Goal: Task Accomplishment & Management: Manage account settings

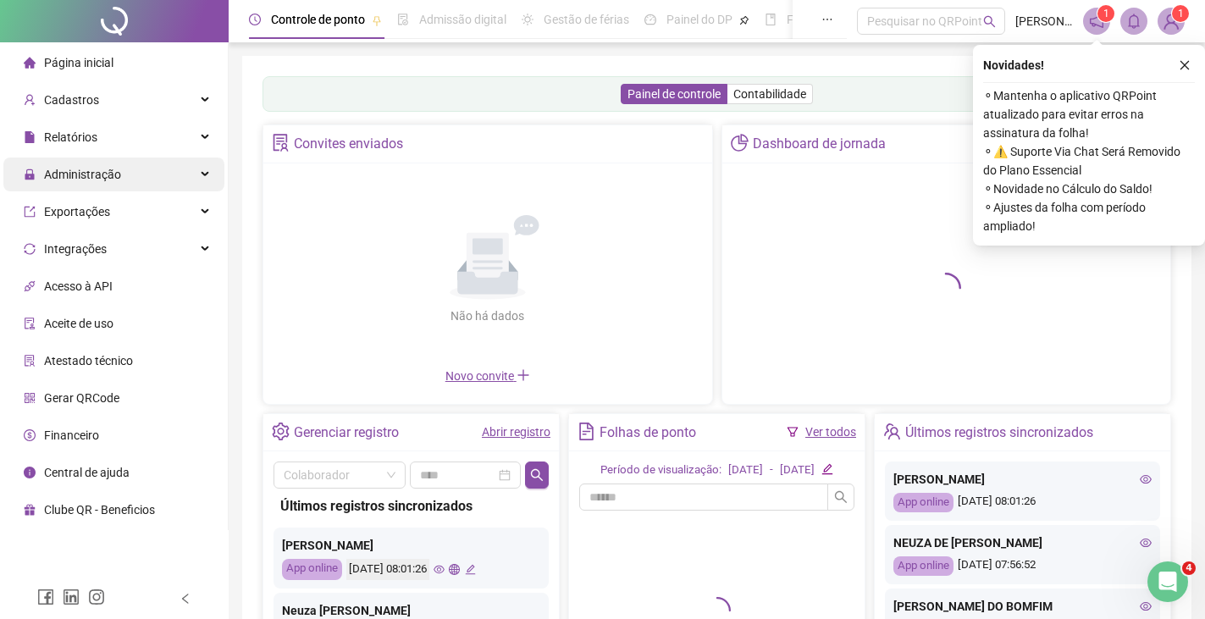
click at [101, 169] on span "Administração" at bounding box center [82, 175] width 77 height 14
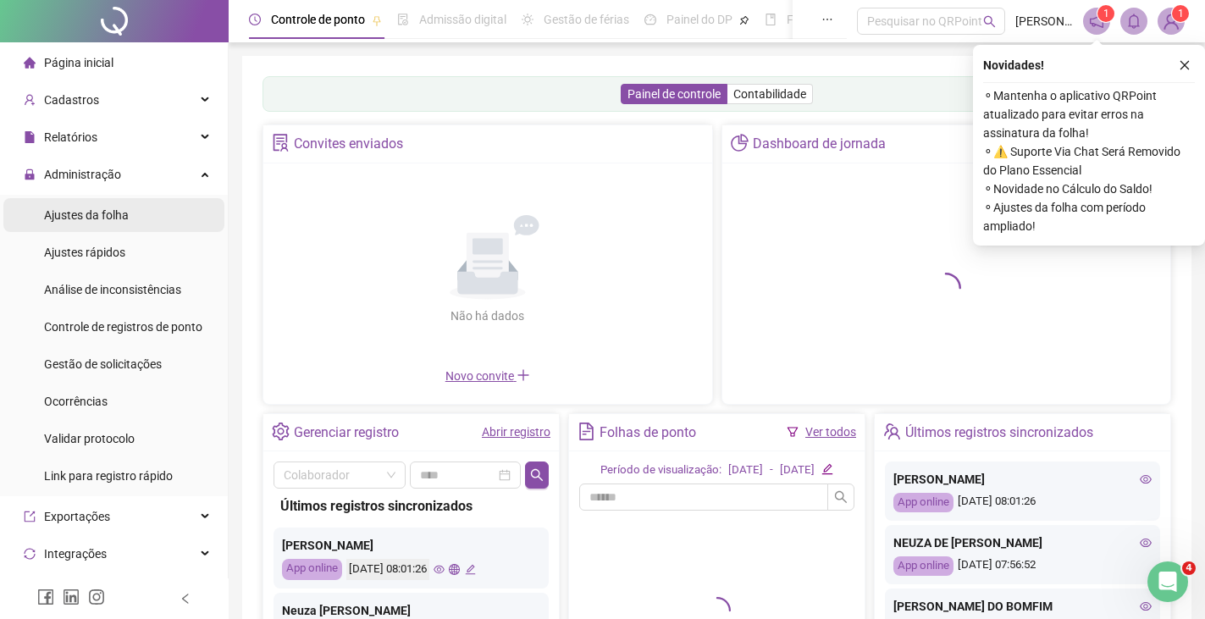
click at [102, 211] on span "Ajustes da folha" at bounding box center [86, 215] width 85 height 14
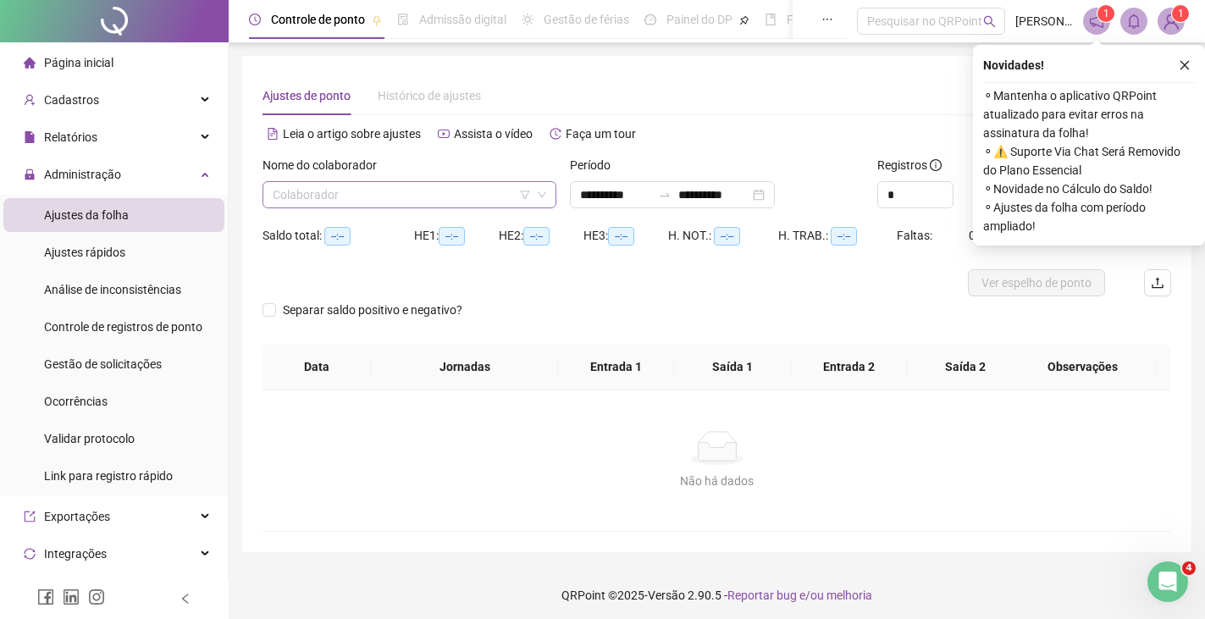
click at [351, 198] on input "search" at bounding box center [402, 194] width 258 height 25
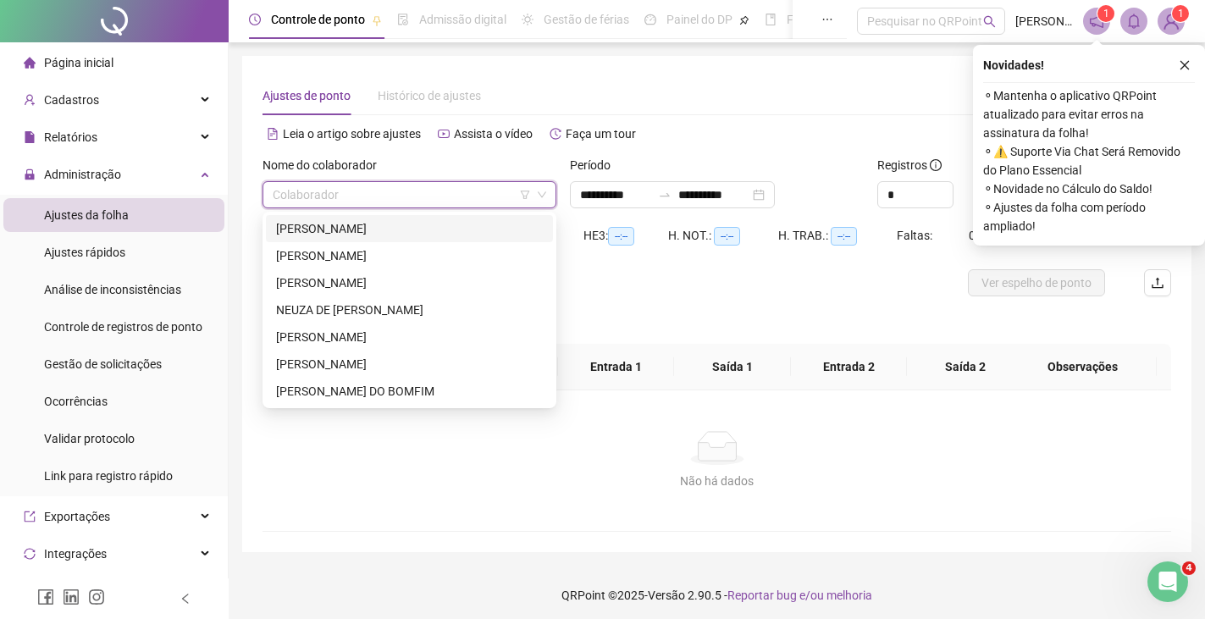
click at [347, 230] on div "[PERSON_NAME]" at bounding box center [409, 228] width 267 height 19
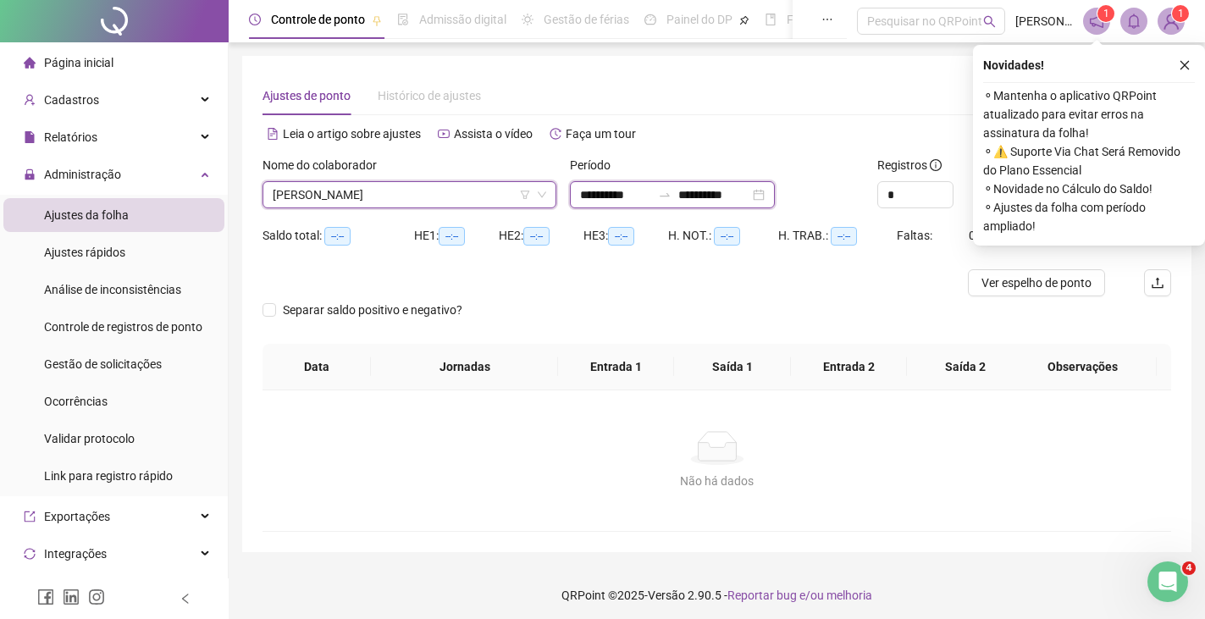
click at [710, 196] on input "**********" at bounding box center [713, 194] width 71 height 19
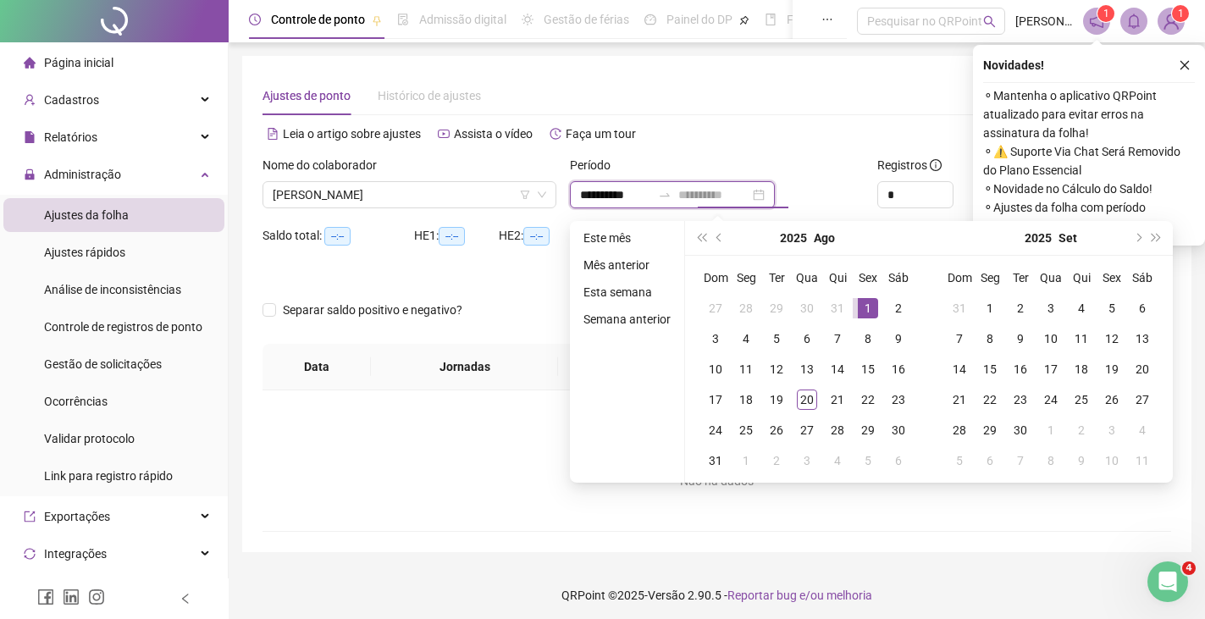
type input "**********"
click at [870, 306] on div "1" at bounding box center [868, 308] width 20 height 20
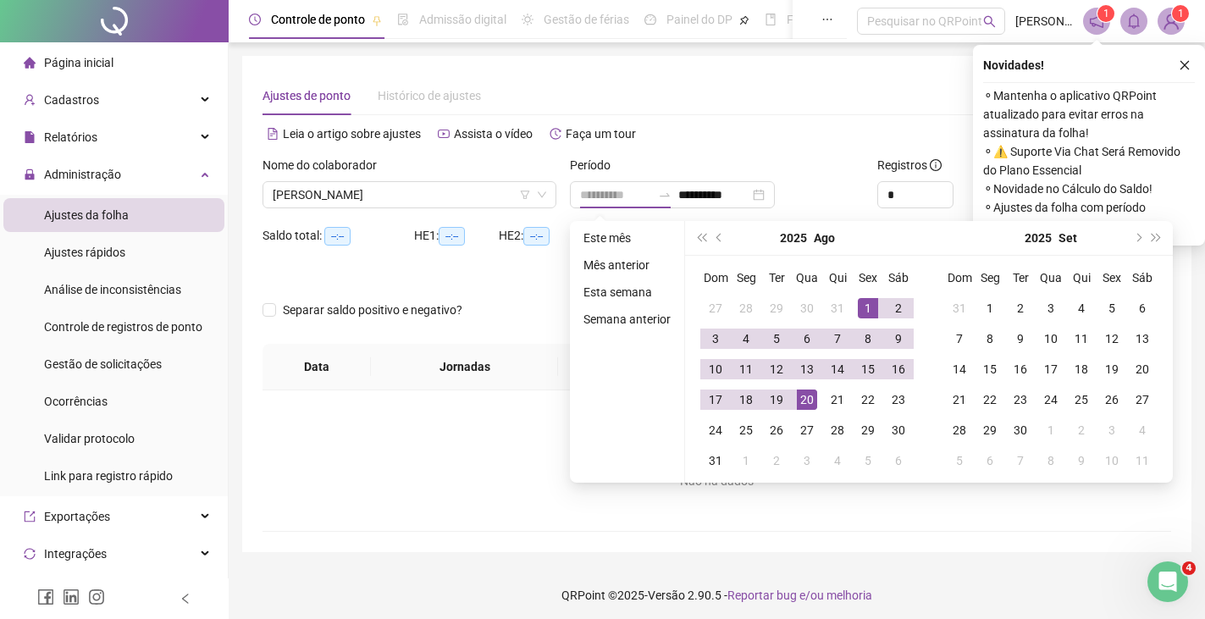
click at [809, 406] on div "20" at bounding box center [807, 399] width 20 height 20
type input "**********"
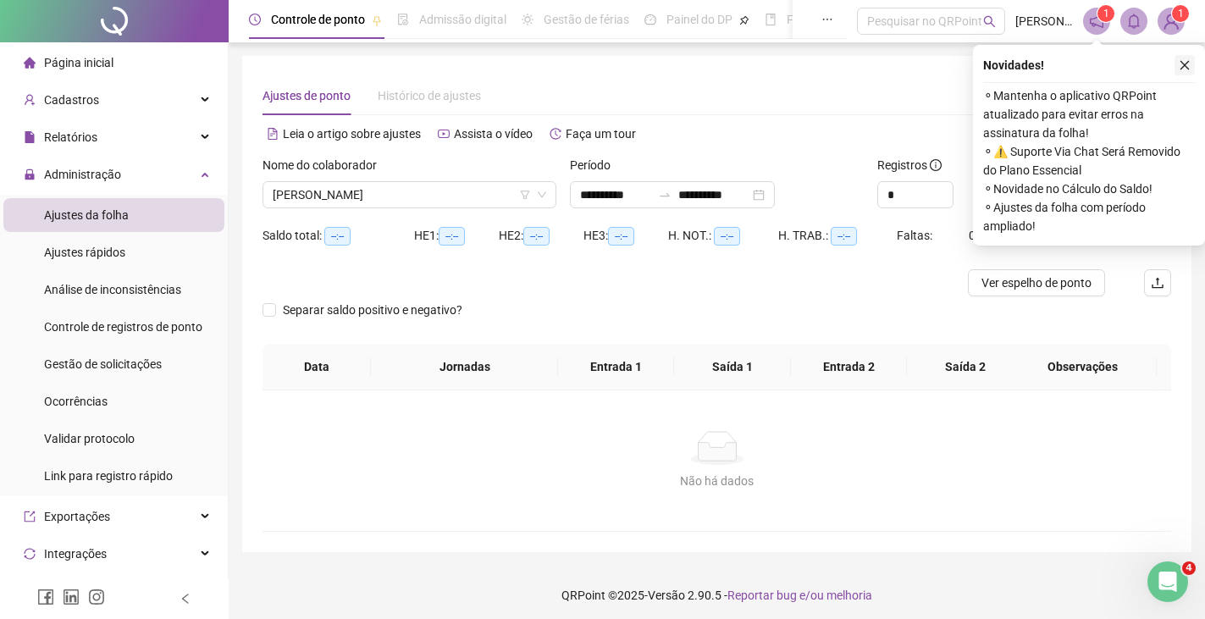
click at [1182, 64] on icon "close" at bounding box center [1185, 65] width 12 height 12
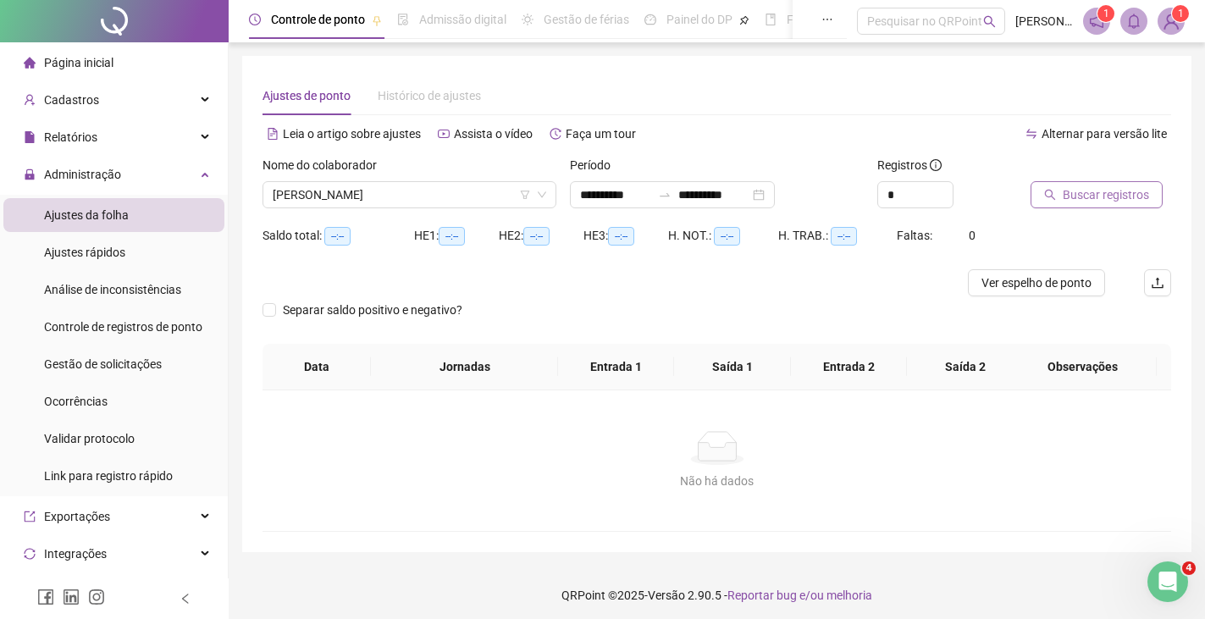
click at [1092, 193] on span "Buscar registros" at bounding box center [1106, 194] width 86 height 19
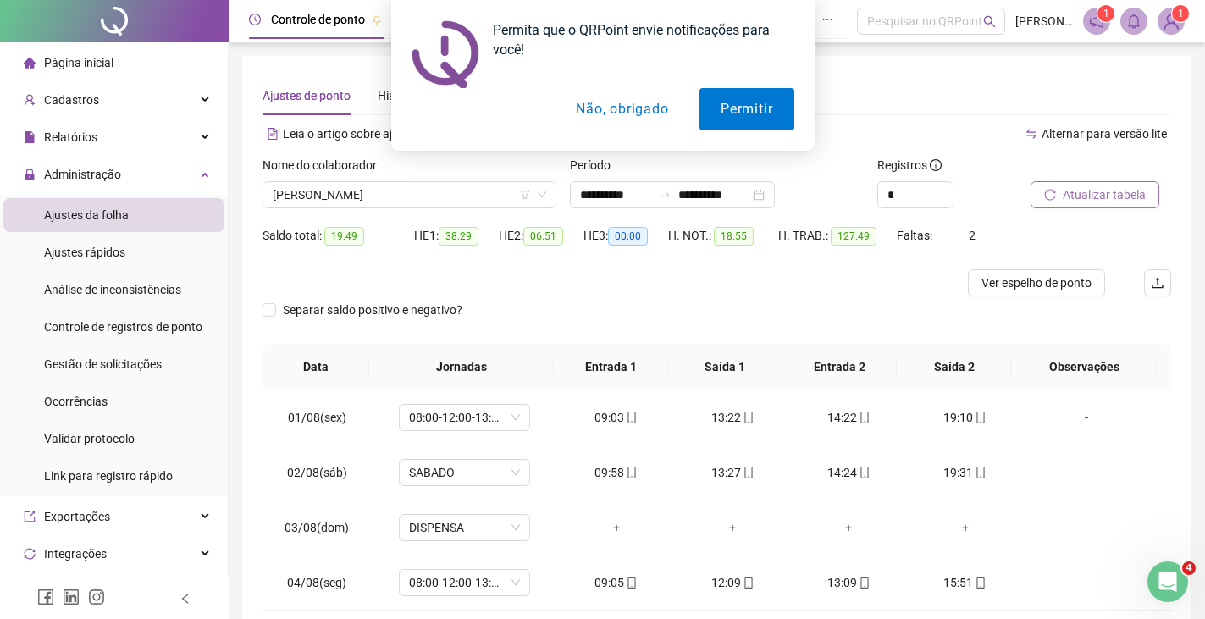
click at [625, 112] on button "Não, obrigado" at bounding box center [622, 109] width 135 height 42
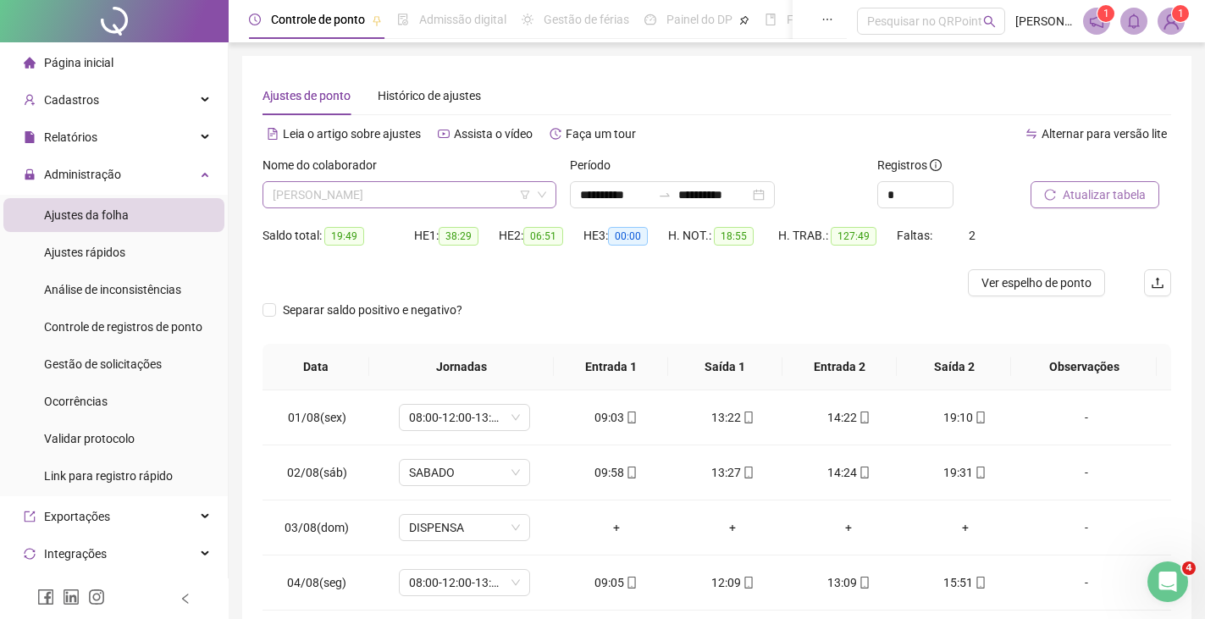
click at [435, 196] on span "[PERSON_NAME]" at bounding box center [409, 194] width 273 height 25
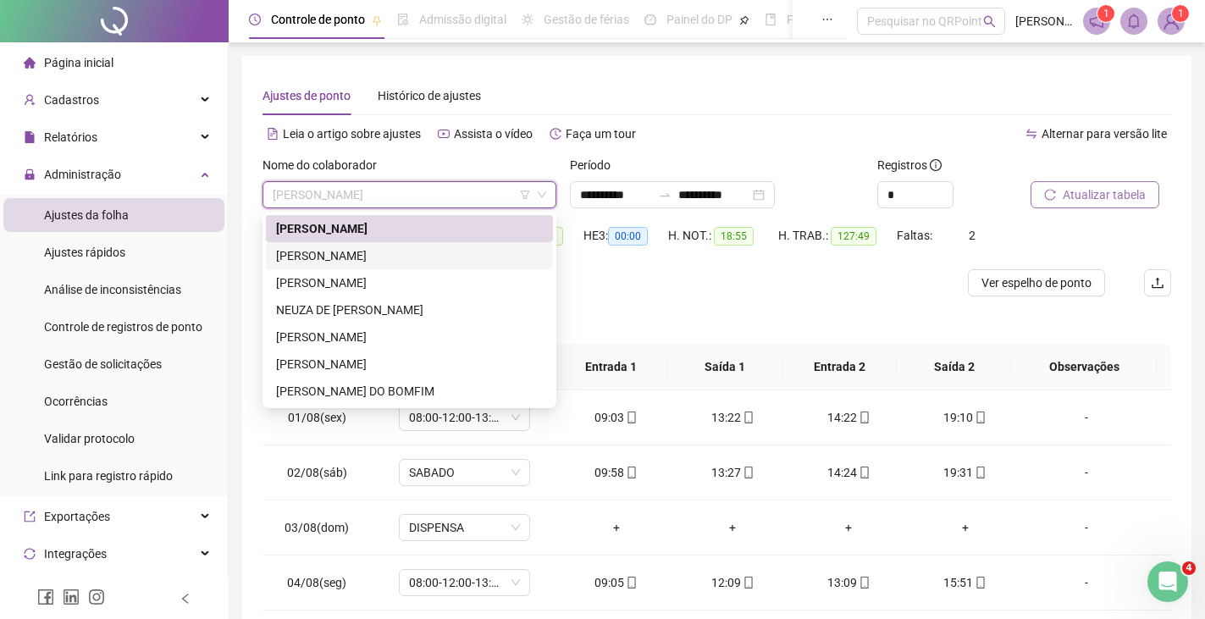
click at [353, 257] on div "[PERSON_NAME]" at bounding box center [409, 255] width 267 height 19
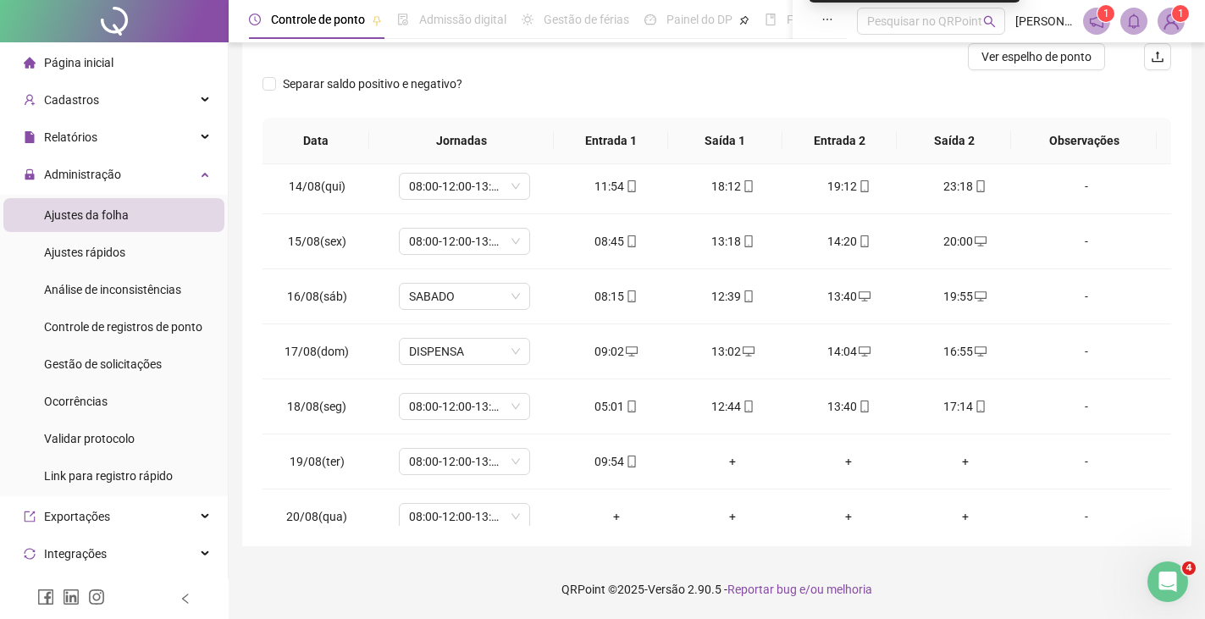
scroll to position [739, 0]
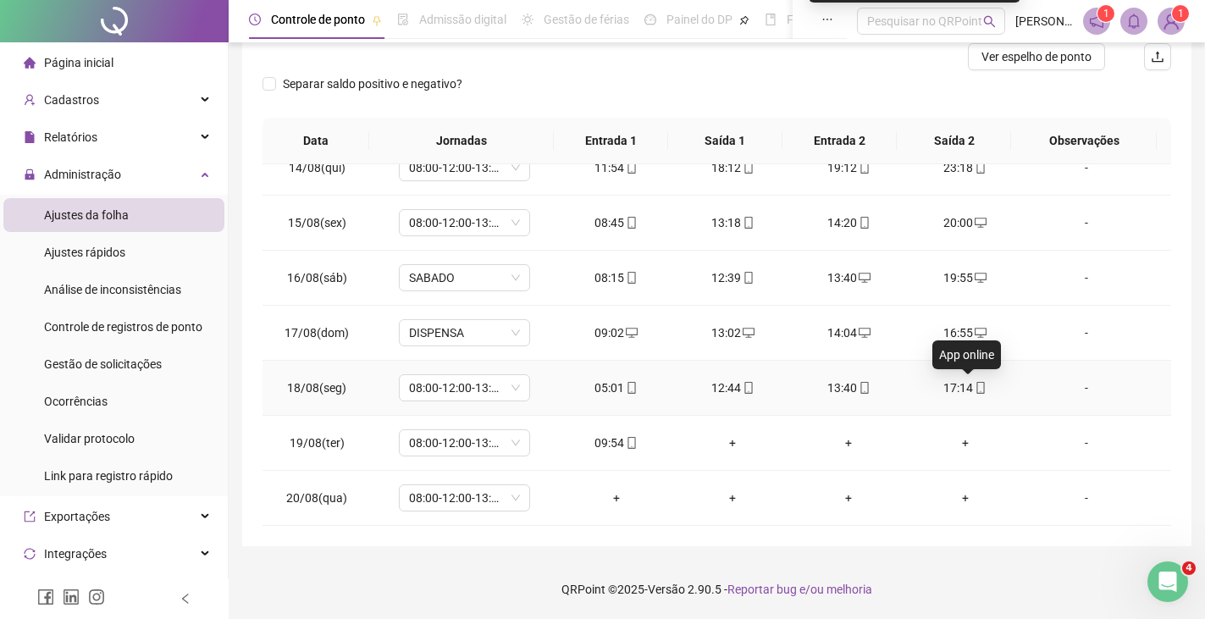
click at [975, 390] on icon "mobile" at bounding box center [981, 388] width 12 height 12
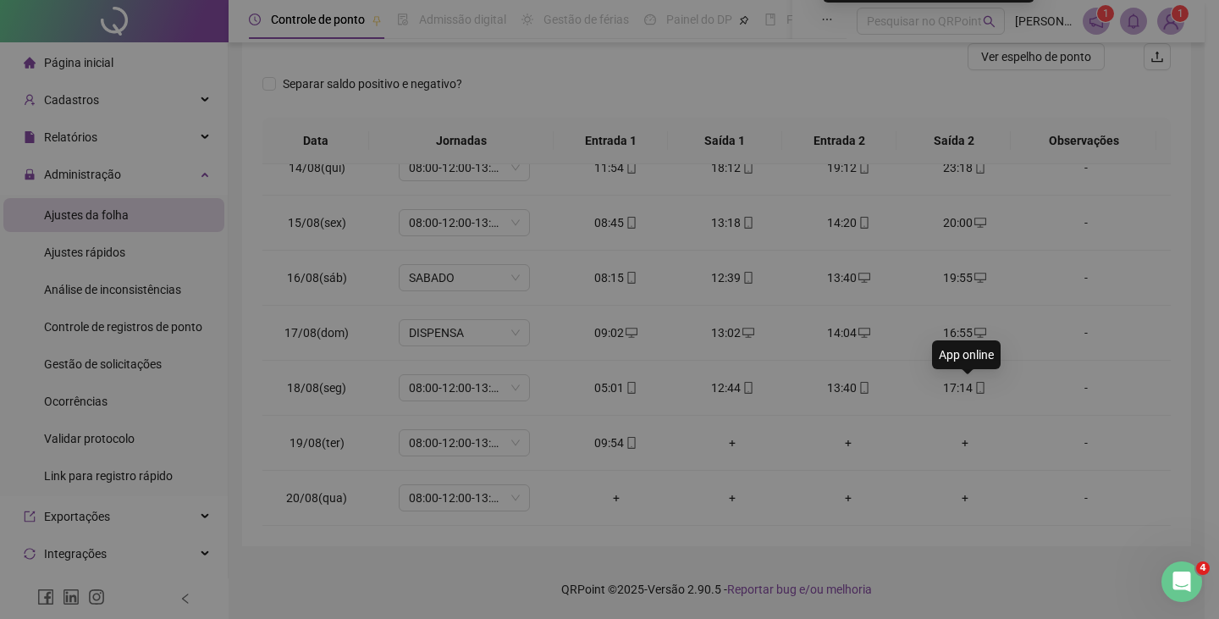
type input "**********"
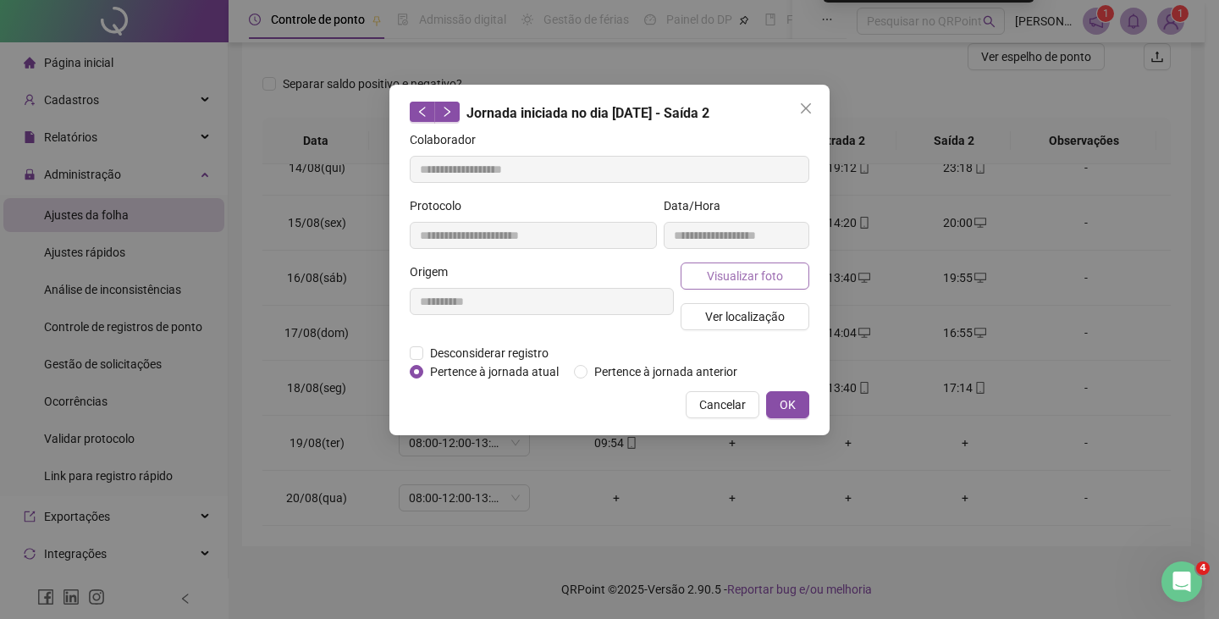
click at [740, 283] on span "Visualizar foto" at bounding box center [745, 276] width 76 height 19
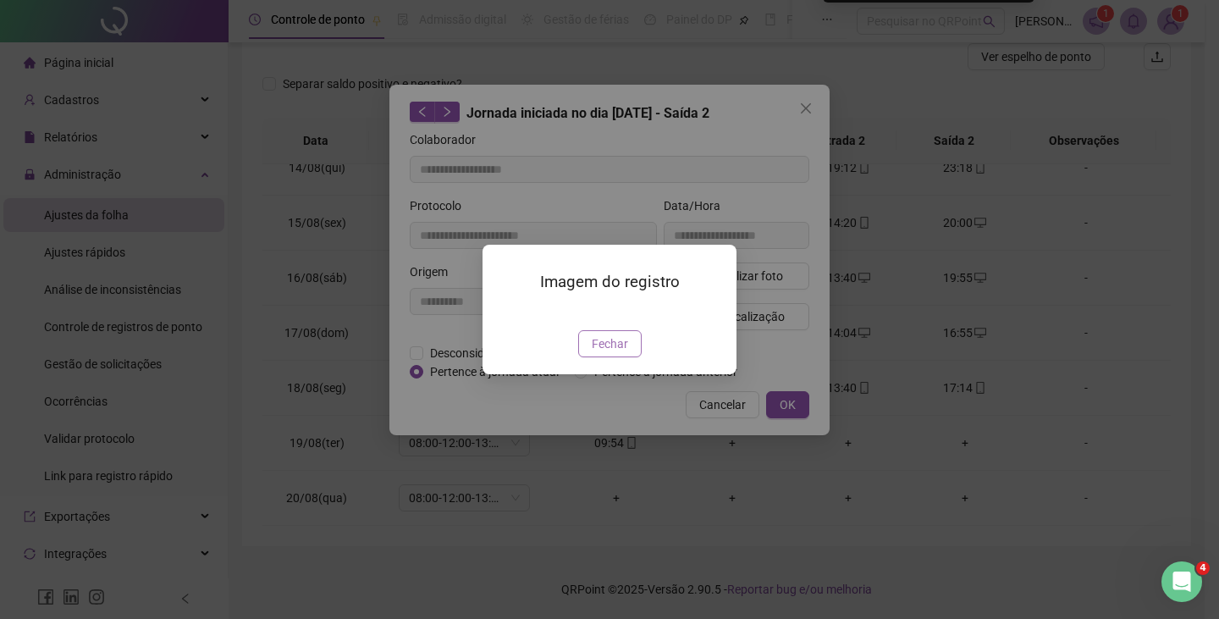
click at [604, 353] on span "Fechar" at bounding box center [610, 343] width 36 height 19
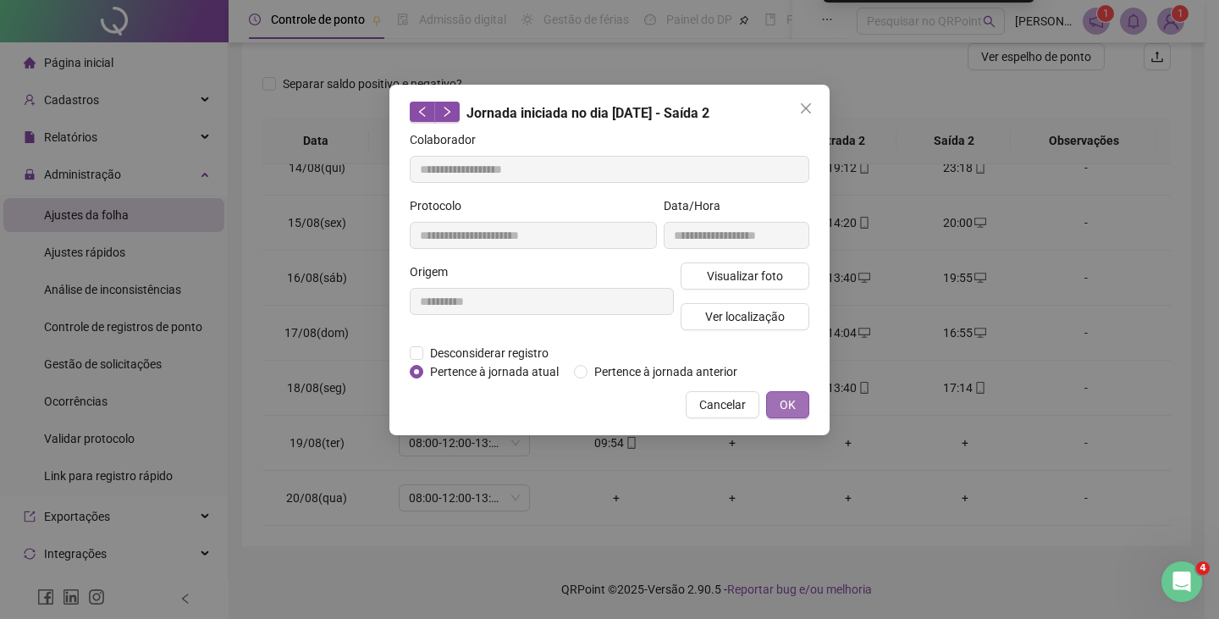
click at [782, 405] on span "OK" at bounding box center [788, 404] width 16 height 19
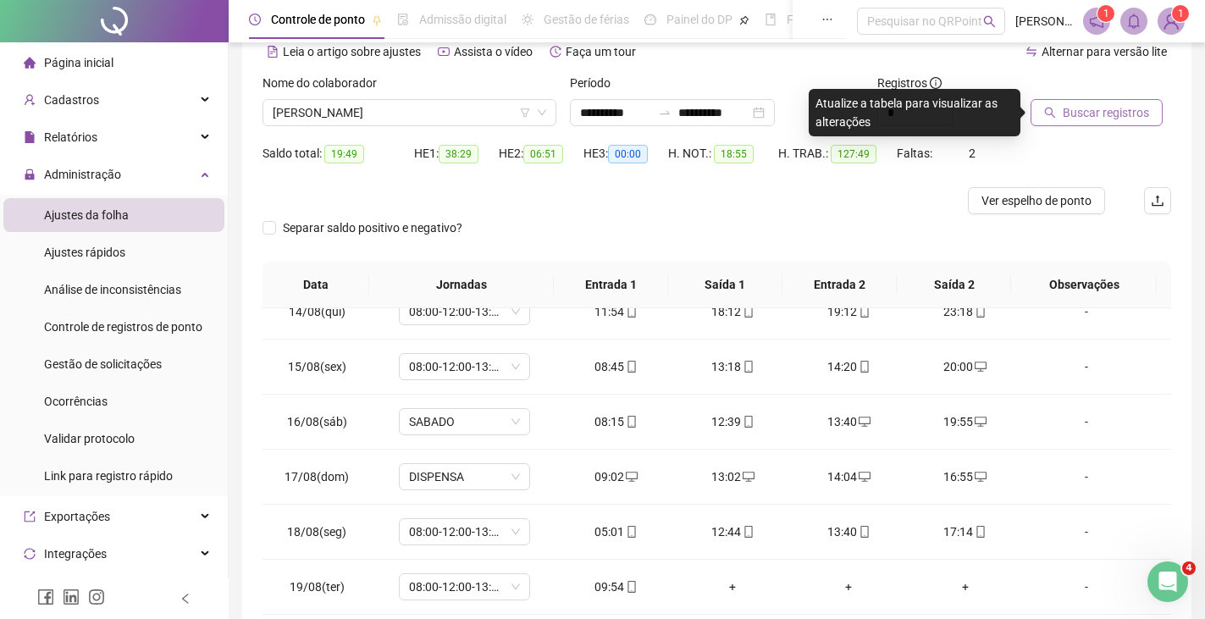
scroll to position [0, 0]
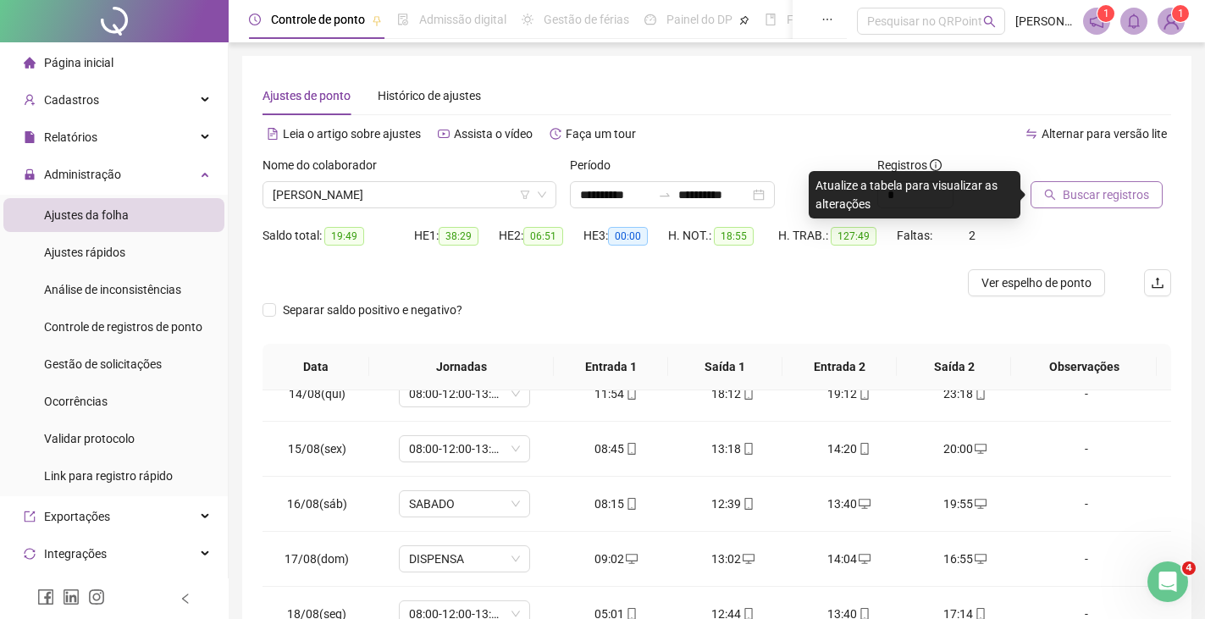
click at [1102, 193] on span "Buscar registros" at bounding box center [1106, 194] width 86 height 19
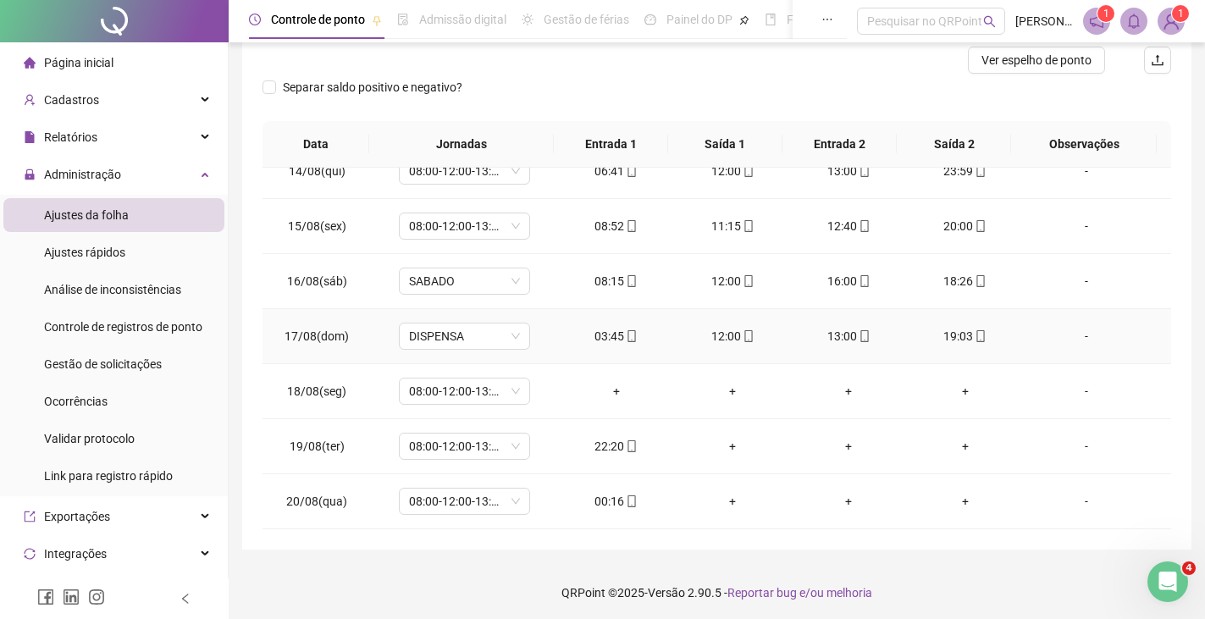
scroll to position [226, 0]
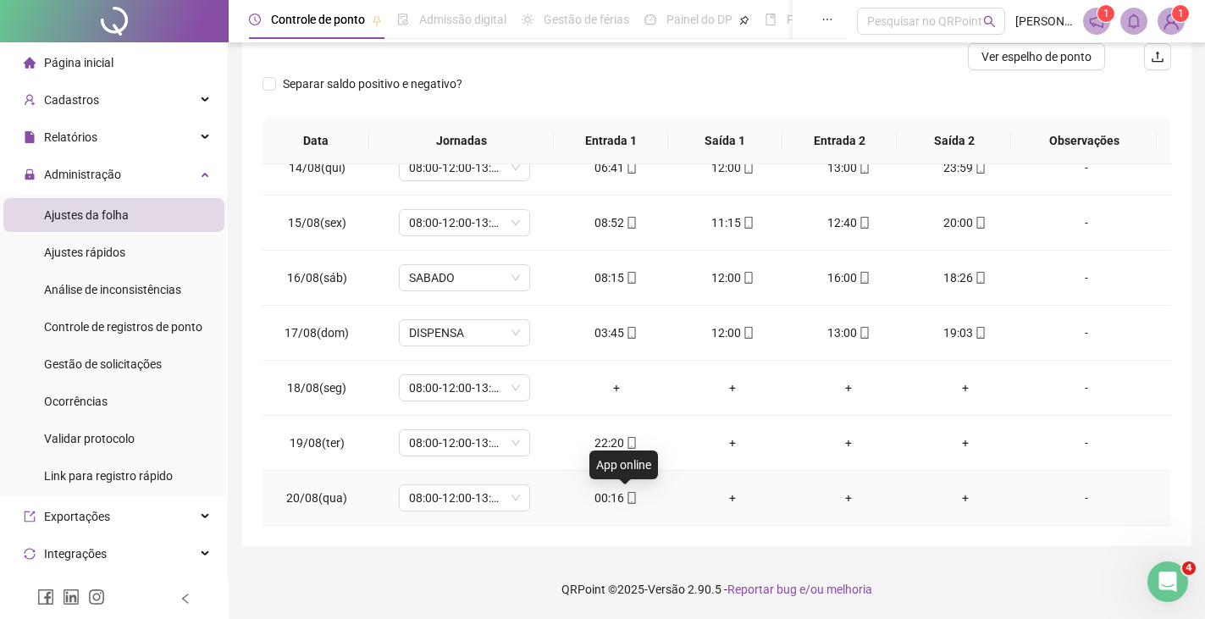
click at [626, 498] on icon "mobile" at bounding box center [632, 498] width 12 height 12
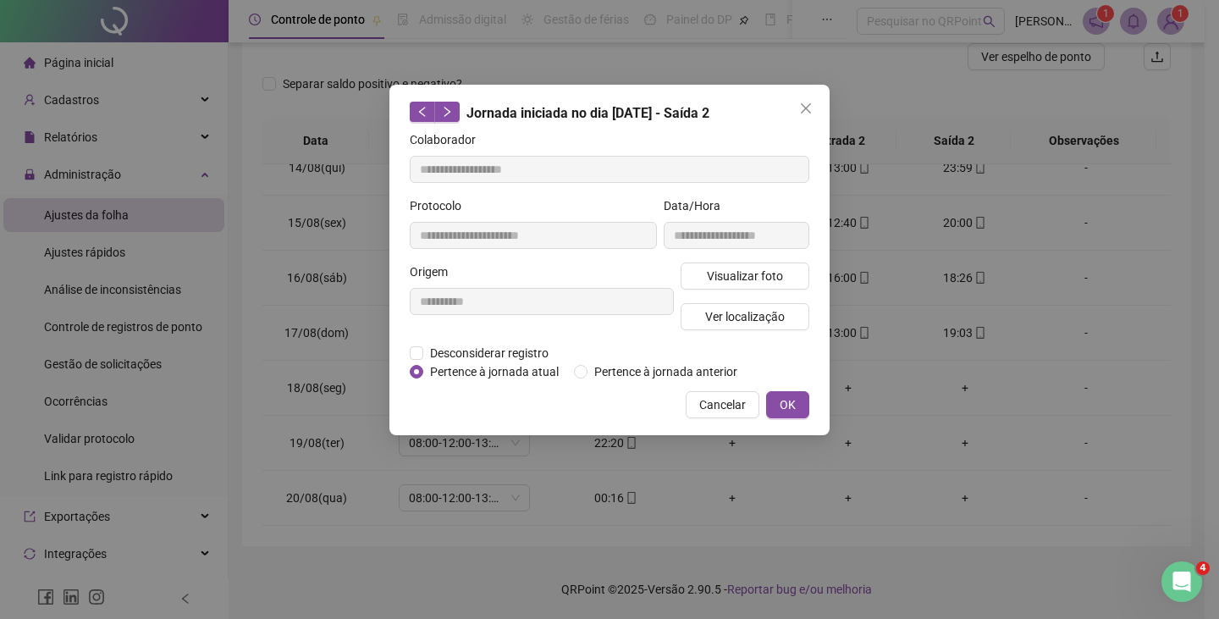
type input "**********"
click at [792, 406] on span "OK" at bounding box center [788, 404] width 16 height 19
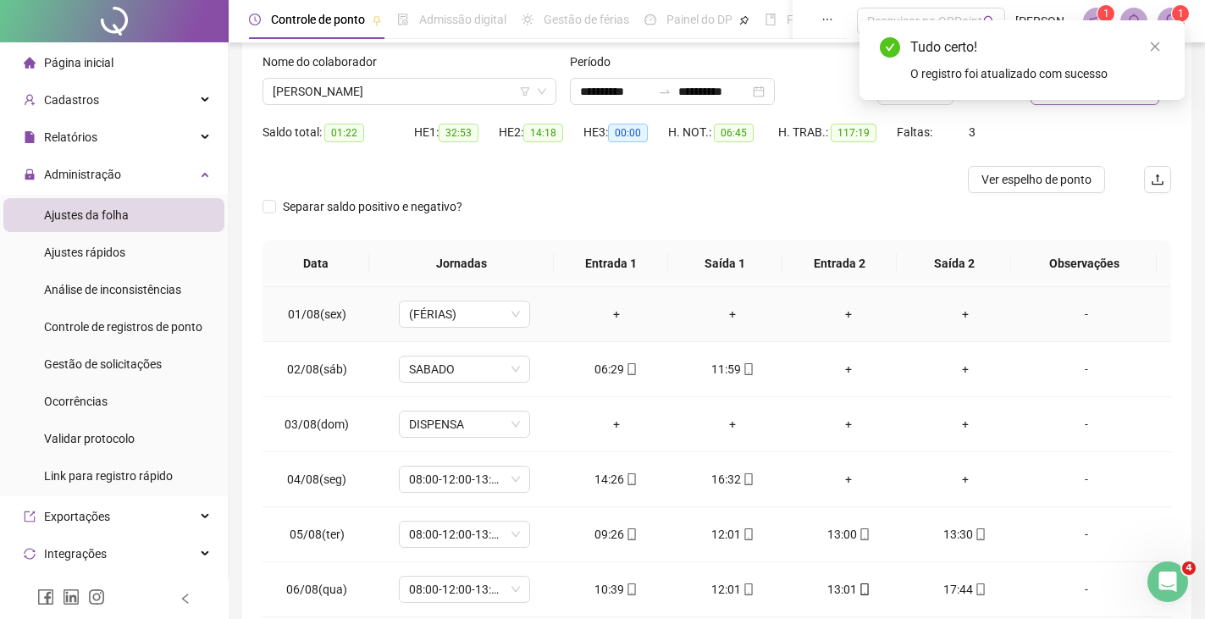
scroll to position [0, 0]
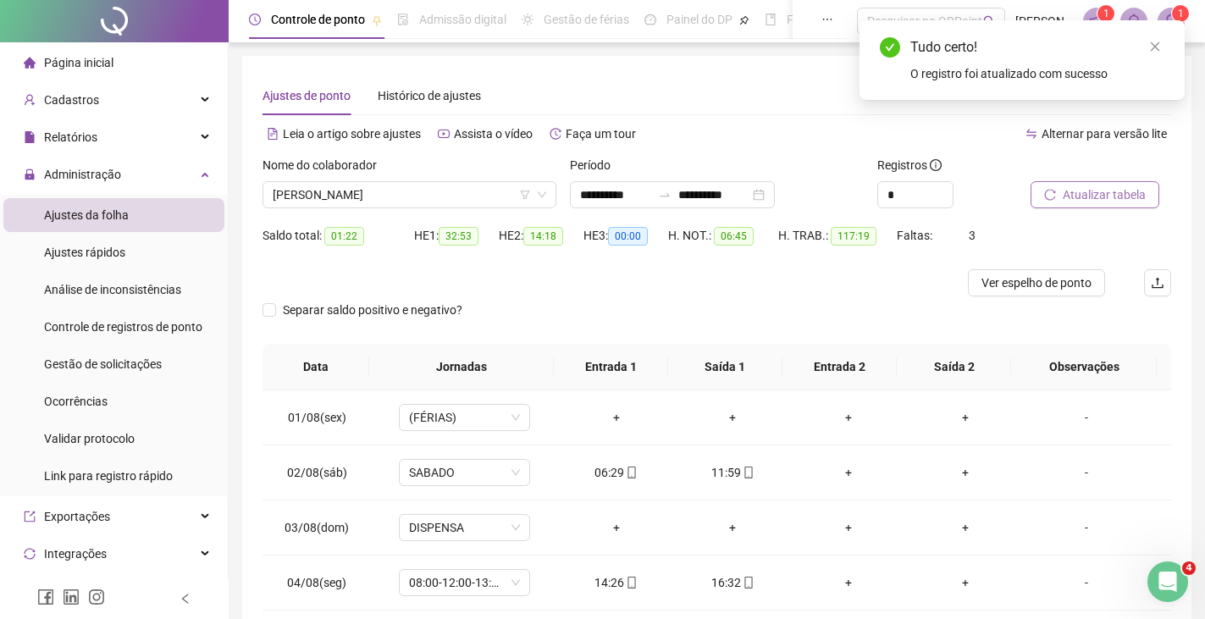
click at [1085, 191] on span "Atualizar tabela" at bounding box center [1104, 194] width 83 height 19
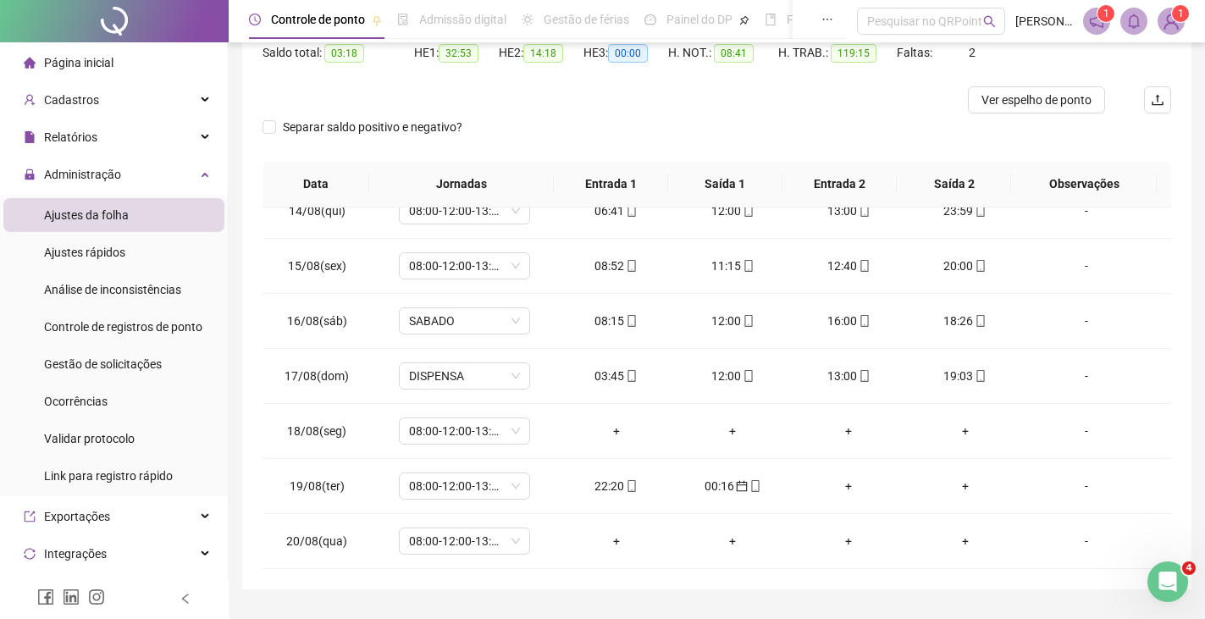
scroll to position [226, 0]
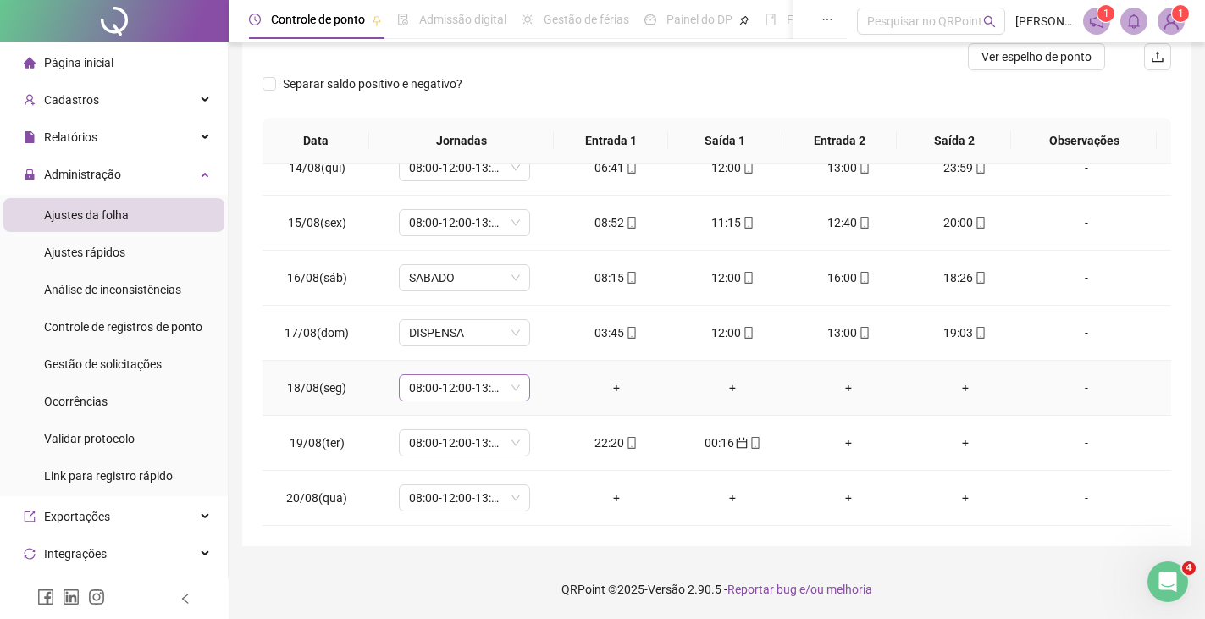
click at [501, 387] on span "08:00-12:00-13:00-17:00" at bounding box center [464, 387] width 111 height 25
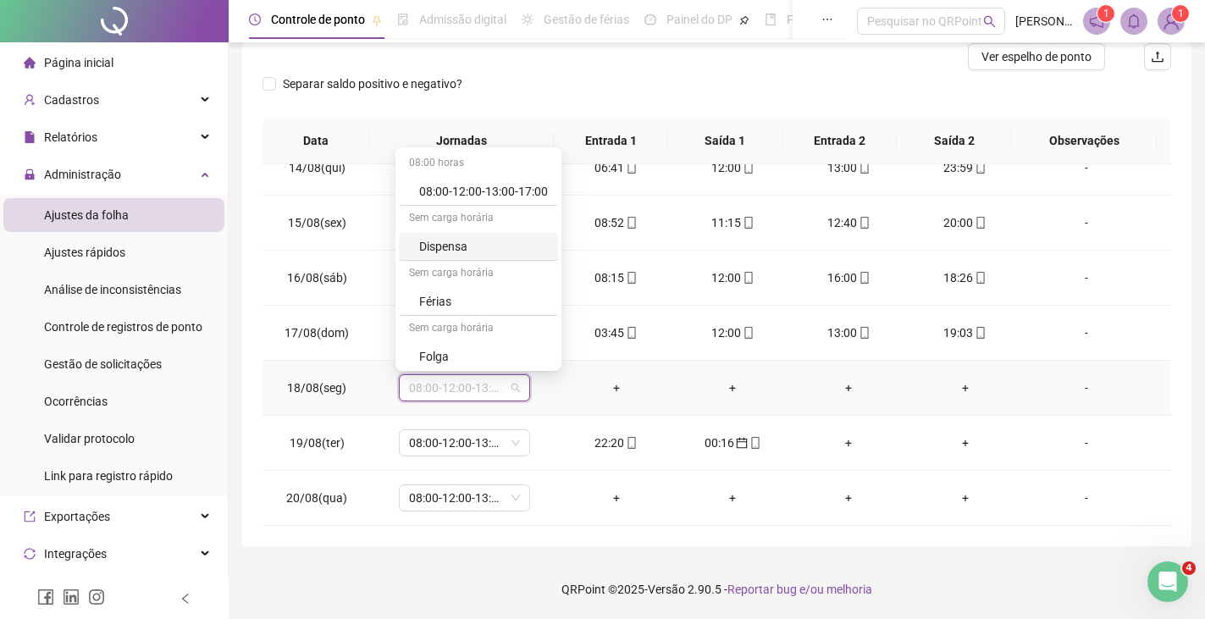
click at [443, 241] on div "Dispensa" at bounding box center [483, 246] width 129 height 19
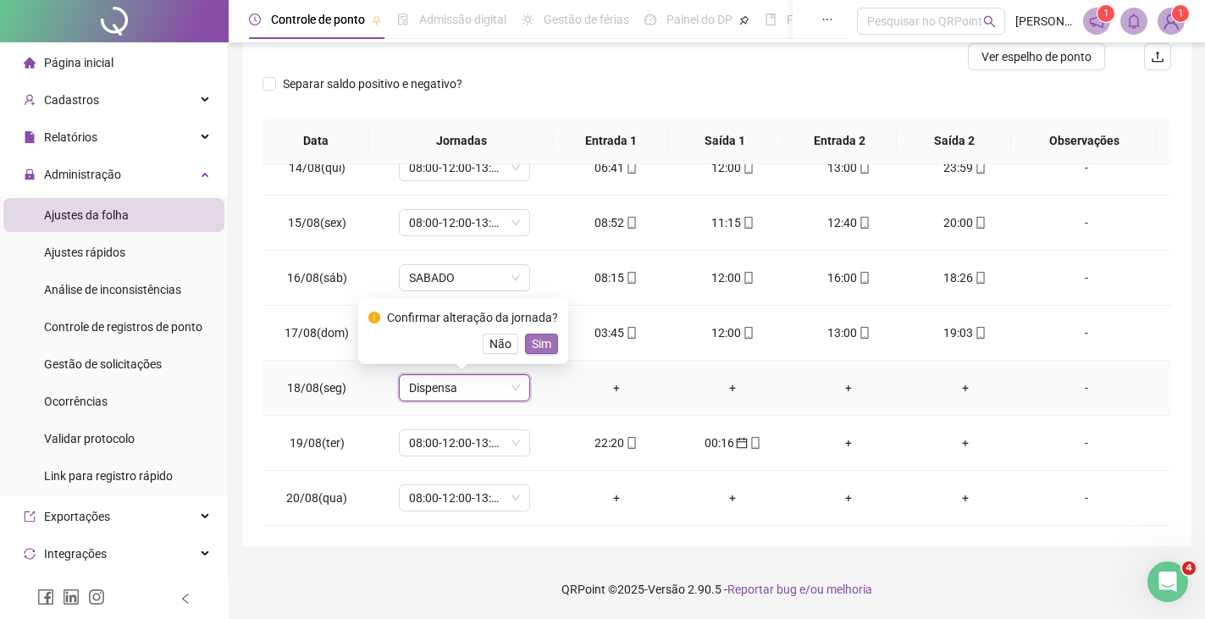
click at [532, 343] on span "Sim" at bounding box center [541, 343] width 19 height 19
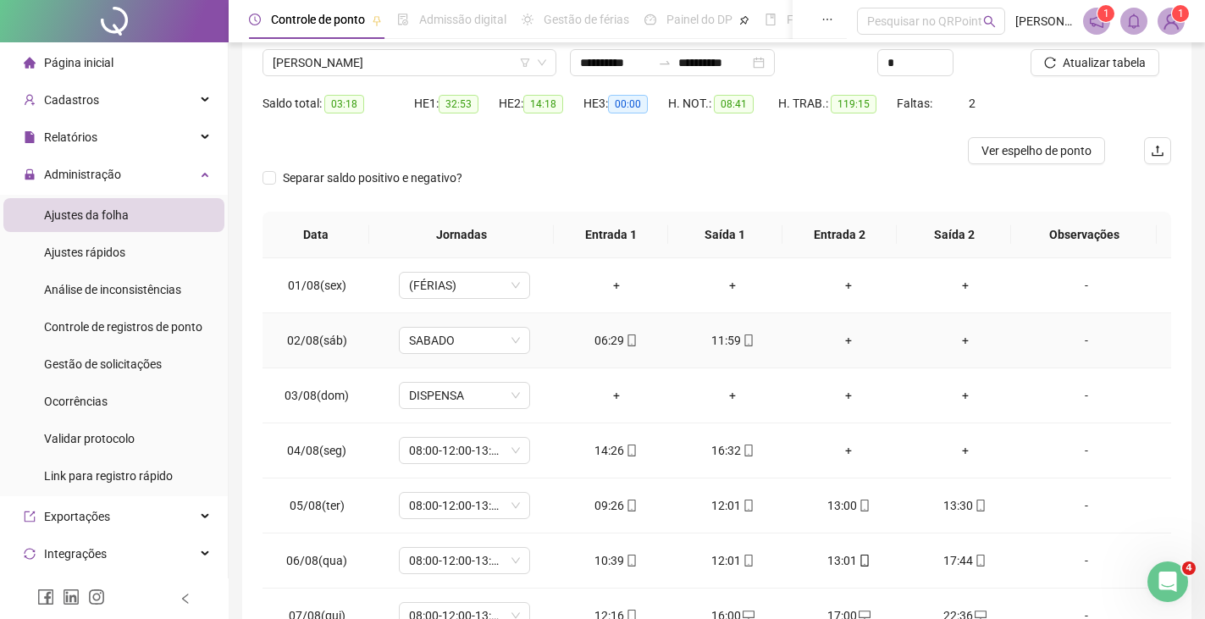
scroll to position [0, 0]
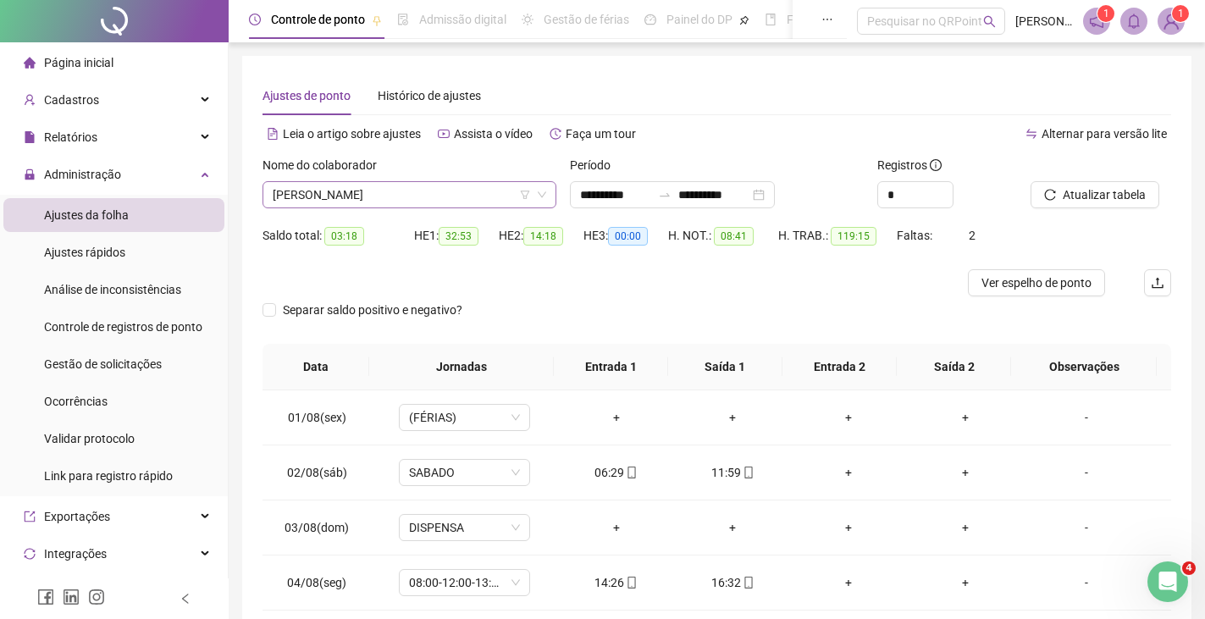
click at [419, 196] on span "[PERSON_NAME]" at bounding box center [409, 194] width 273 height 25
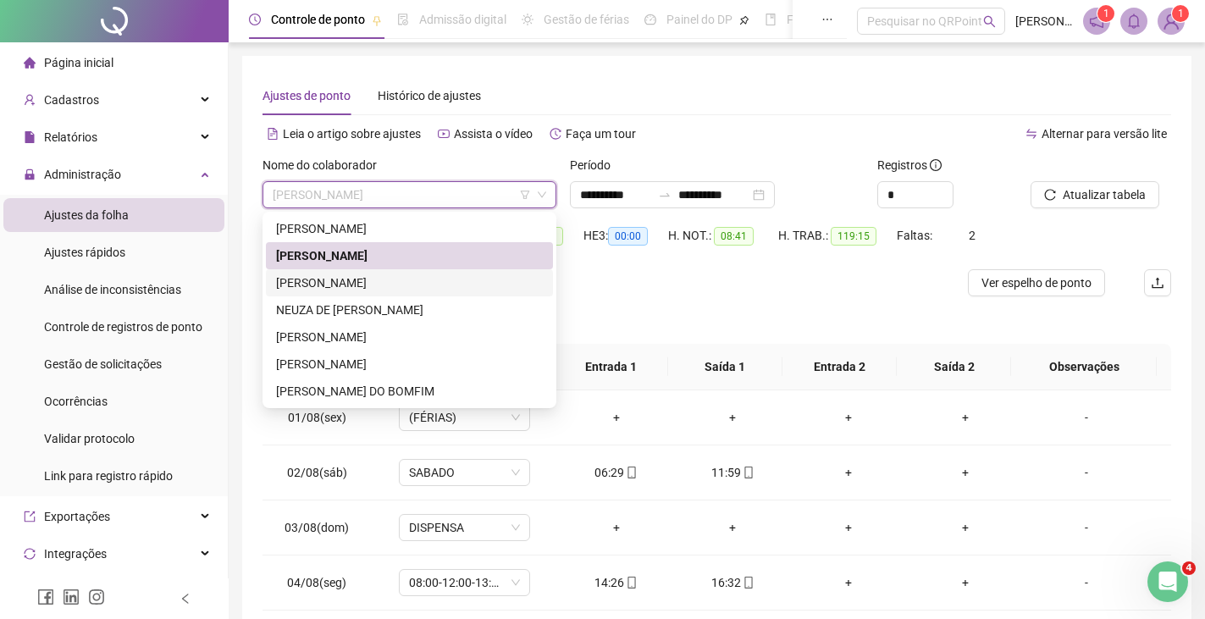
click at [359, 281] on div "[PERSON_NAME]" at bounding box center [409, 282] width 267 height 19
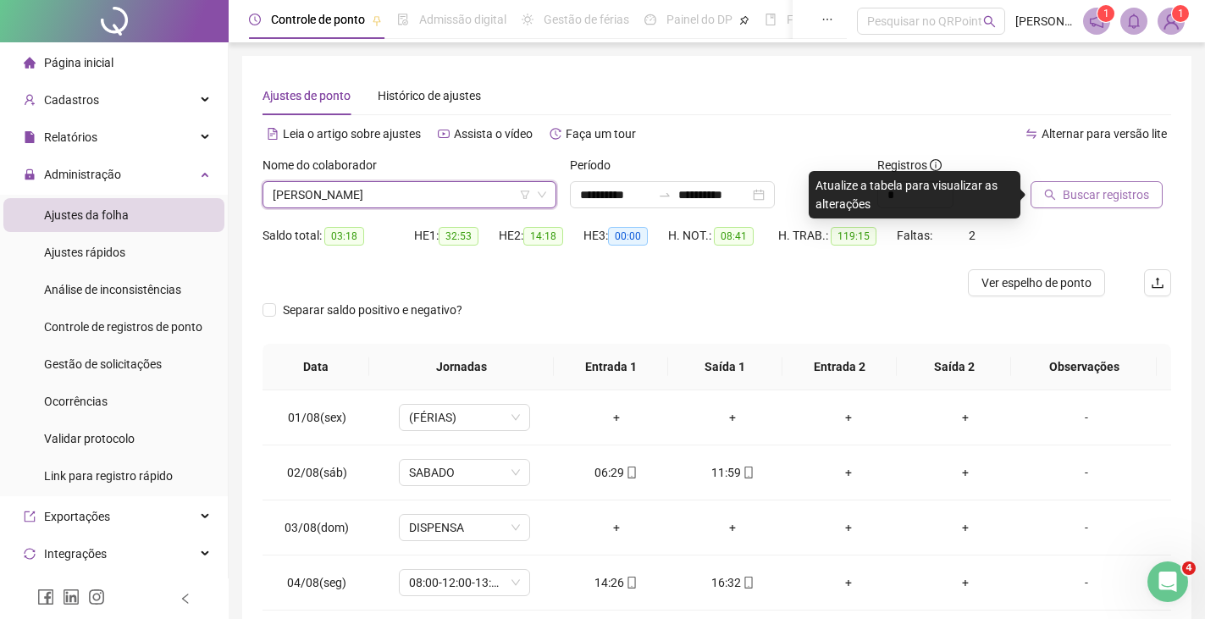
click at [1083, 197] on span "Buscar registros" at bounding box center [1106, 194] width 86 height 19
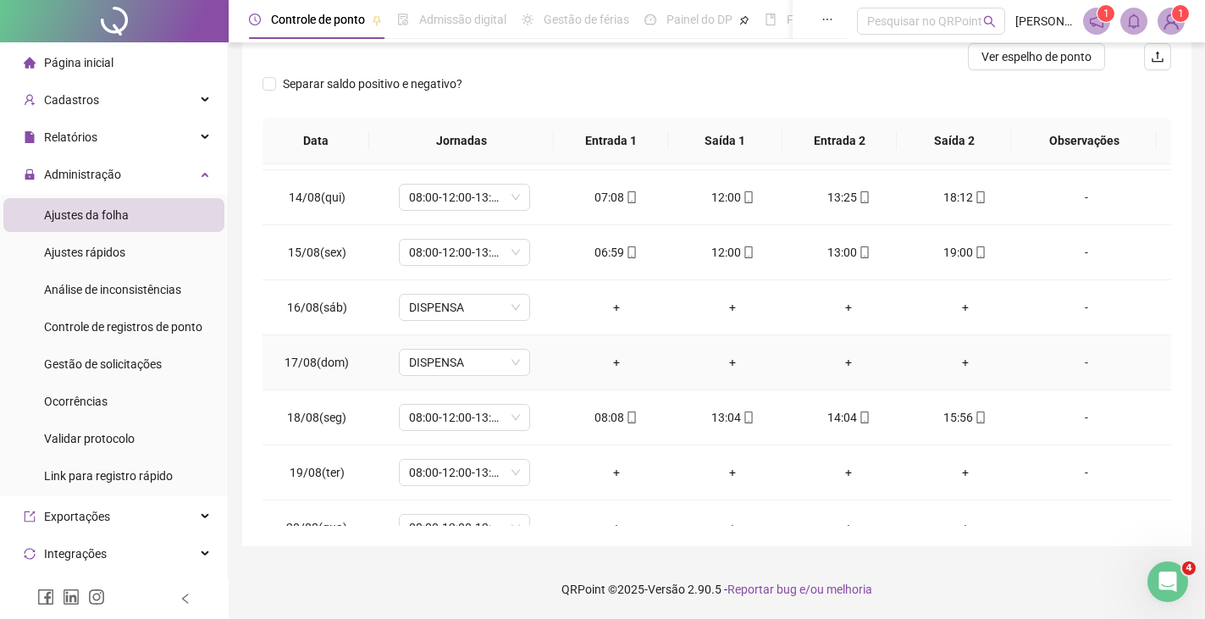
scroll to position [739, 0]
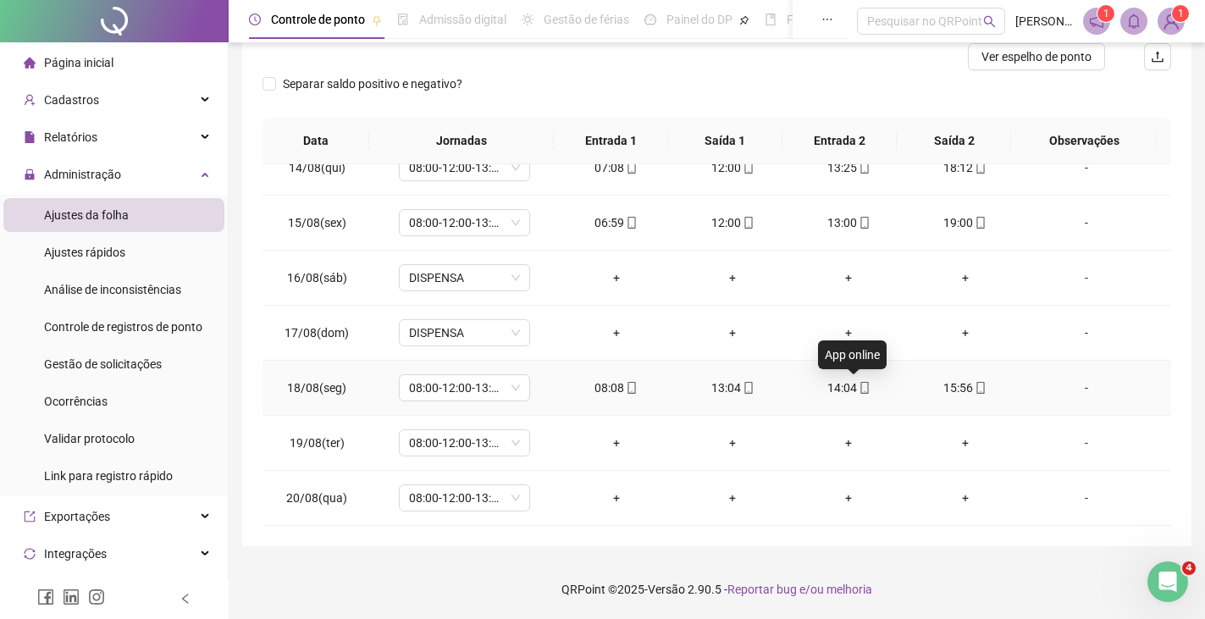
click at [859, 390] on icon "mobile" at bounding box center [865, 388] width 12 height 12
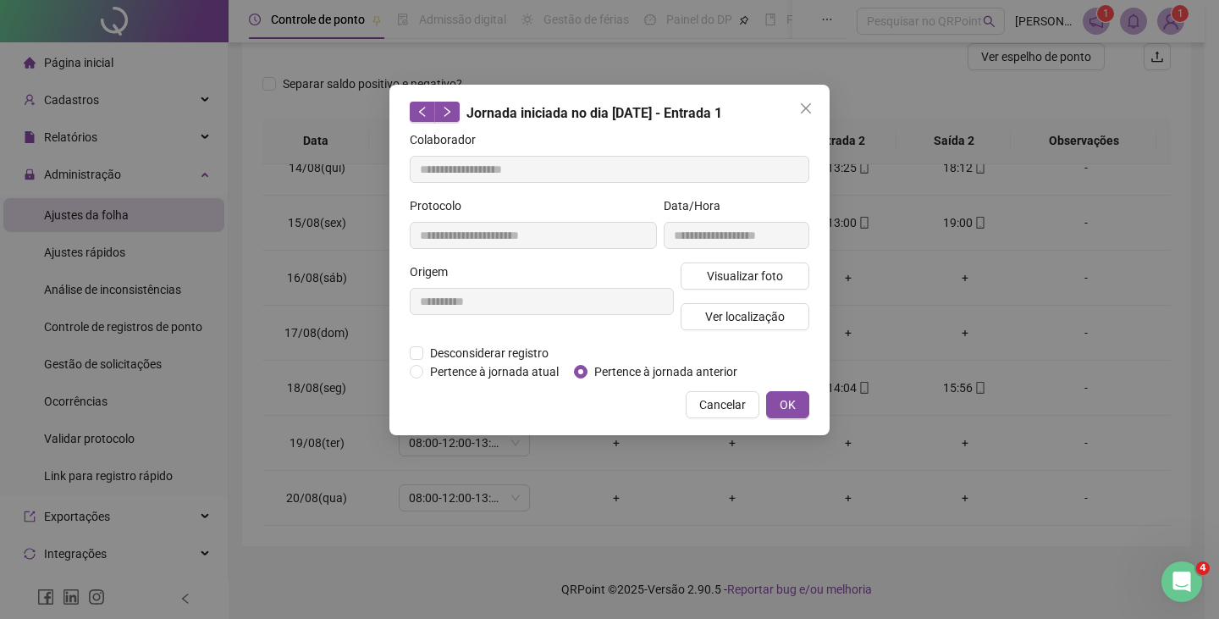
type input "**********"
click at [745, 282] on span "Visualizar foto" at bounding box center [745, 276] width 76 height 19
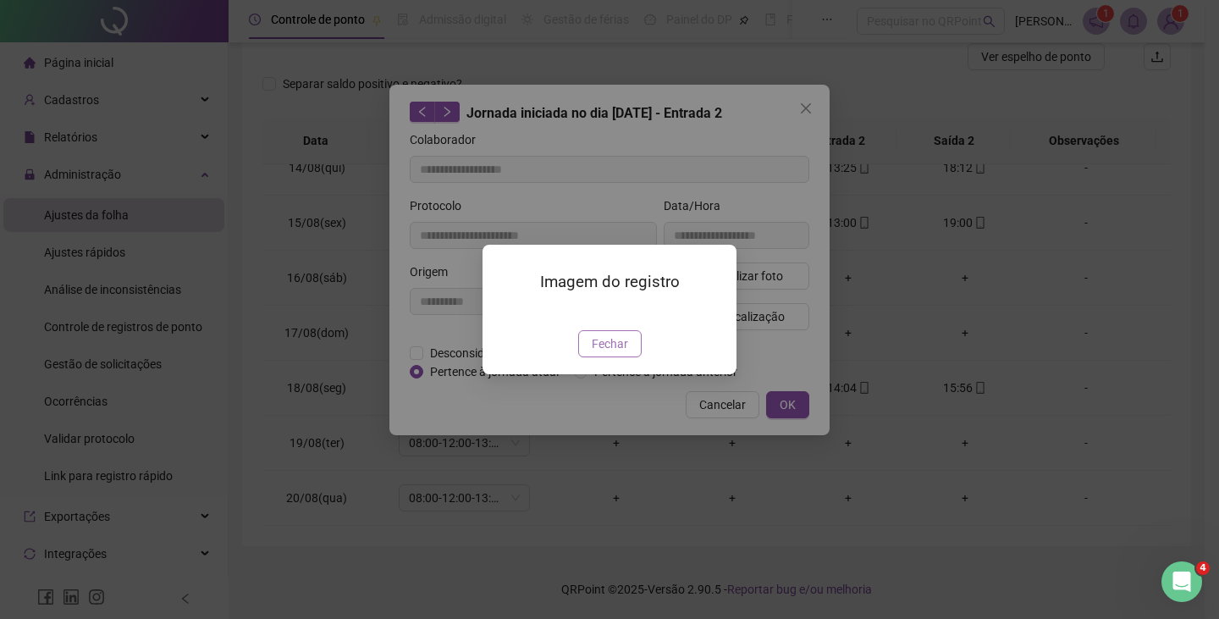
click at [605, 353] on span "Fechar" at bounding box center [610, 343] width 36 height 19
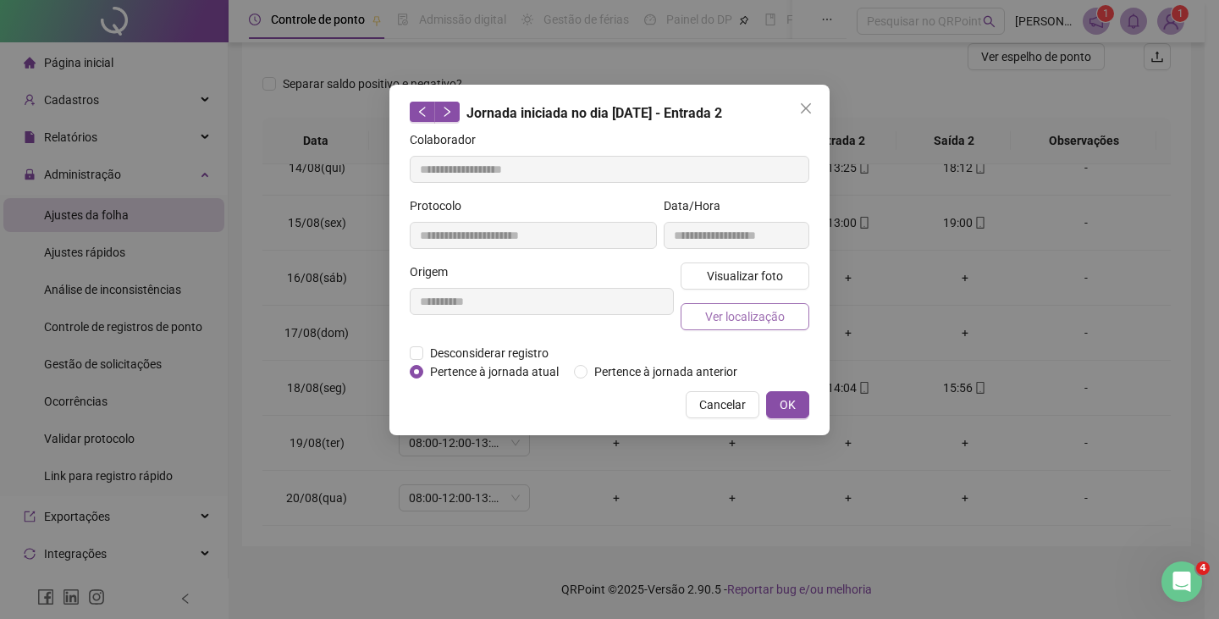
click at [718, 323] on span "Ver localização" at bounding box center [745, 316] width 80 height 19
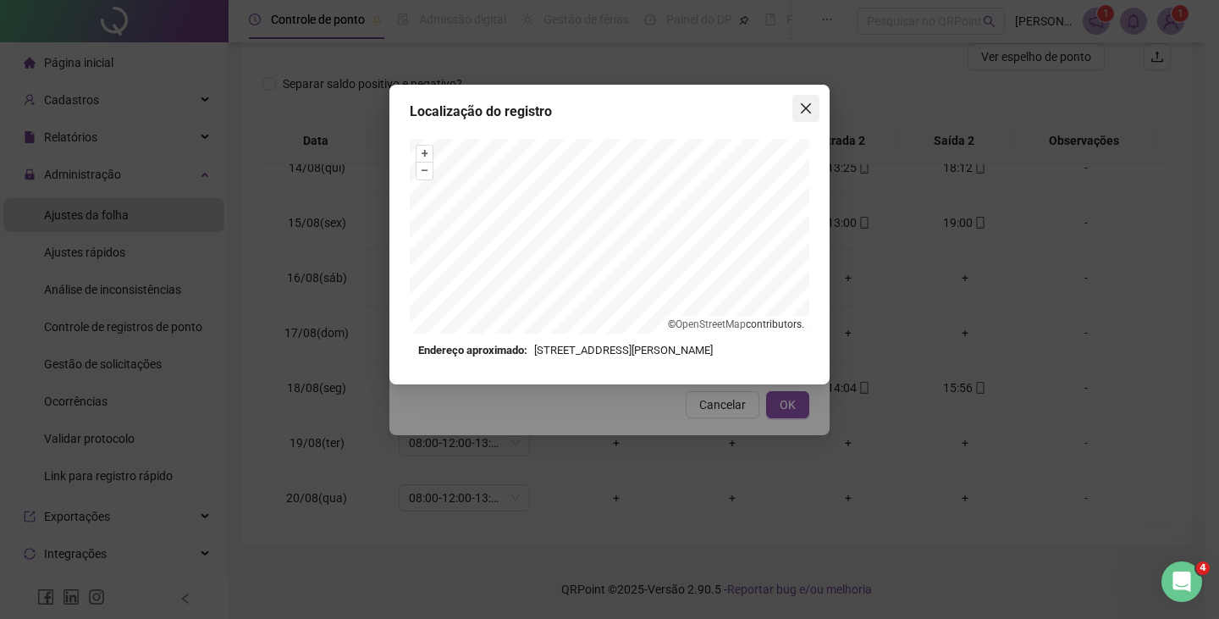
click at [800, 111] on icon "close" at bounding box center [806, 109] width 14 height 14
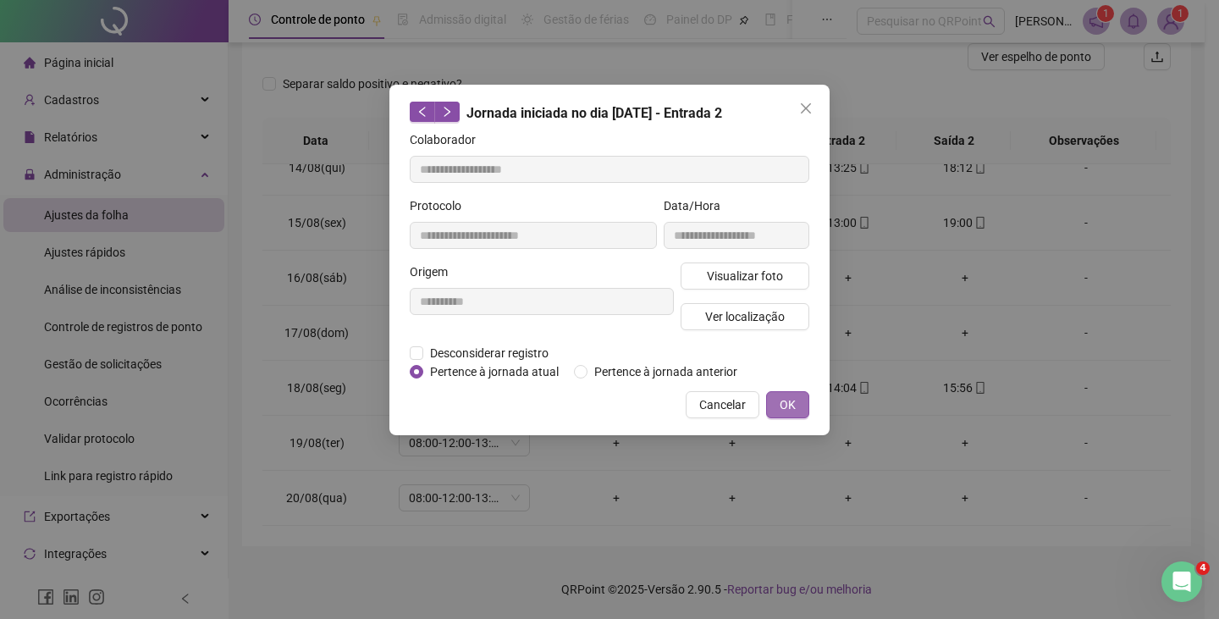
click at [793, 399] on span "OK" at bounding box center [788, 404] width 16 height 19
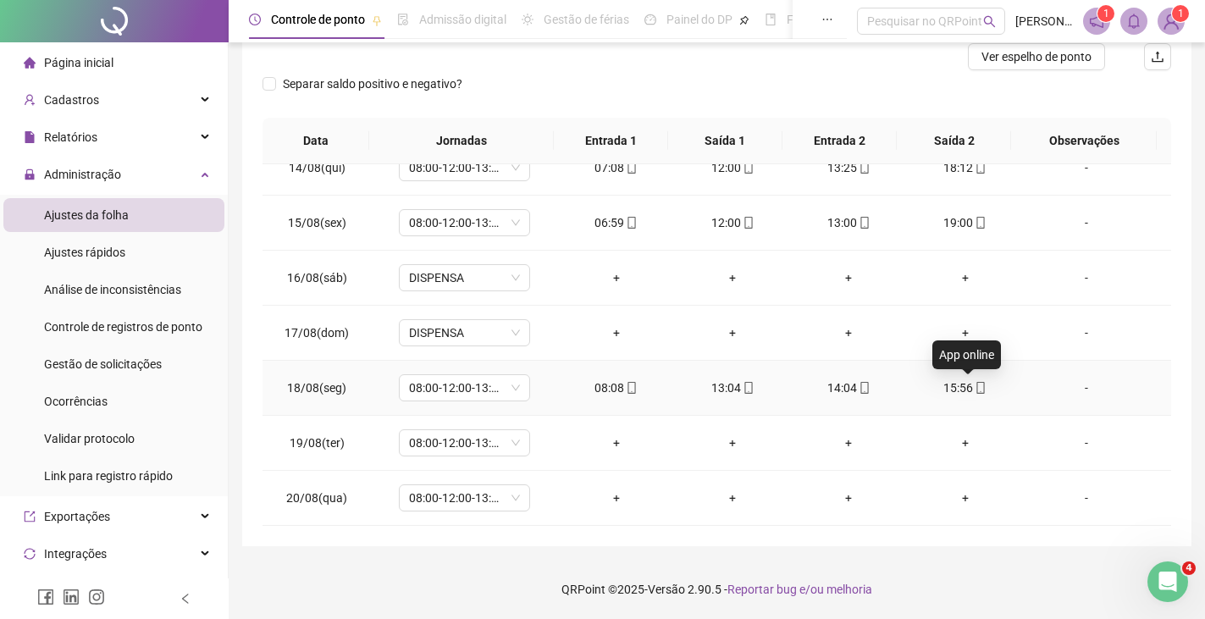
click at [975, 389] on icon "mobile" at bounding box center [981, 388] width 12 height 12
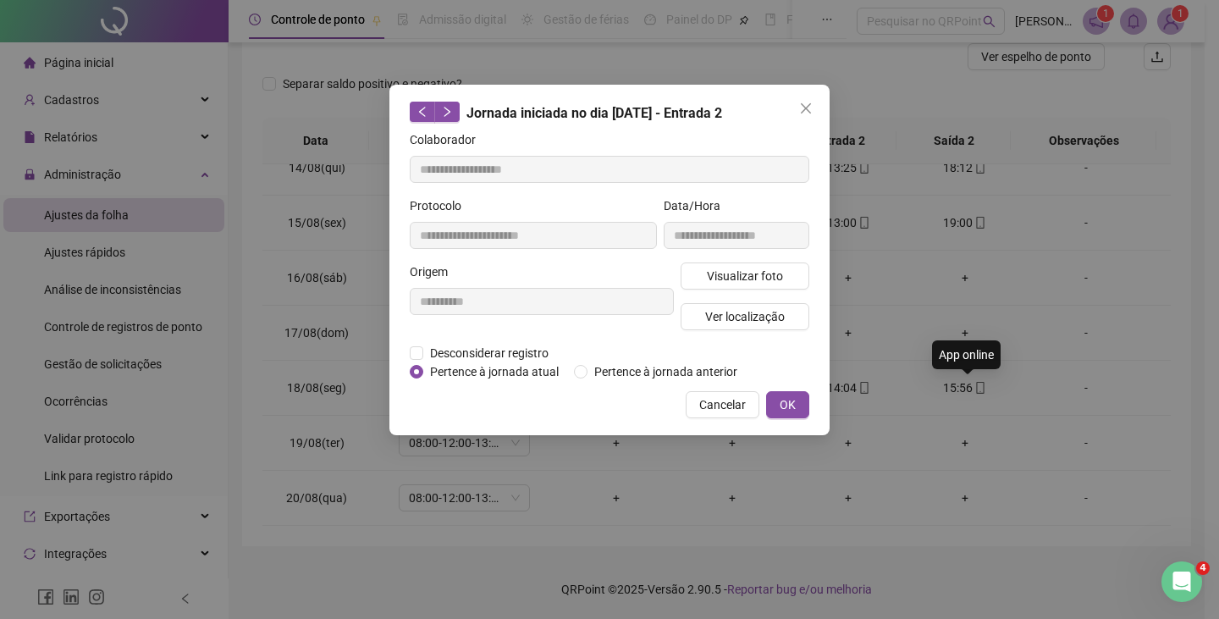
type input "**********"
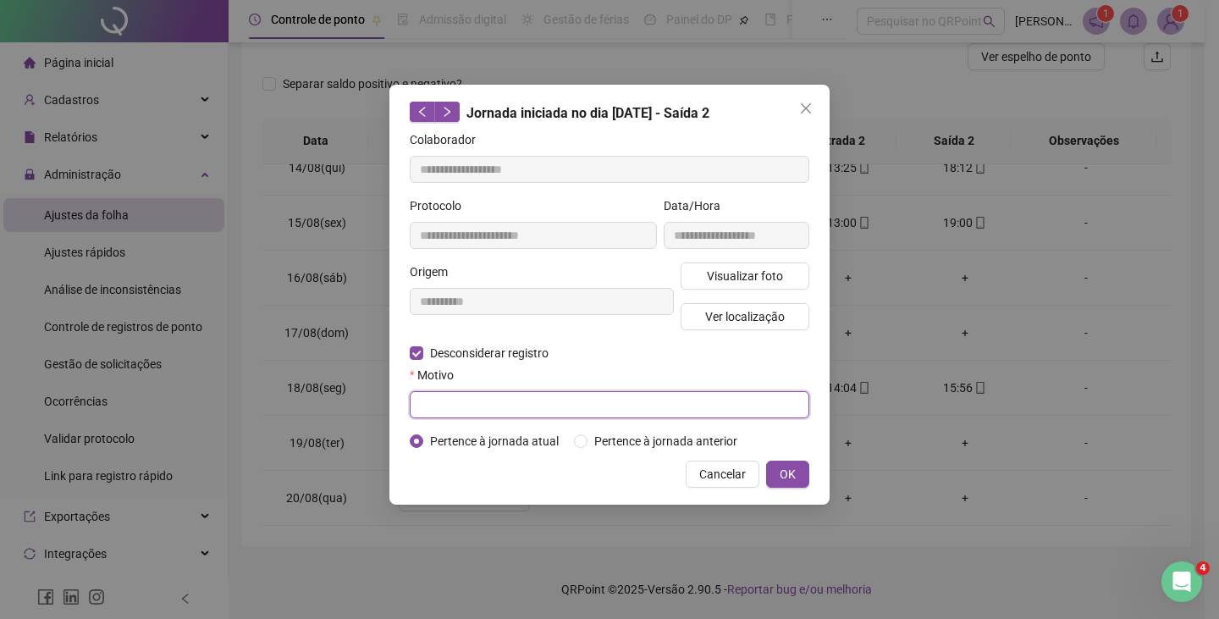
click at [439, 403] on input "text" at bounding box center [610, 404] width 400 height 27
type input "******"
click at [788, 476] on span "OK" at bounding box center [788, 474] width 16 height 19
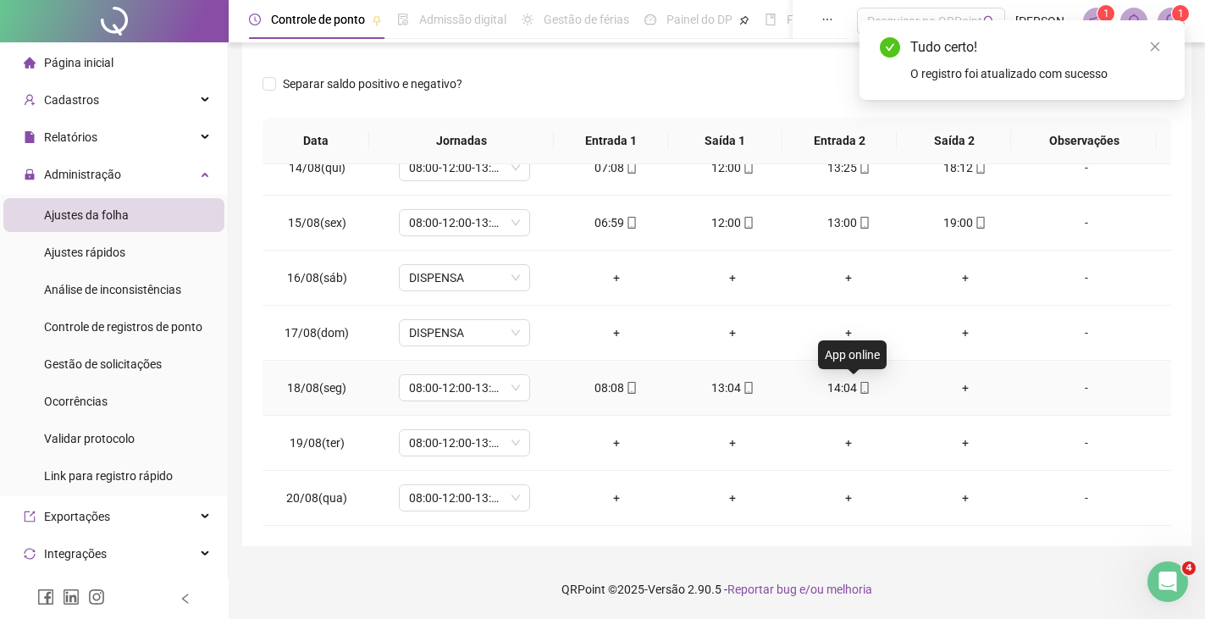
click at [859, 387] on icon "mobile" at bounding box center [865, 388] width 12 height 12
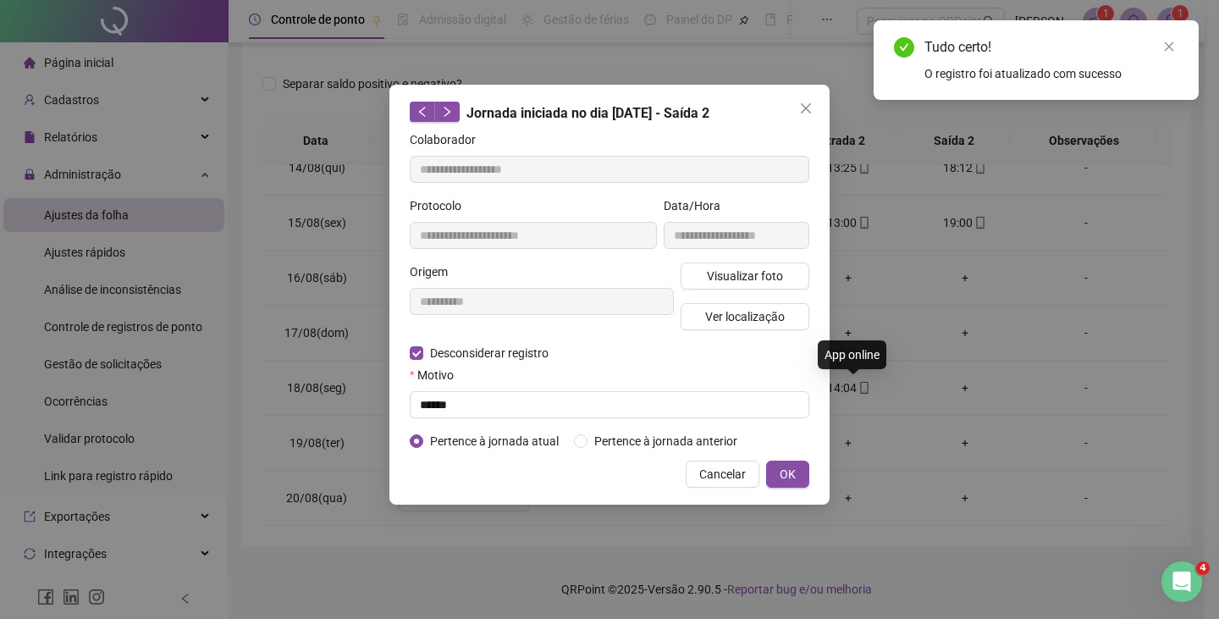
type input "**********"
click at [439, 406] on input "text" at bounding box center [610, 404] width 400 height 27
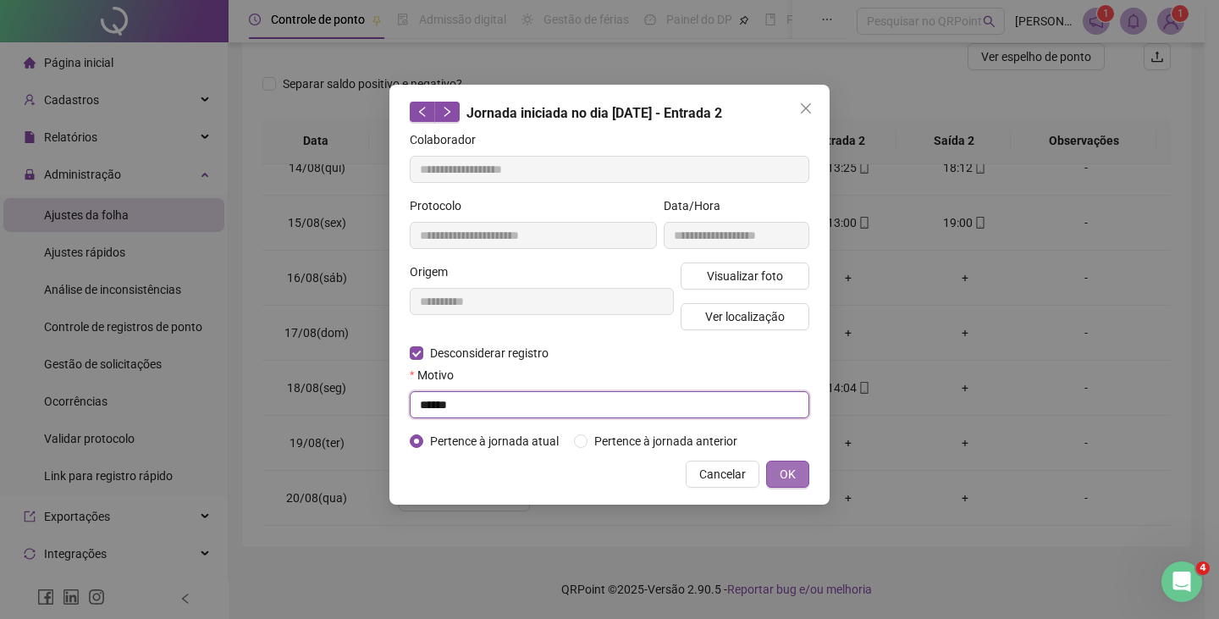
type input "******"
click at [781, 467] on span "OK" at bounding box center [788, 474] width 16 height 19
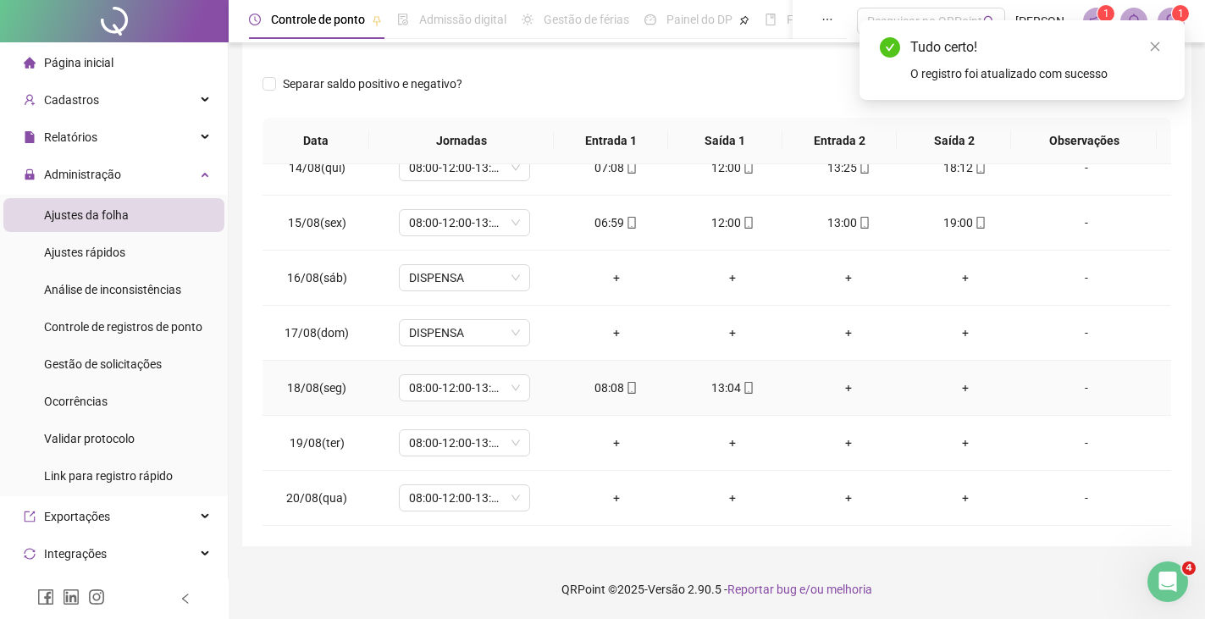
click at [835, 389] on div "+" at bounding box center [848, 387] width 89 height 19
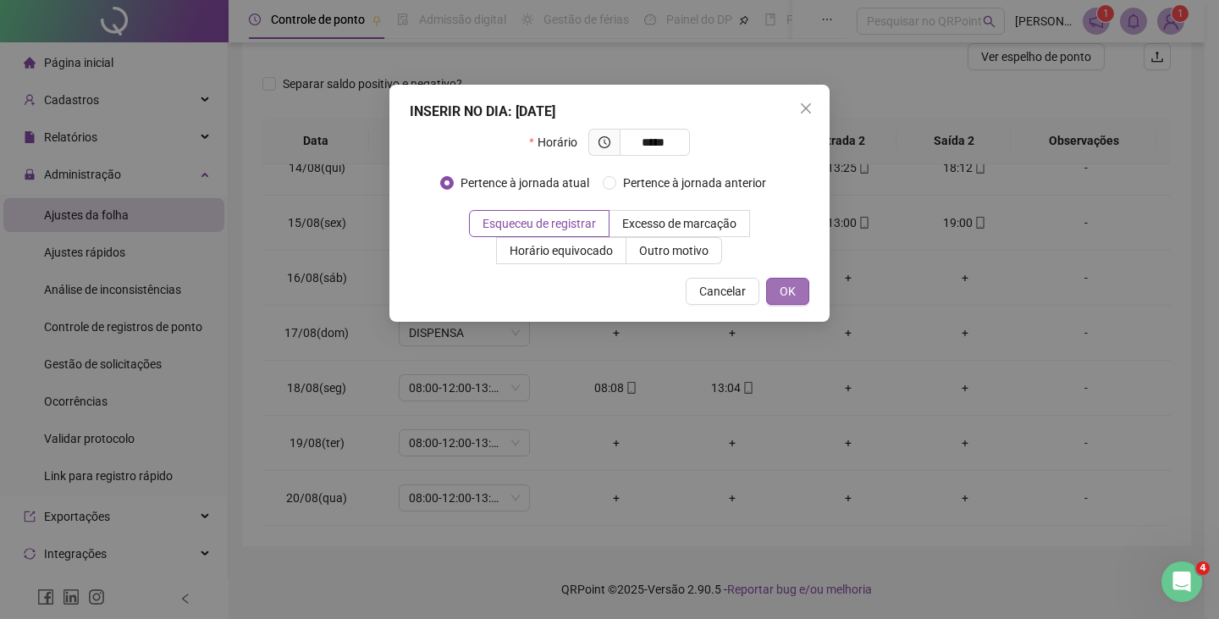
type input "*****"
click at [793, 290] on span "OK" at bounding box center [788, 291] width 16 height 19
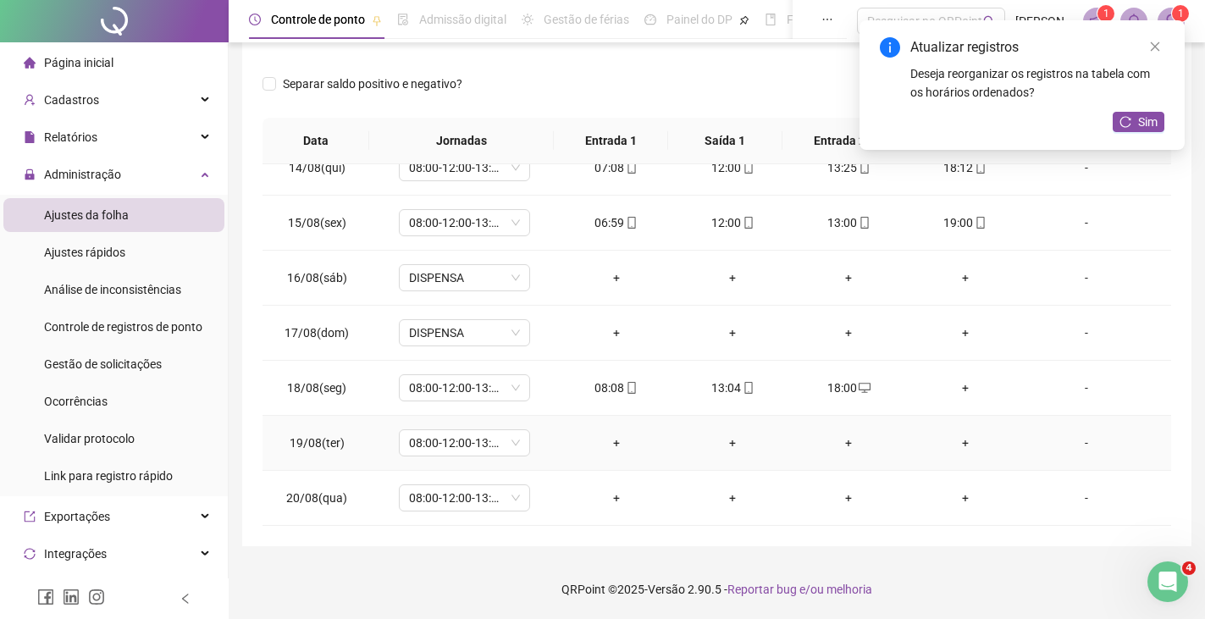
click at [610, 445] on div "+" at bounding box center [616, 443] width 89 height 19
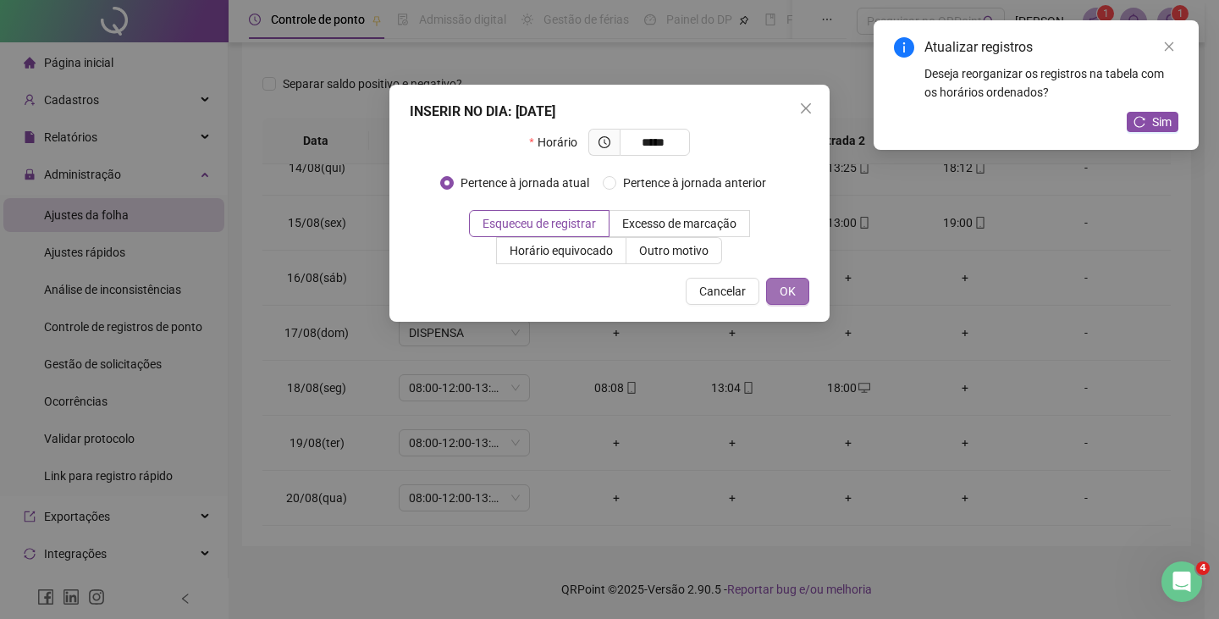
type input "*****"
click at [794, 292] on span "OK" at bounding box center [788, 291] width 16 height 19
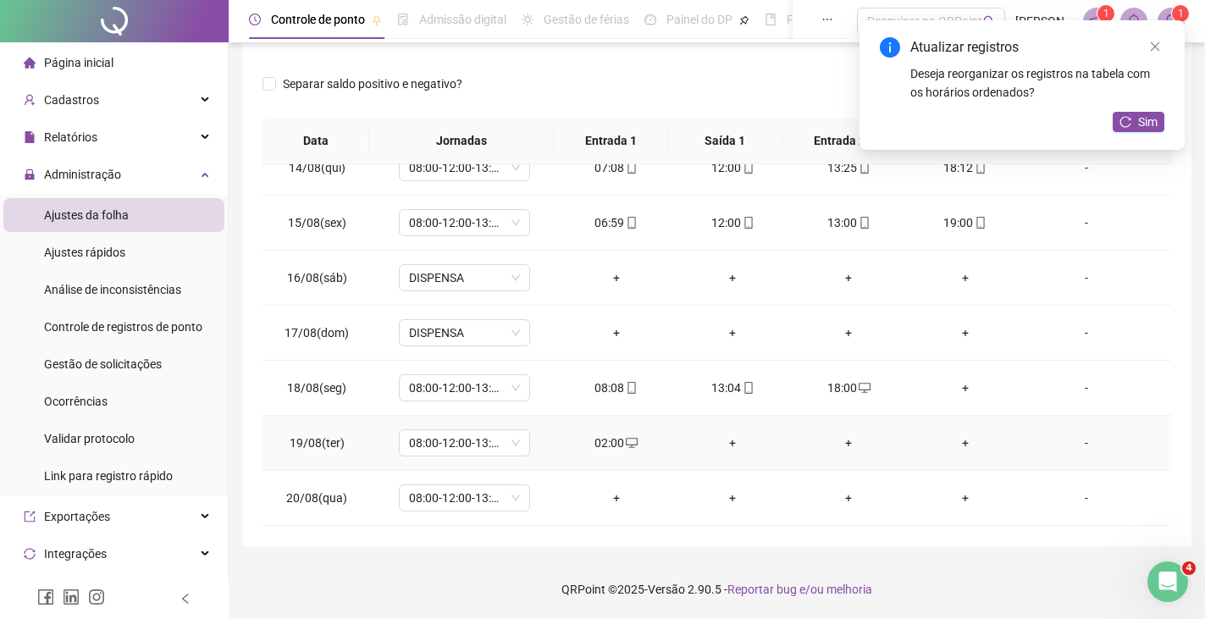
click at [627, 440] on icon "desktop" at bounding box center [632, 443] width 12 height 12
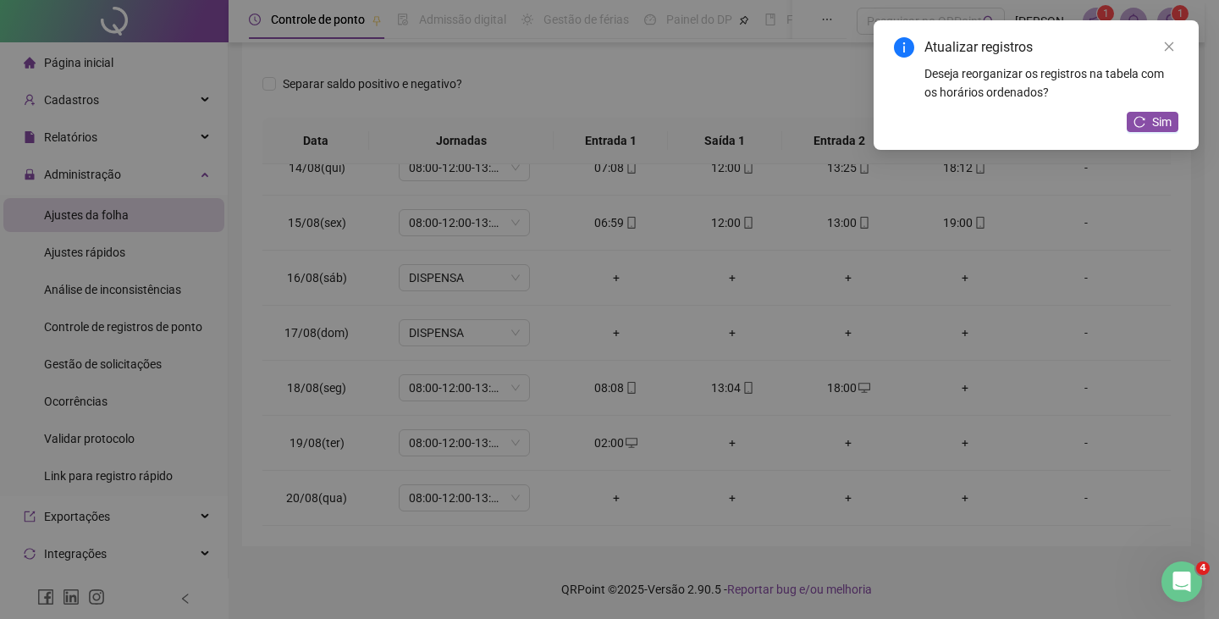
type input "**********"
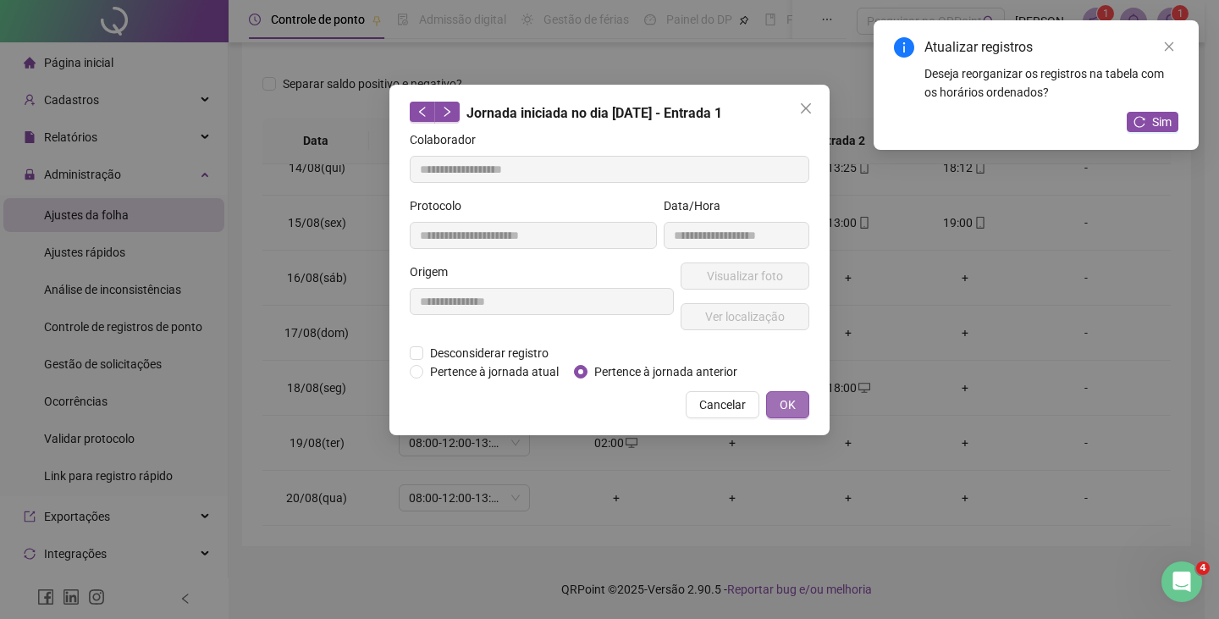
click at [782, 406] on span "OK" at bounding box center [788, 404] width 16 height 19
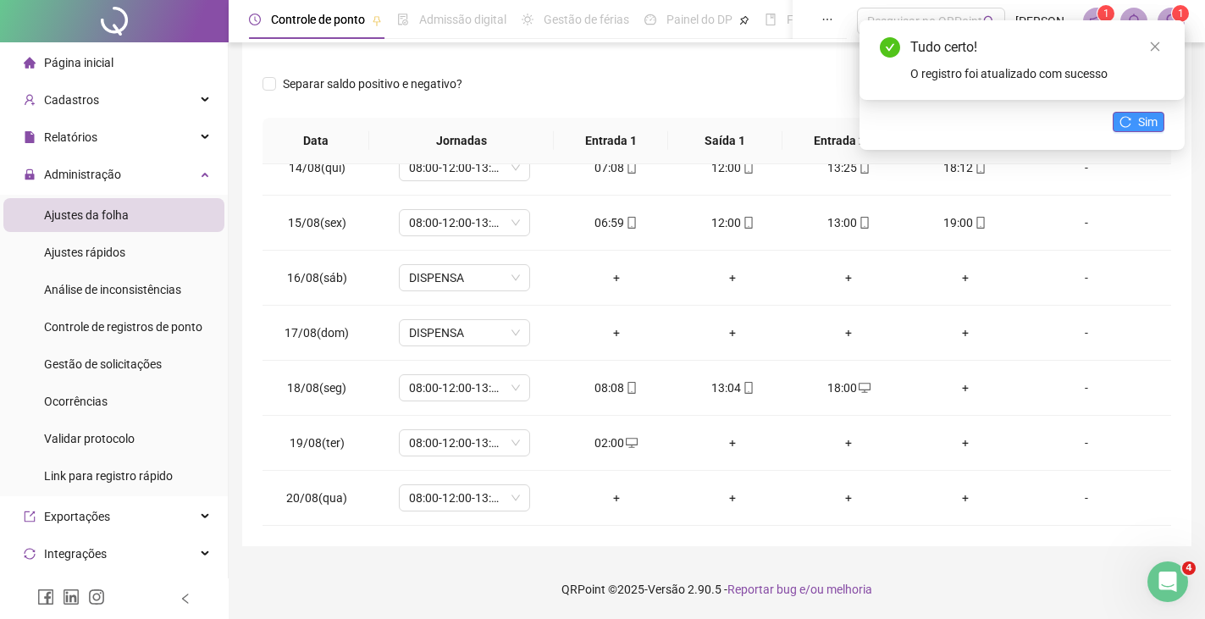
click at [1139, 124] on span "Sim" at bounding box center [1147, 122] width 19 height 19
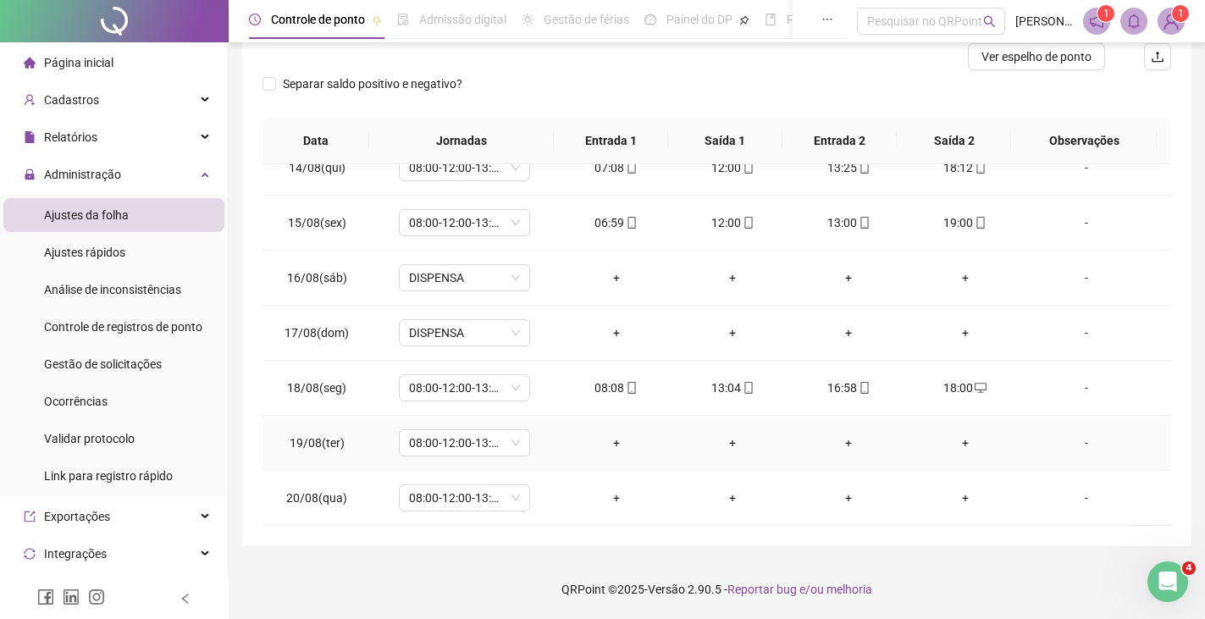
click at [610, 443] on div "+" at bounding box center [616, 443] width 89 height 19
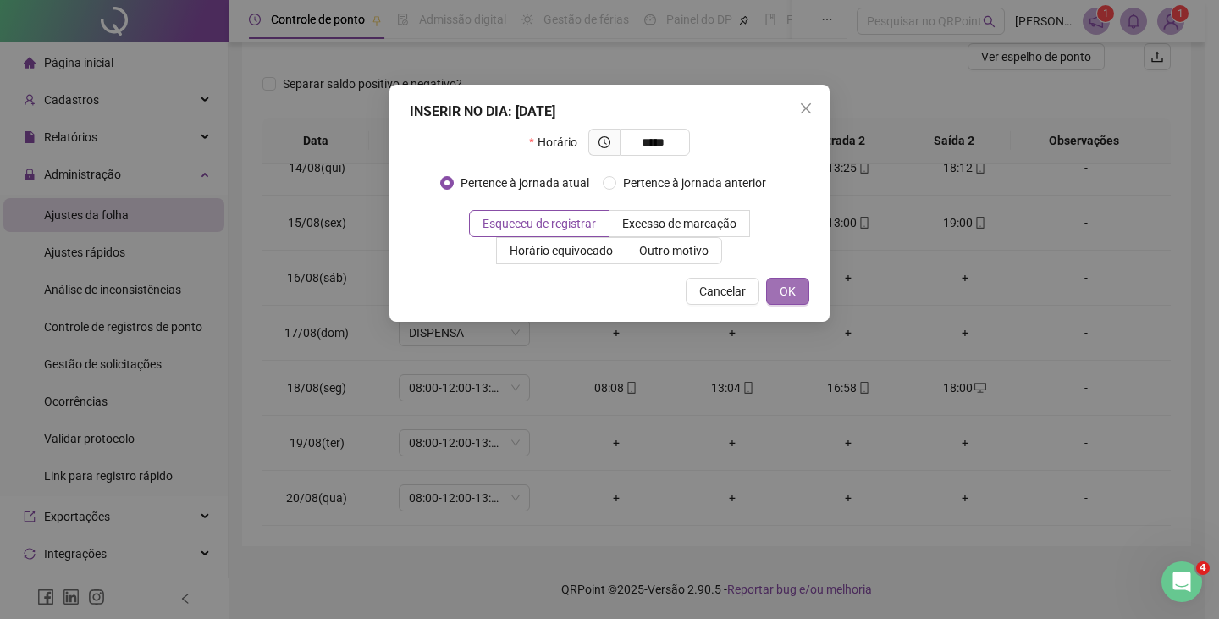
type input "*****"
click at [782, 295] on span "OK" at bounding box center [788, 291] width 16 height 19
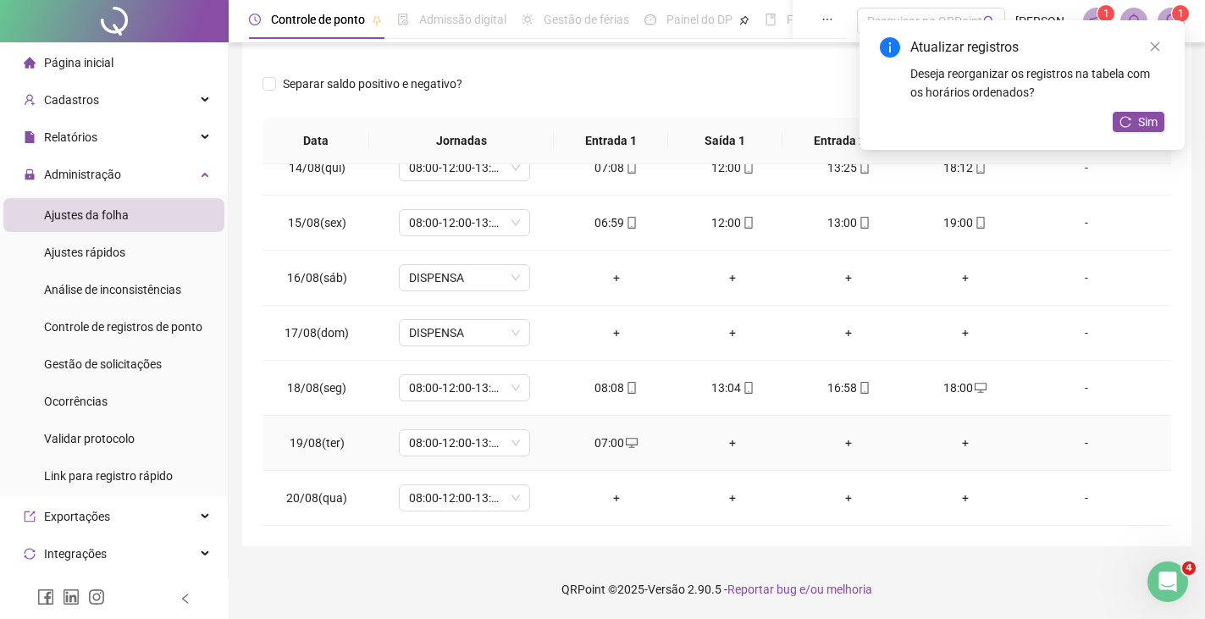
click at [722, 445] on div "+" at bounding box center [732, 443] width 89 height 19
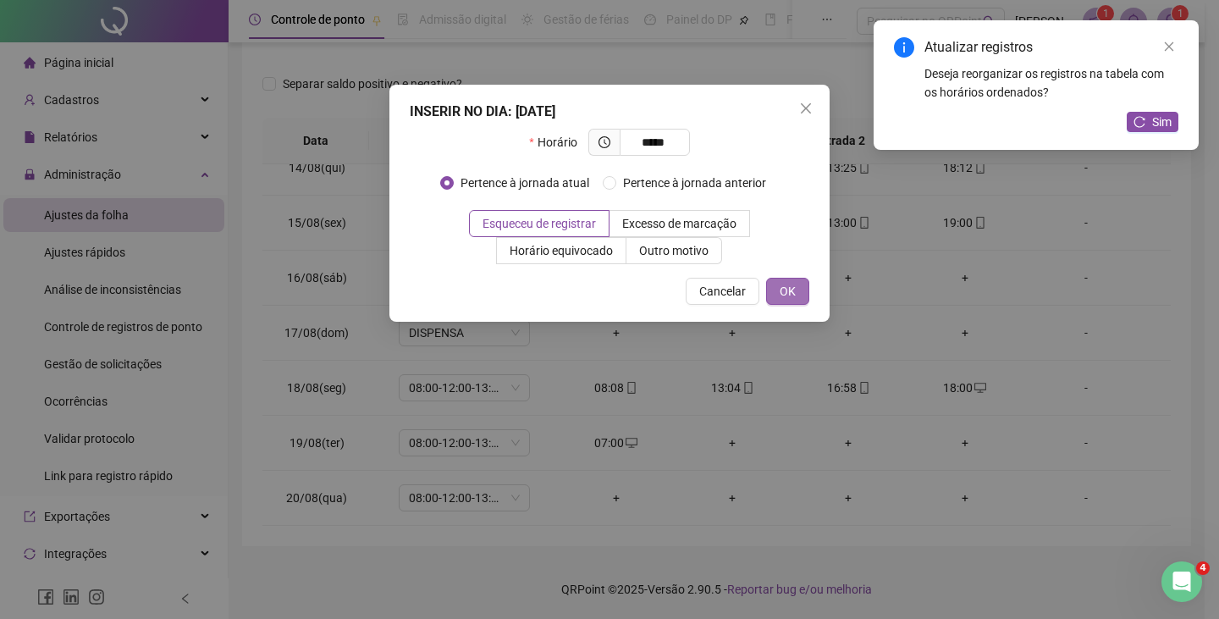
type input "*****"
click at [793, 295] on span "OK" at bounding box center [788, 291] width 16 height 19
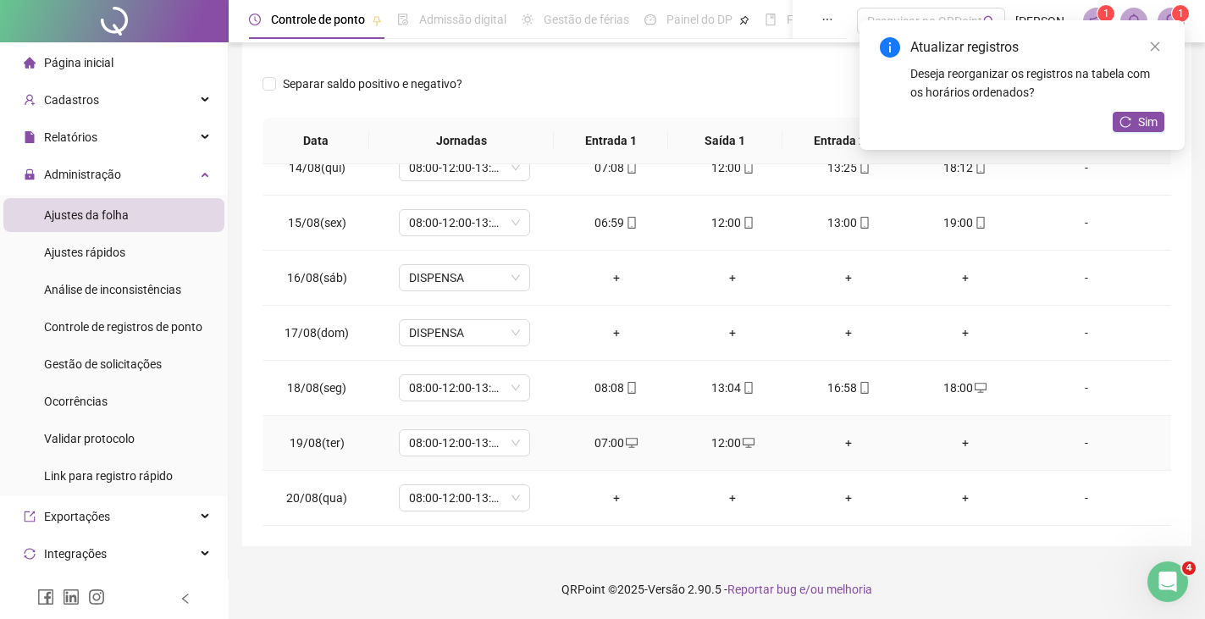
click at [838, 438] on div "+" at bounding box center [848, 443] width 89 height 19
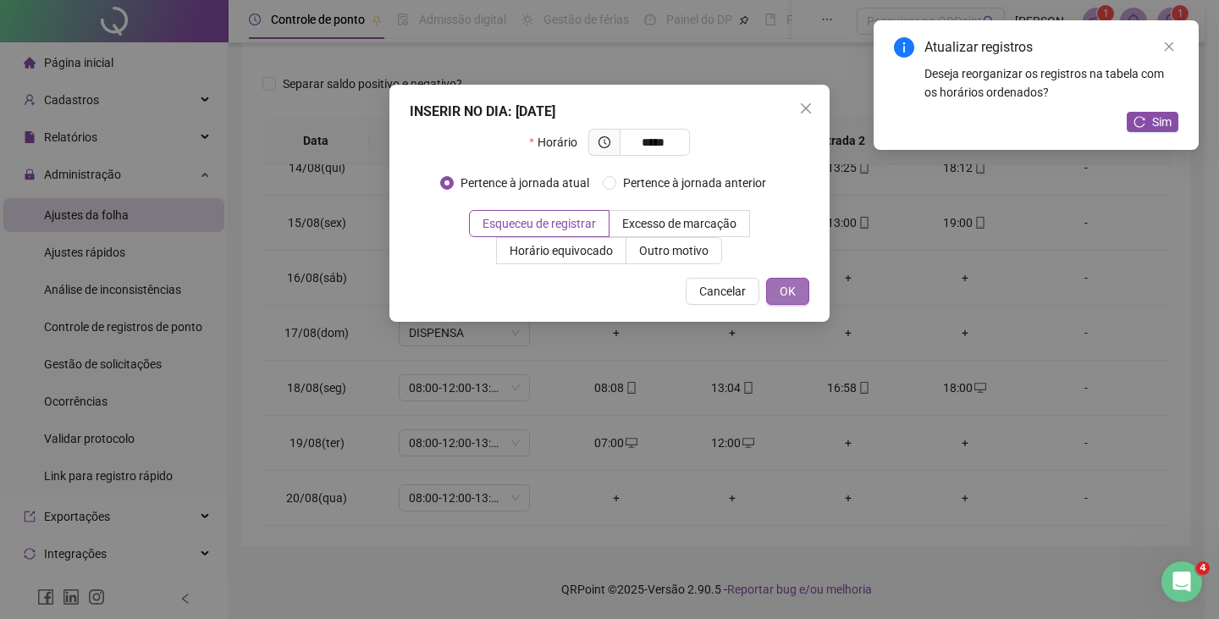
type input "*****"
click at [797, 290] on button "OK" at bounding box center [787, 291] width 43 height 27
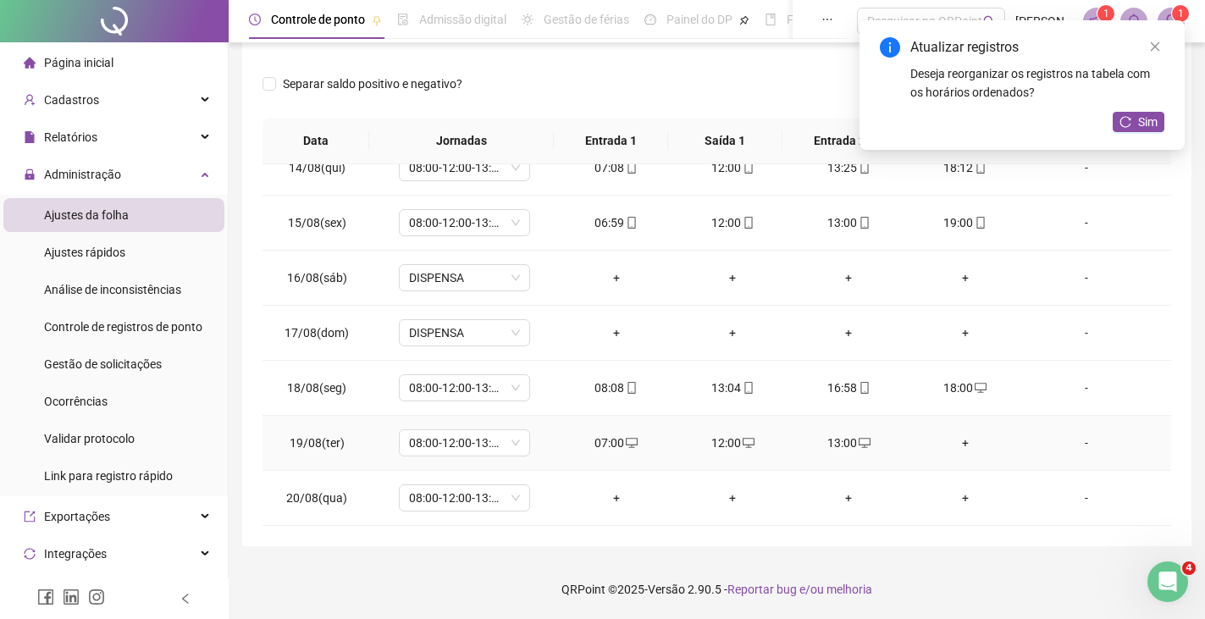
click at [954, 440] on div "+" at bounding box center [964, 443] width 89 height 19
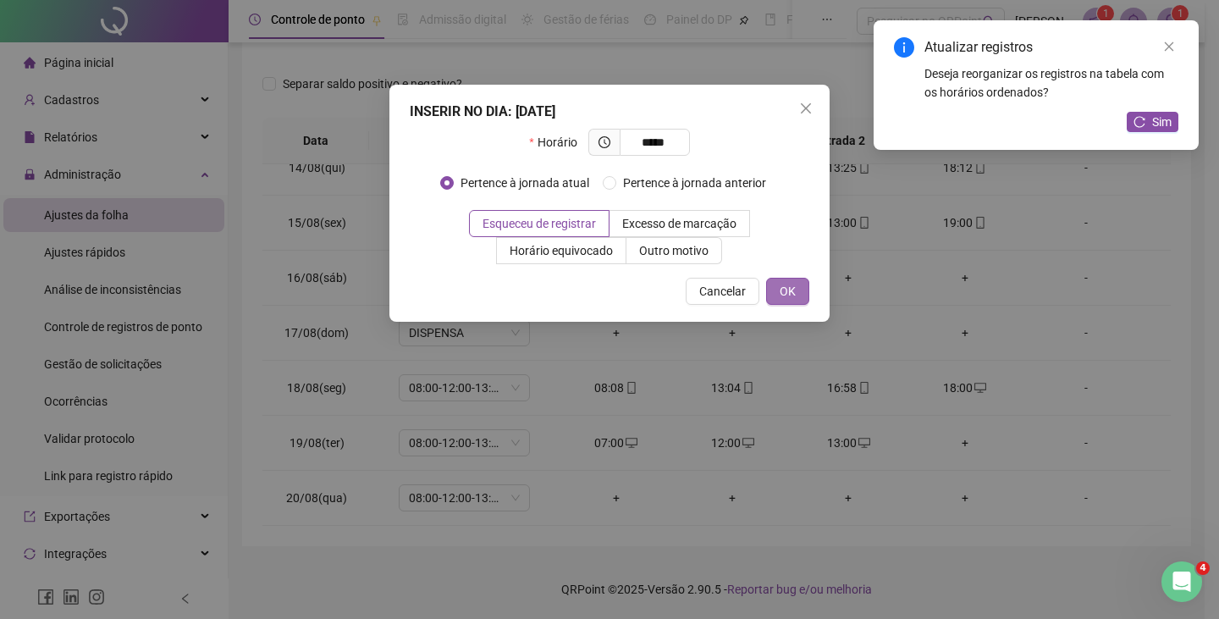
type input "*****"
click at [792, 287] on span "OK" at bounding box center [788, 291] width 16 height 19
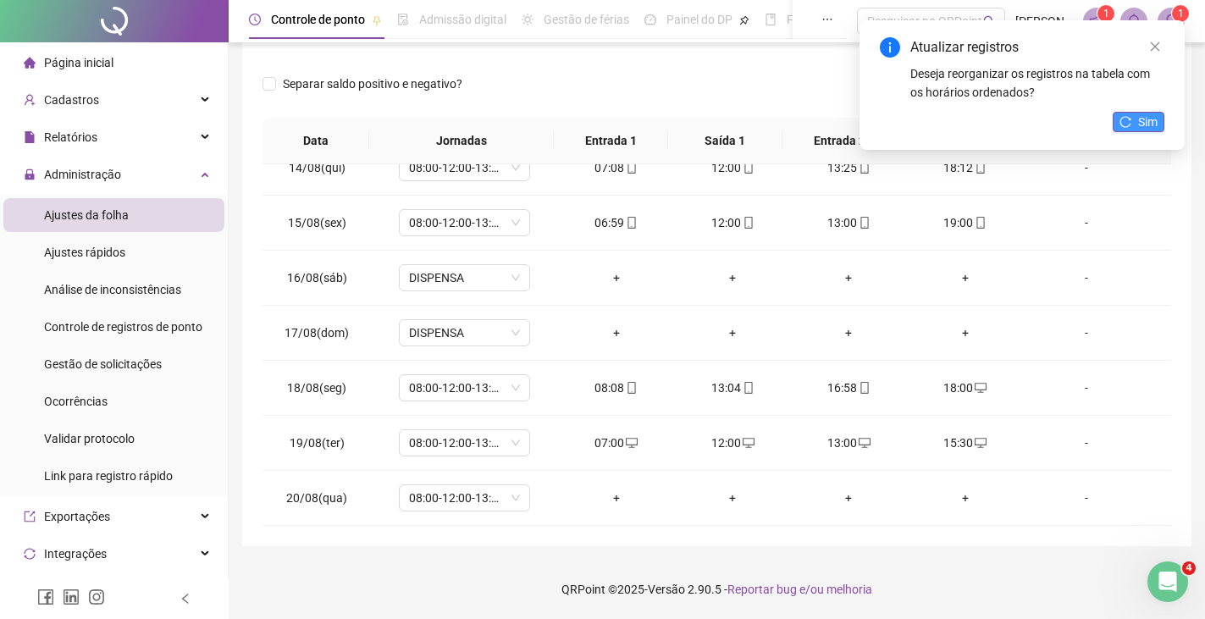
click at [1136, 124] on button "Sim" at bounding box center [1139, 122] width 52 height 20
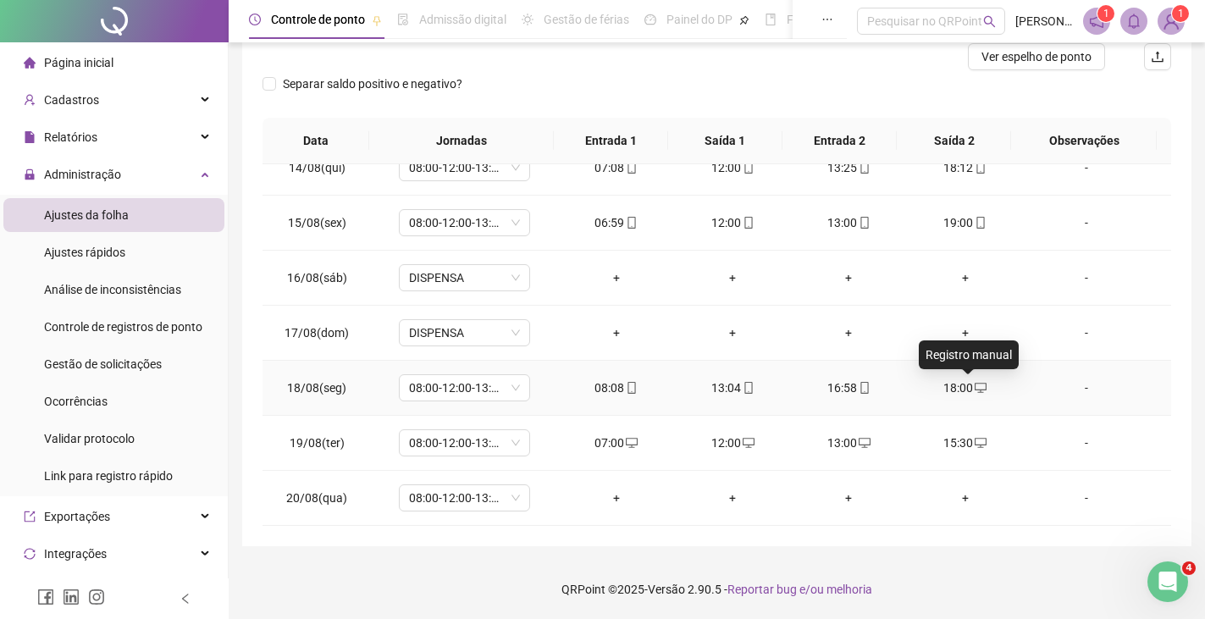
click at [975, 390] on icon "desktop" at bounding box center [981, 388] width 12 height 12
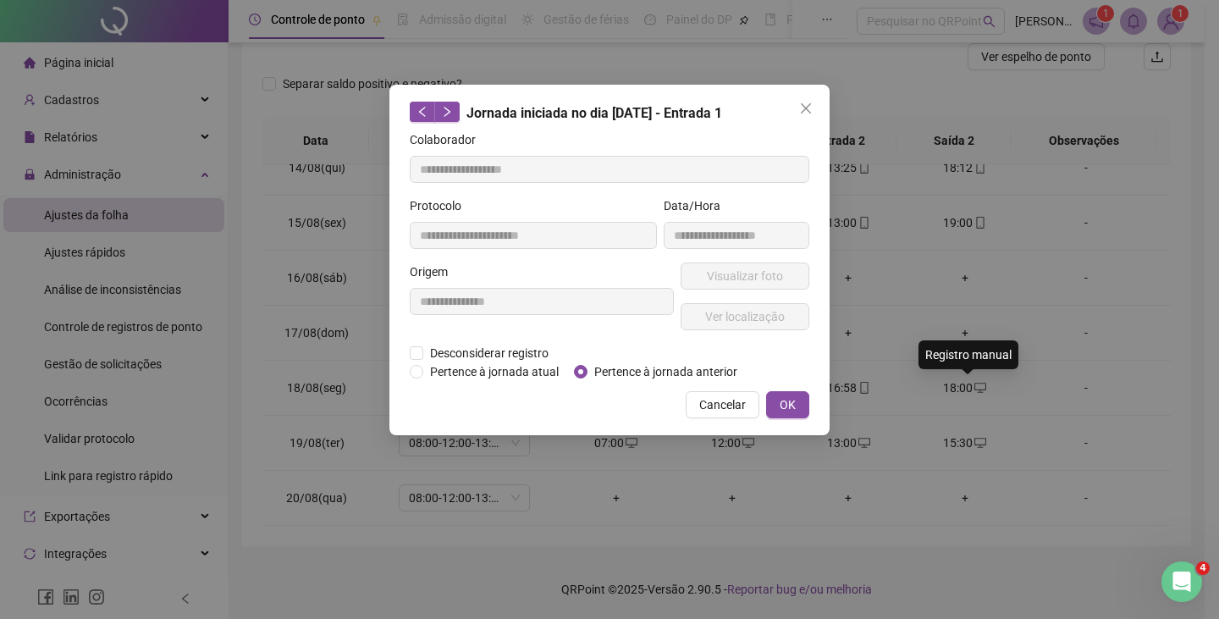
type input "**********"
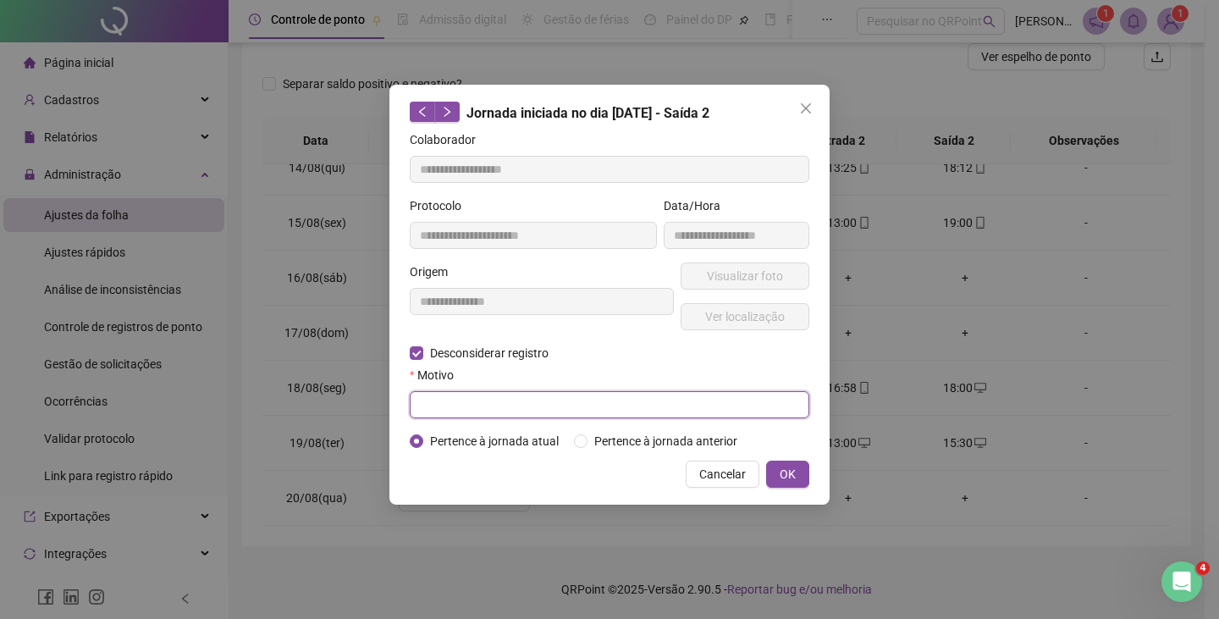
click at [464, 409] on input "text" at bounding box center [610, 404] width 400 height 27
type input "******"
click at [787, 473] on span "OK" at bounding box center [788, 474] width 16 height 19
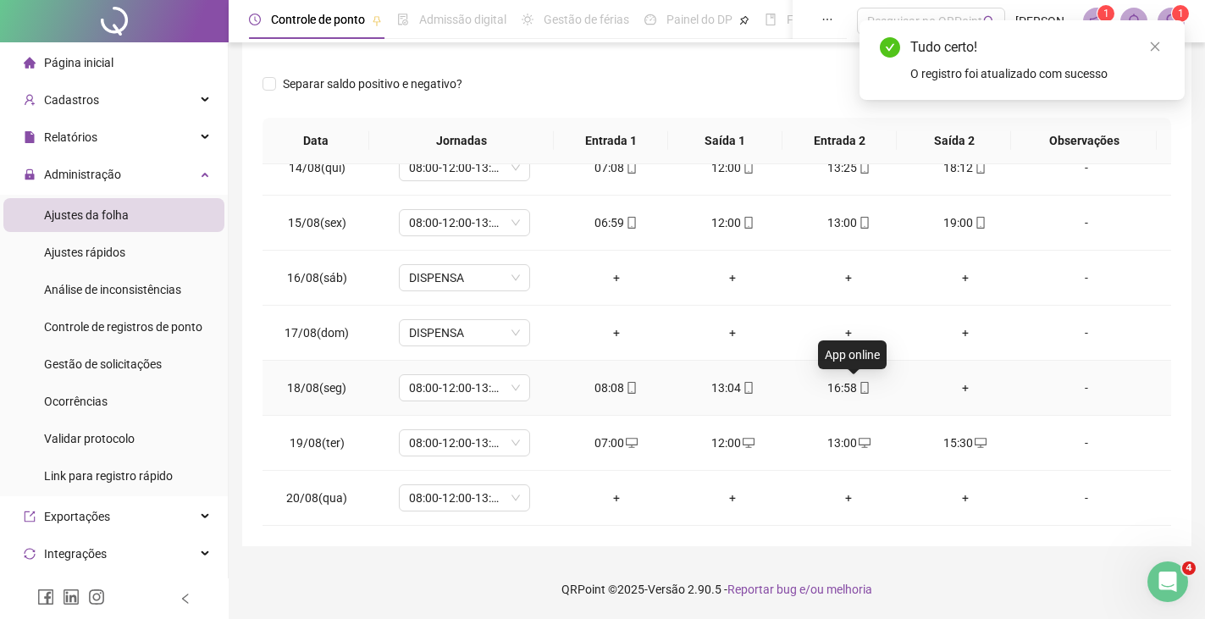
click at [859, 386] on icon "mobile" at bounding box center [865, 388] width 12 height 12
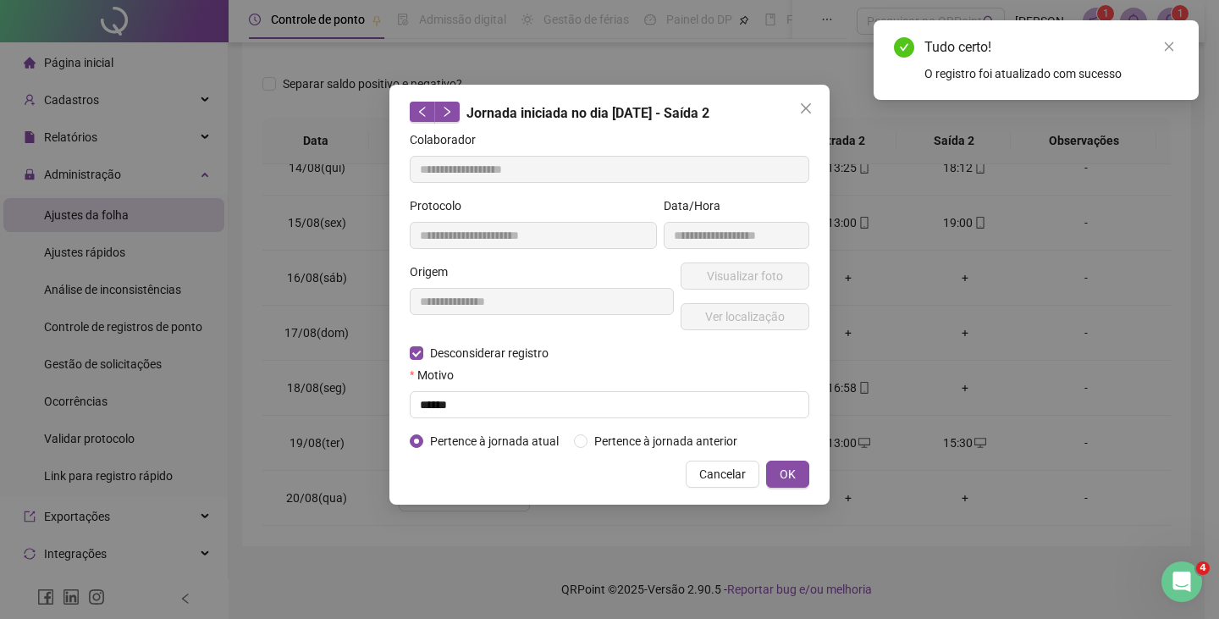
type input "**********"
click at [437, 403] on input "text" at bounding box center [610, 404] width 400 height 27
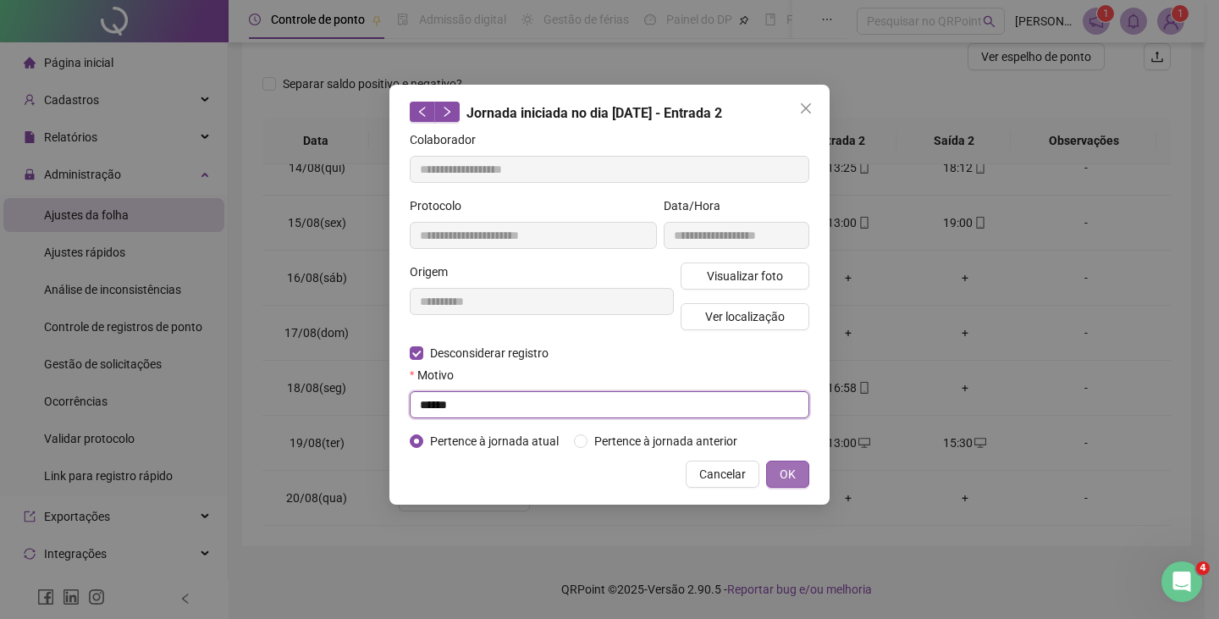
type input "******"
click at [793, 473] on span "OK" at bounding box center [788, 474] width 16 height 19
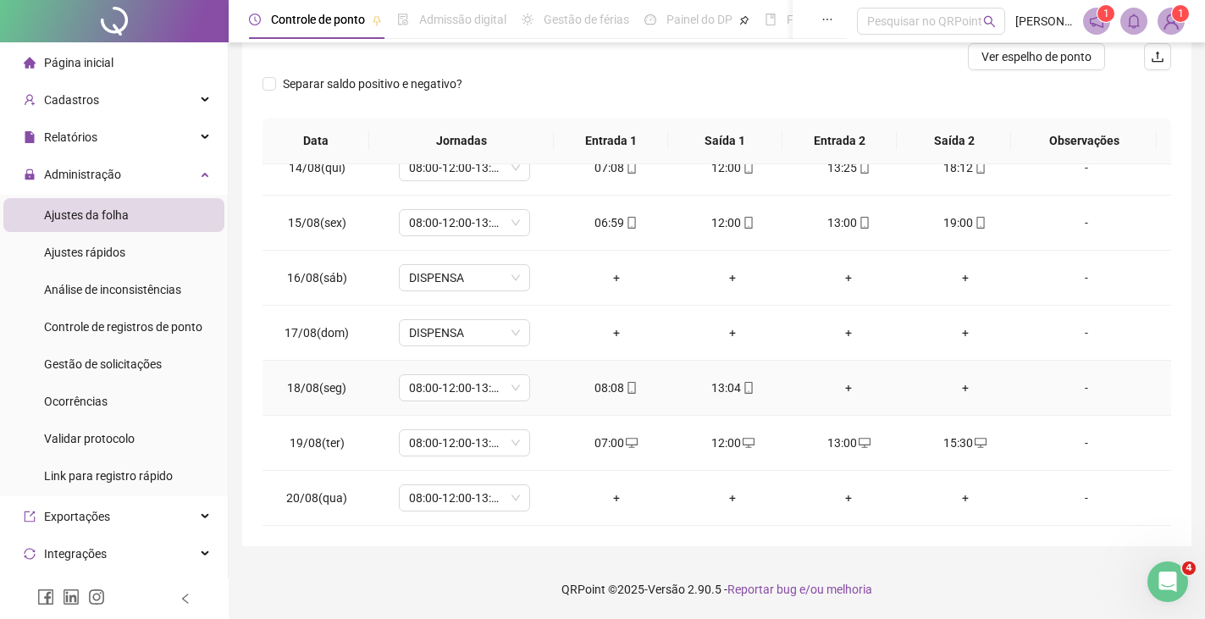
click at [839, 388] on div "+" at bounding box center [848, 387] width 89 height 19
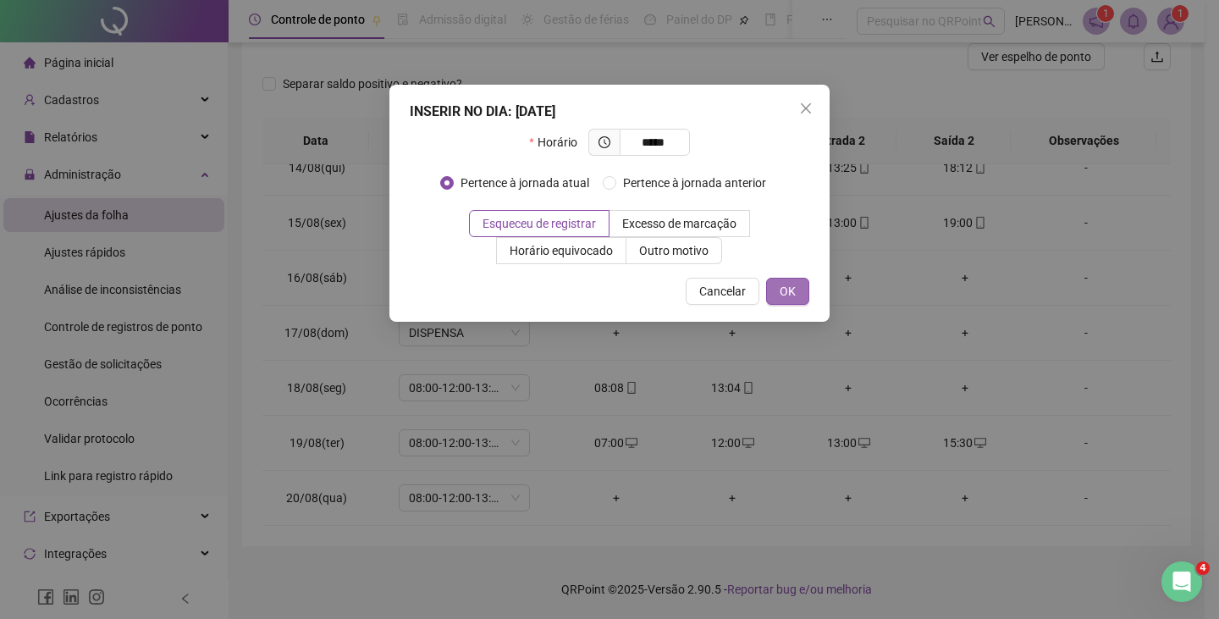
type input "*****"
click at [791, 286] on span "OK" at bounding box center [788, 291] width 16 height 19
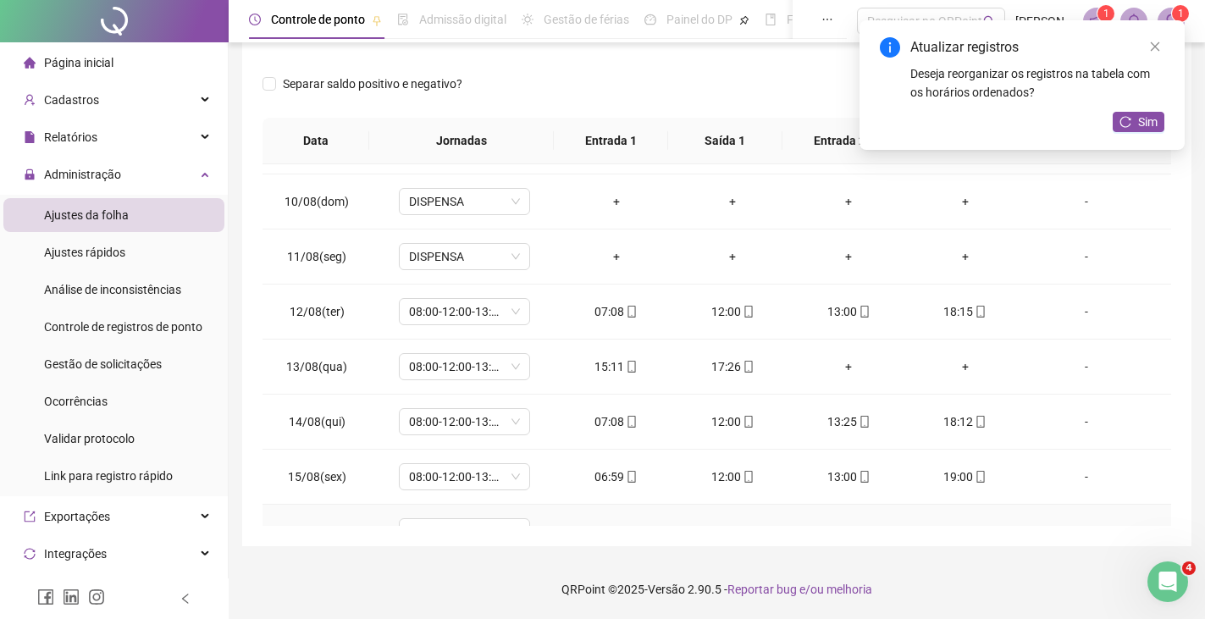
scroll to position [146, 0]
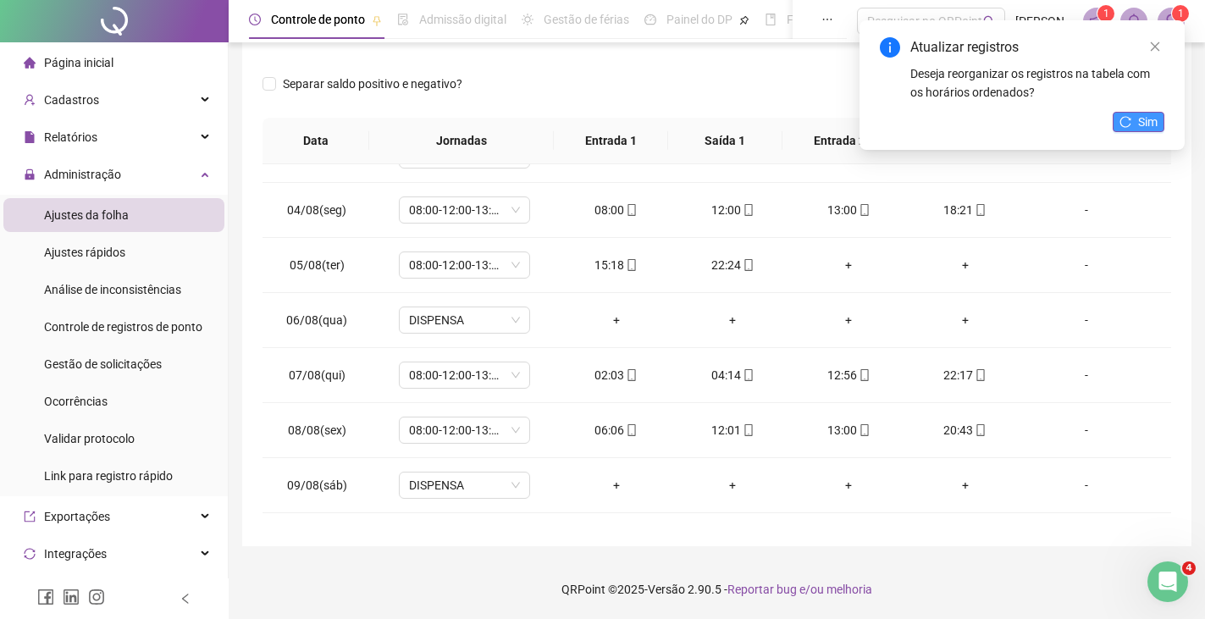
click at [1139, 127] on span "Sim" at bounding box center [1147, 122] width 19 height 19
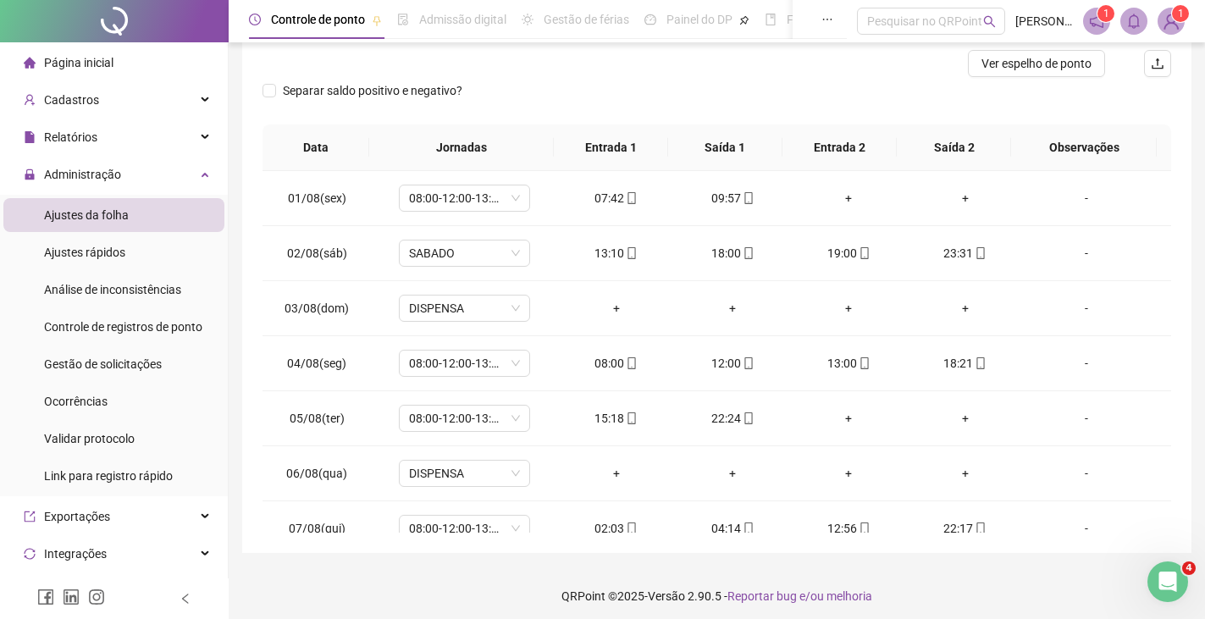
scroll to position [0, 0]
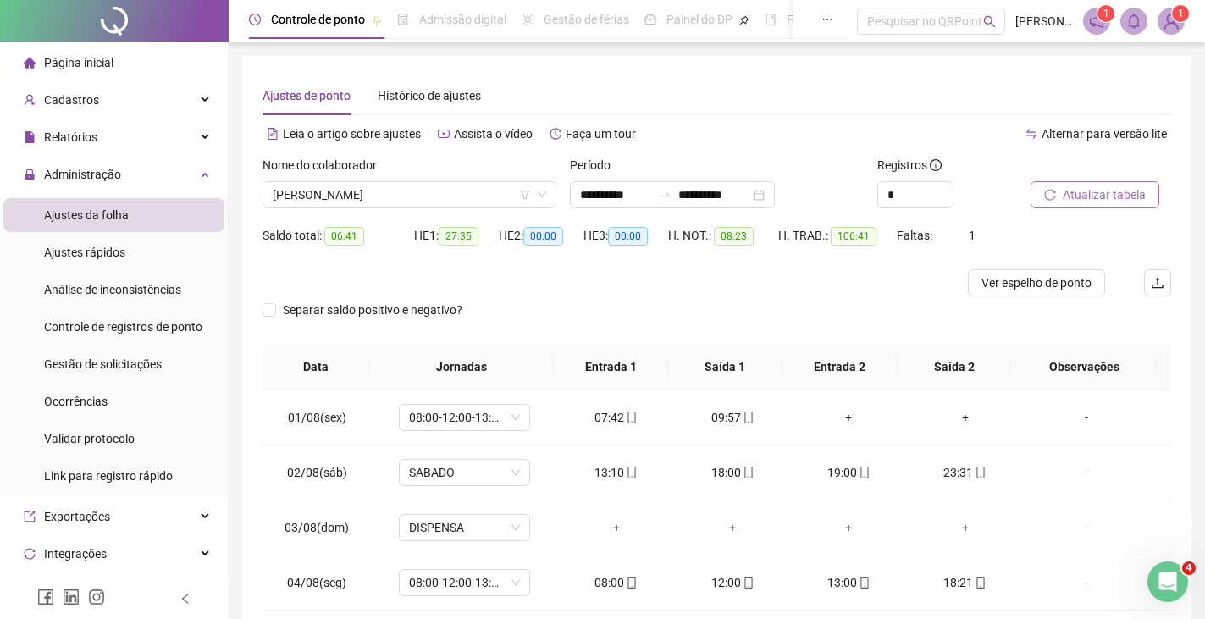
click at [1113, 197] on span "Atualizar tabela" at bounding box center [1104, 194] width 83 height 19
click at [411, 185] on span "[PERSON_NAME]" at bounding box center [409, 194] width 273 height 25
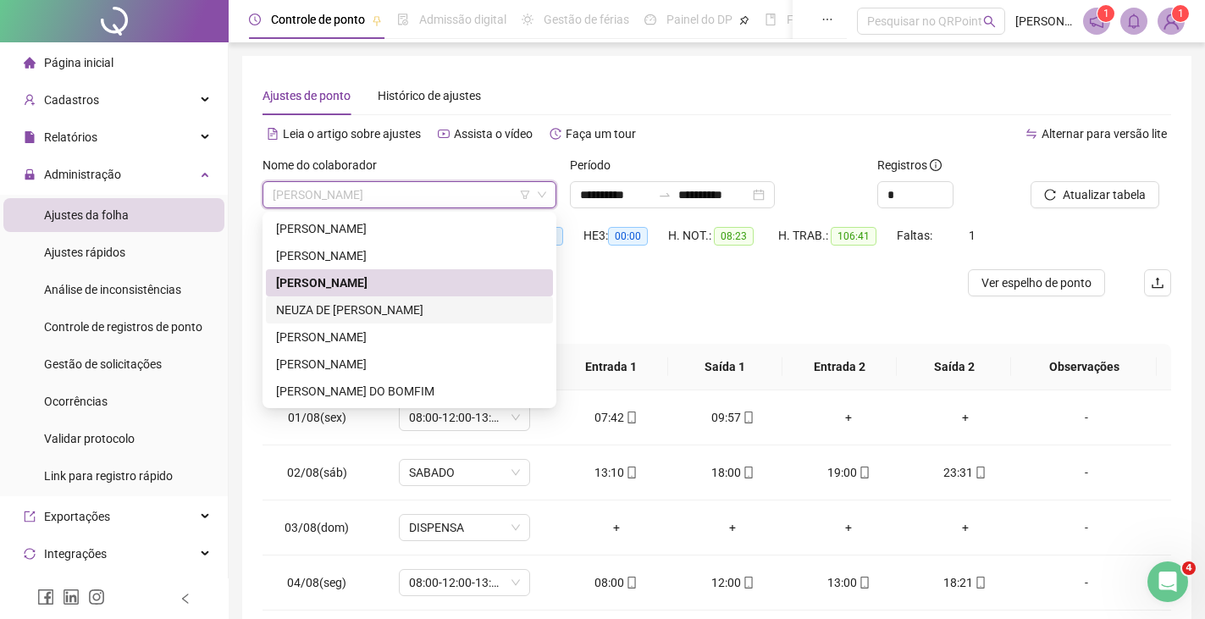
click at [356, 305] on div "NEUZA DE [PERSON_NAME]" at bounding box center [409, 310] width 267 height 19
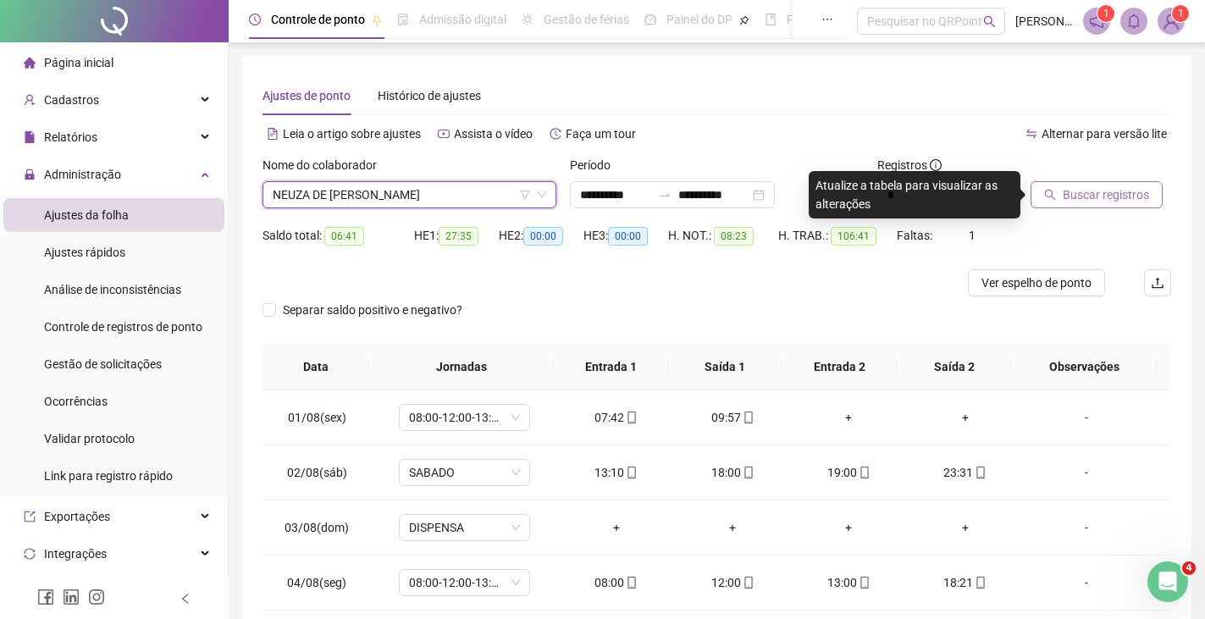
click at [1103, 192] on span "Buscar registros" at bounding box center [1106, 194] width 86 height 19
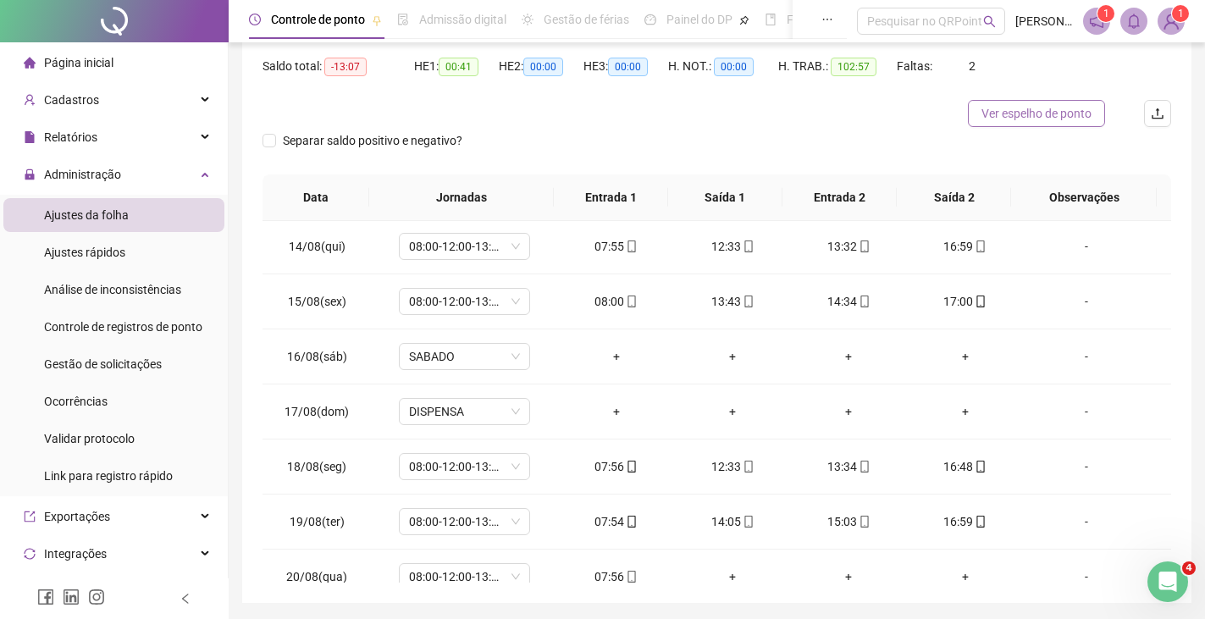
scroll to position [739, 0]
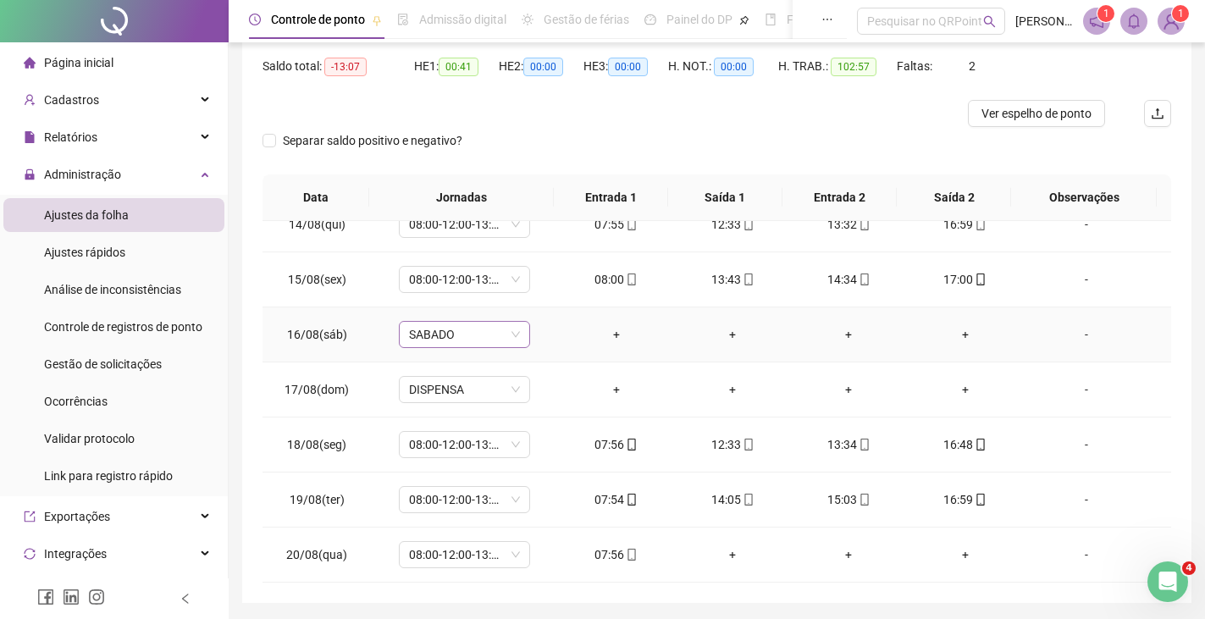
click at [468, 336] on span "SABADO" at bounding box center [464, 334] width 111 height 25
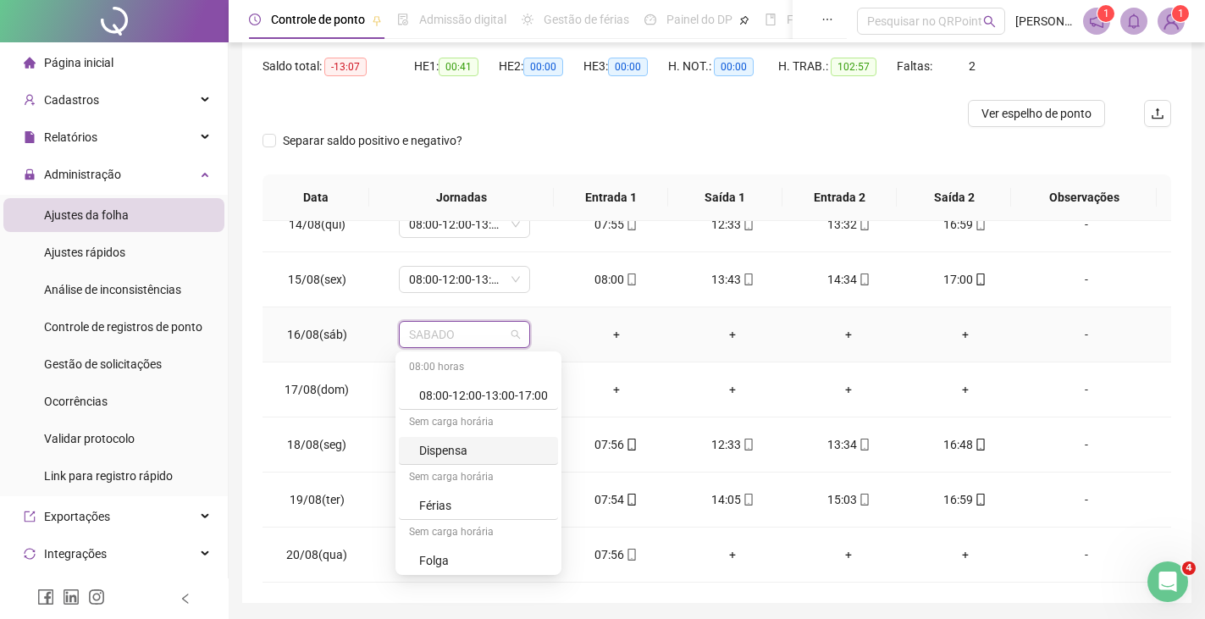
click at [456, 456] on div "Dispensa" at bounding box center [483, 450] width 129 height 19
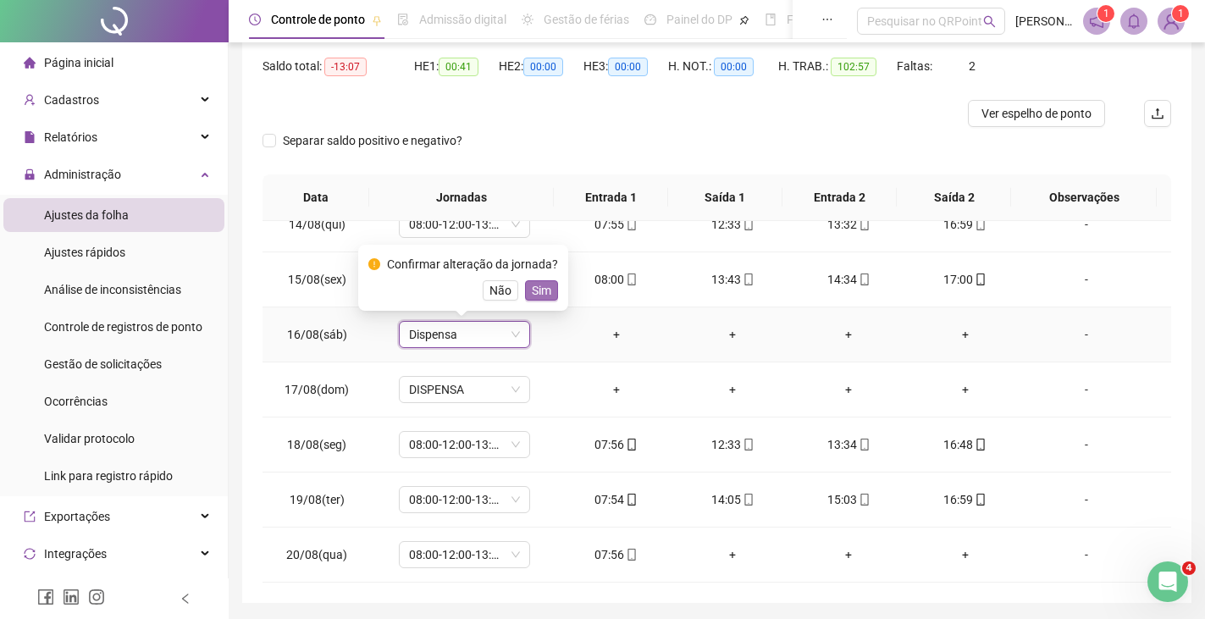
click at [540, 283] on span "Sim" at bounding box center [541, 290] width 19 height 19
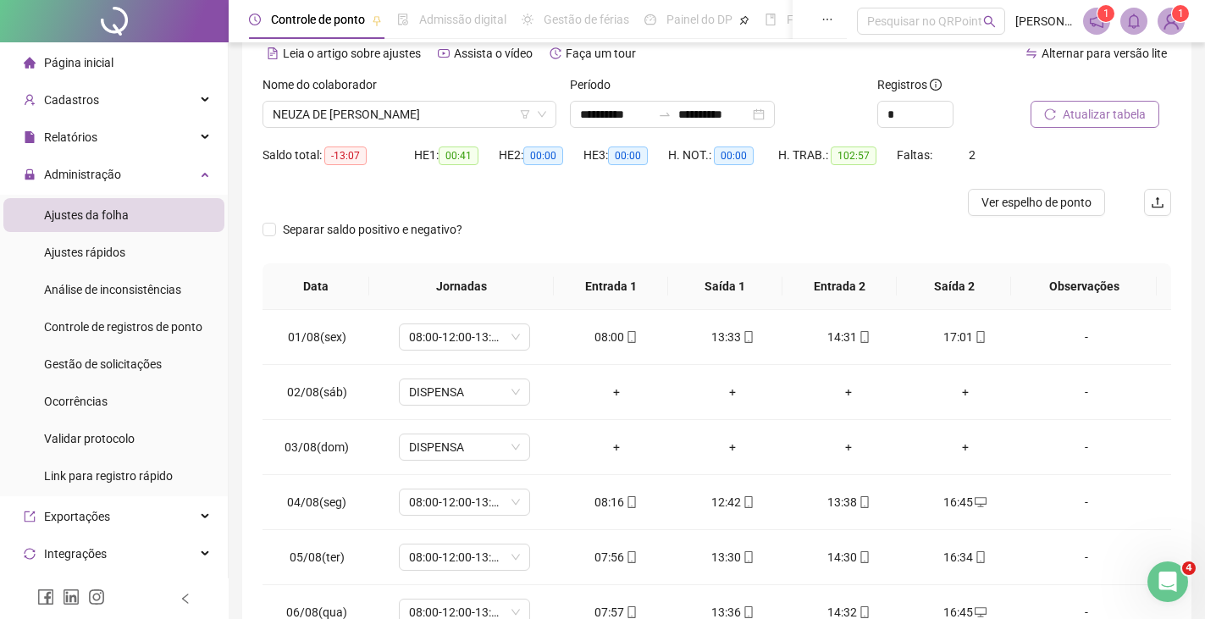
scroll to position [0, 0]
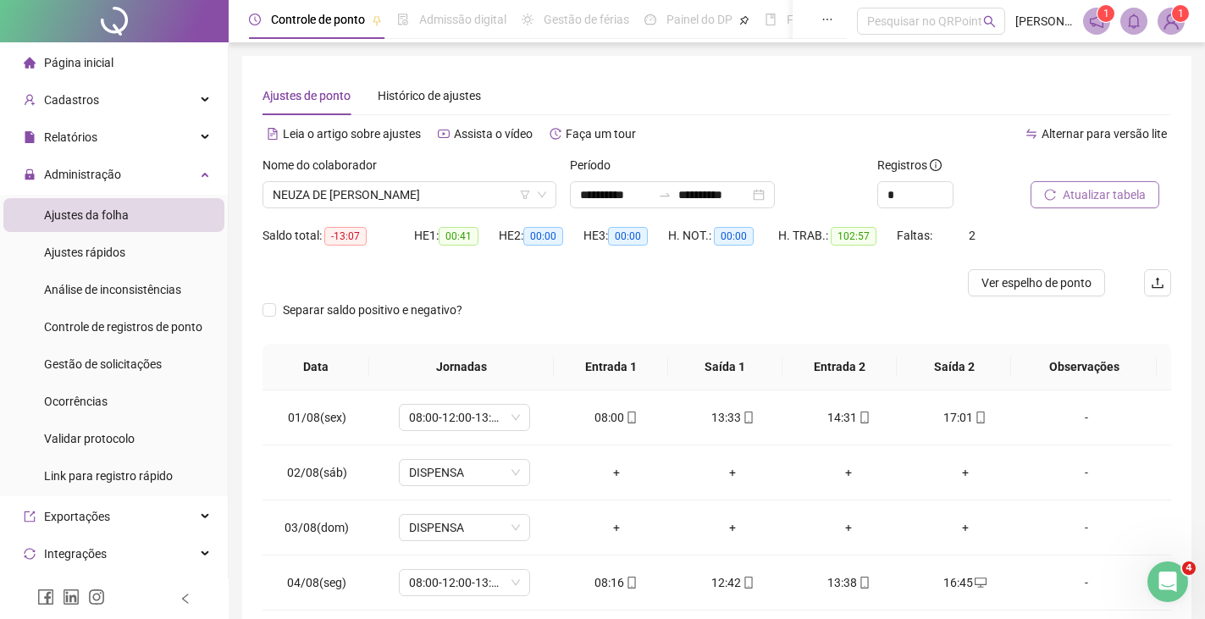
click at [1085, 196] on span "Atualizar tabela" at bounding box center [1104, 194] width 83 height 19
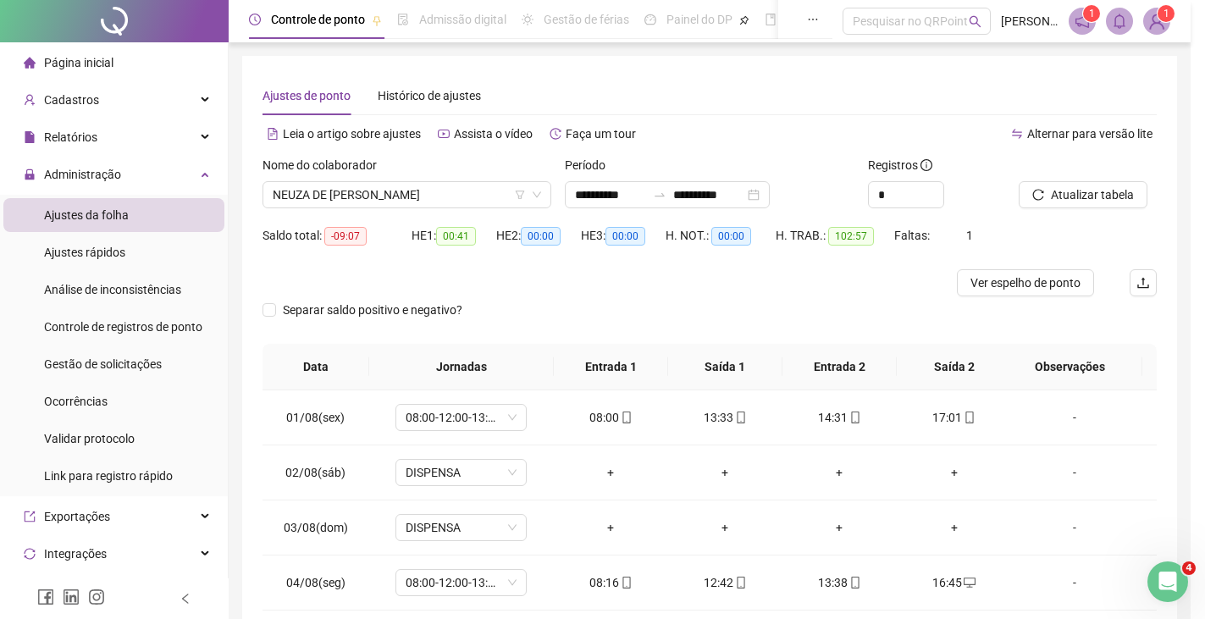
click at [445, 195] on span "NEUZA DE [PERSON_NAME]" at bounding box center [407, 194] width 268 height 25
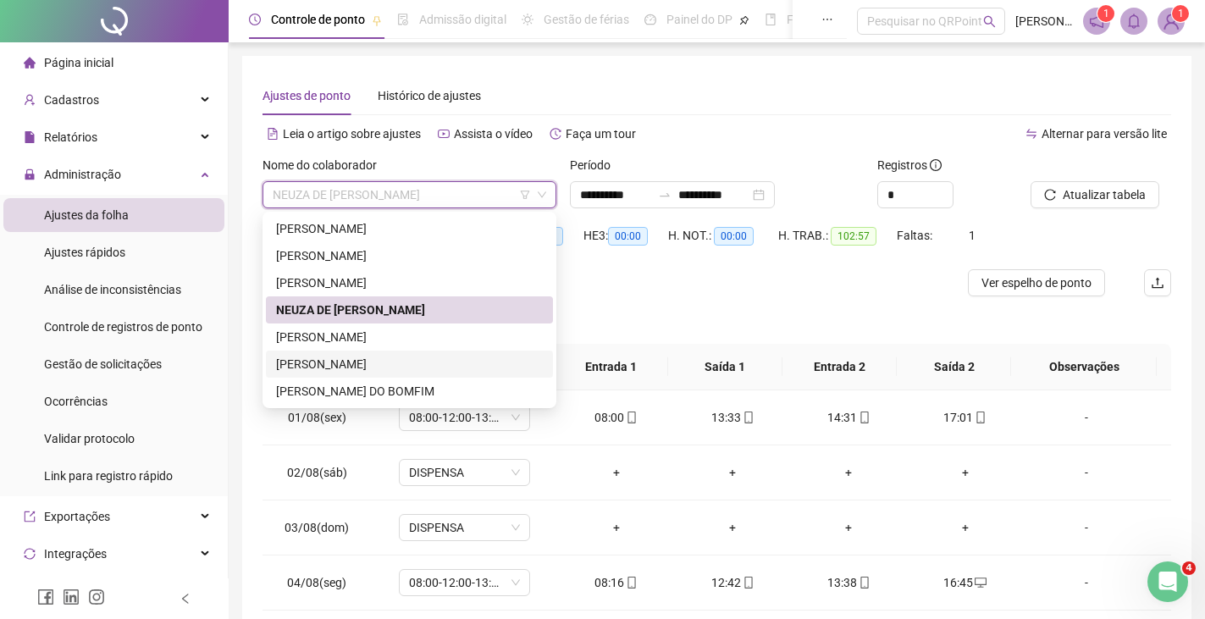
click at [368, 366] on div "[PERSON_NAME]" at bounding box center [409, 364] width 267 height 19
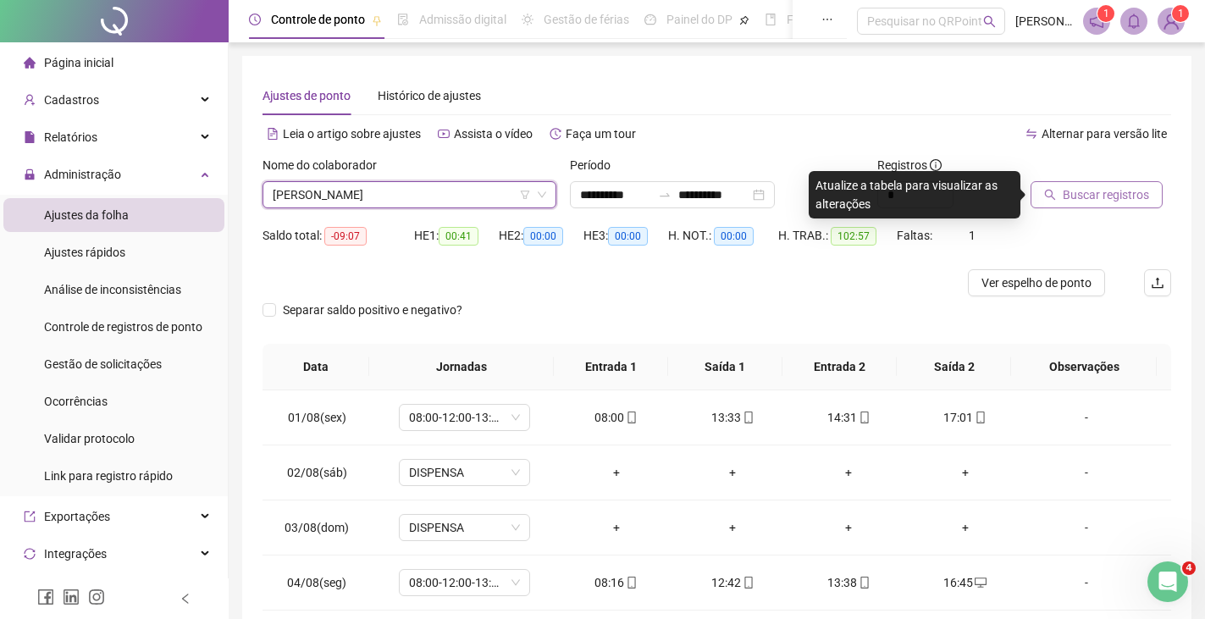
click at [1105, 196] on span "Buscar registros" at bounding box center [1106, 194] width 86 height 19
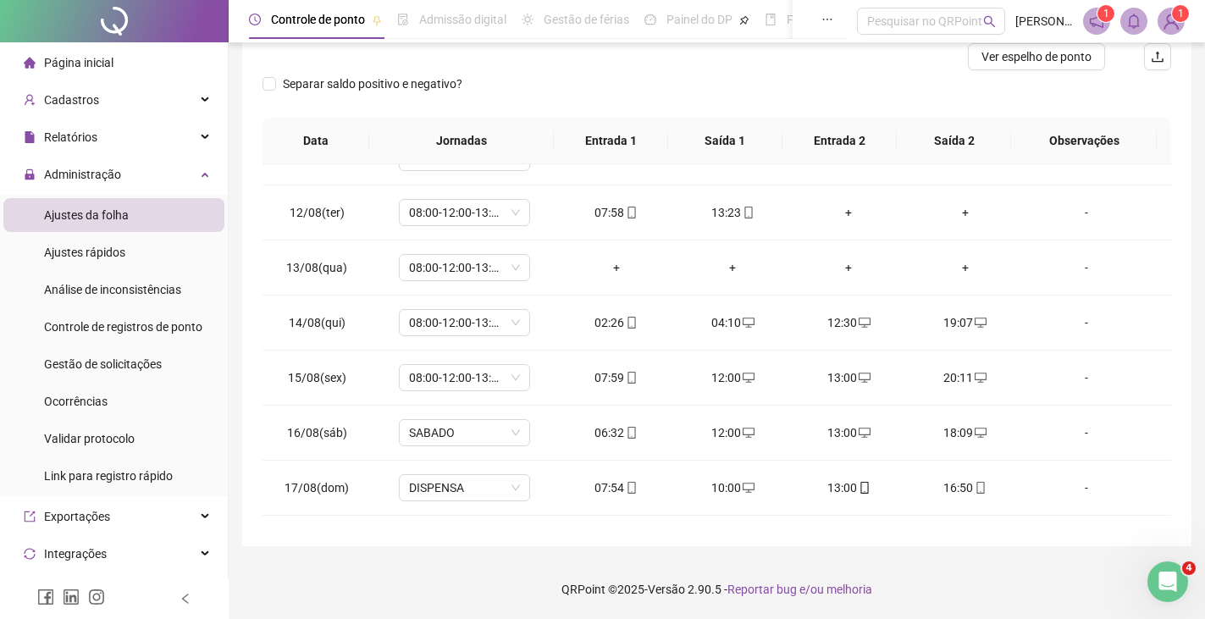
scroll to position [739, 0]
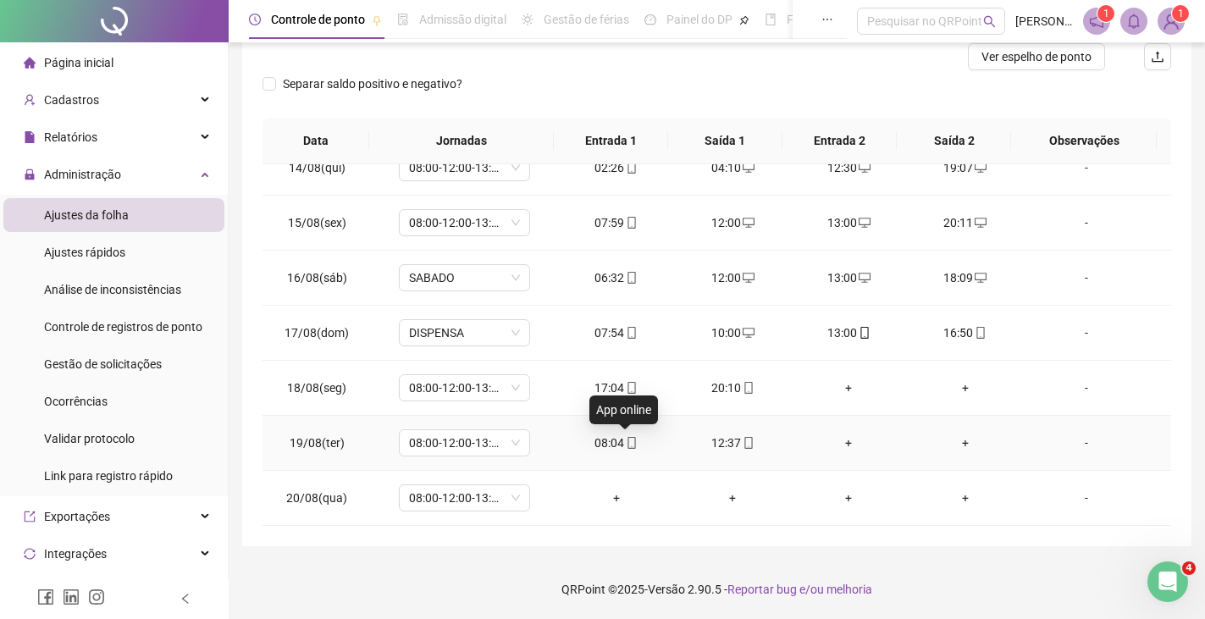
click at [626, 445] on icon "mobile" at bounding box center [632, 443] width 12 height 12
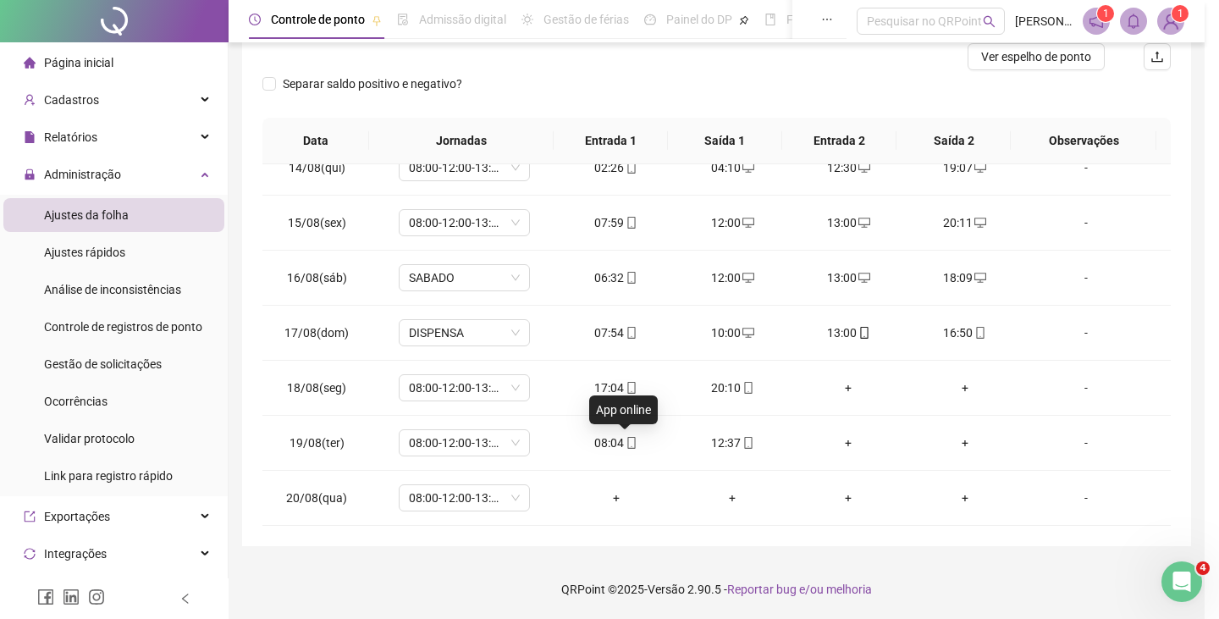
type input "**********"
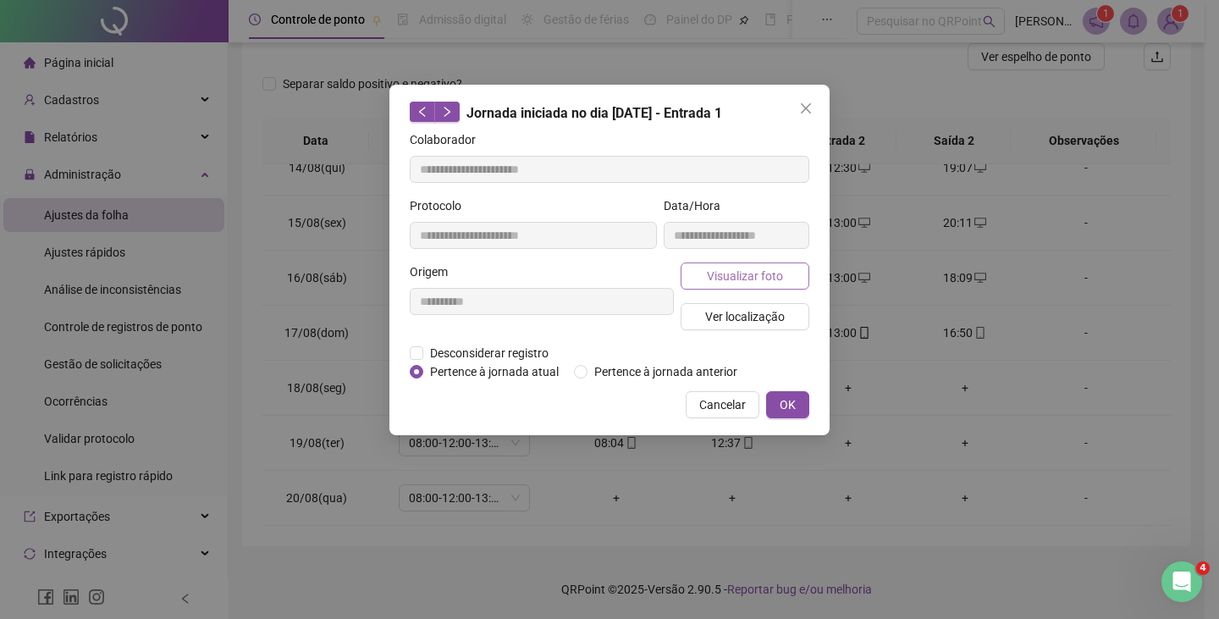
click at [732, 271] on span "Visualizar foto" at bounding box center [745, 276] width 76 height 19
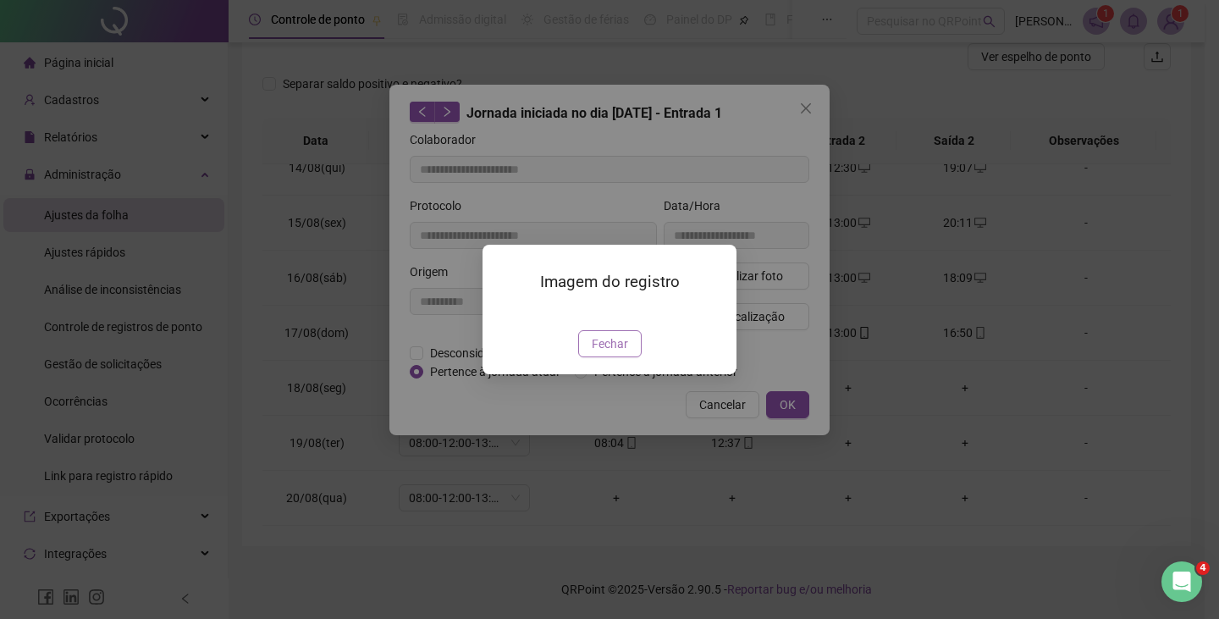
click at [610, 353] on span "Fechar" at bounding box center [610, 343] width 36 height 19
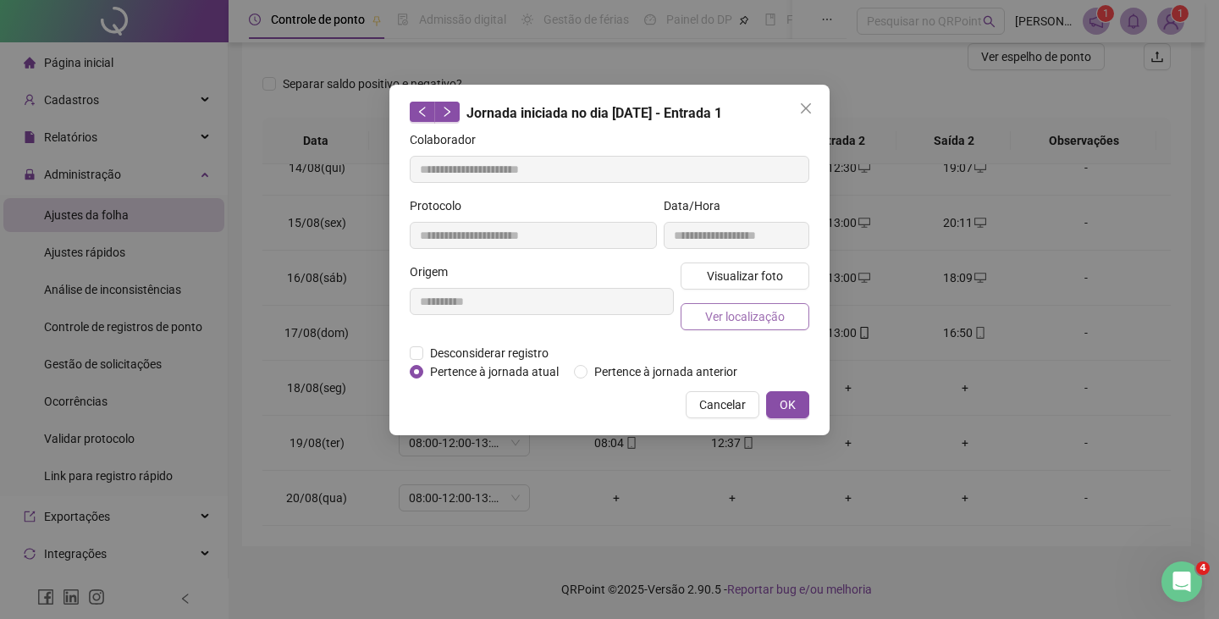
click at [737, 319] on span "Ver localização" at bounding box center [745, 316] width 80 height 19
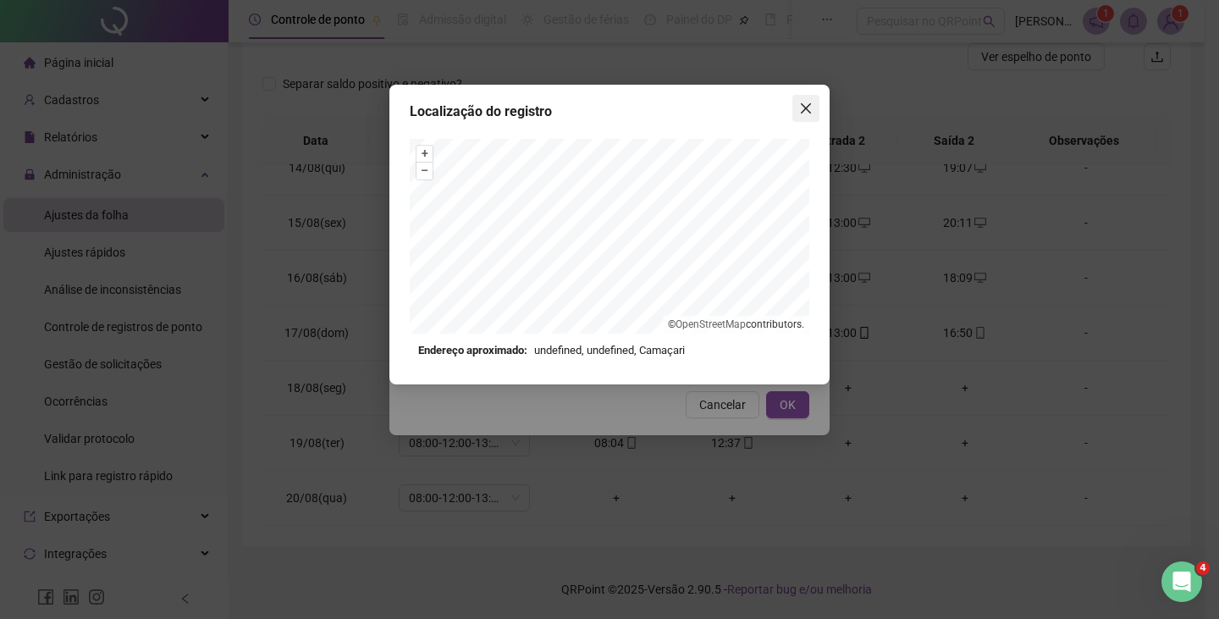
click at [809, 104] on icon "close" at bounding box center [806, 108] width 10 height 10
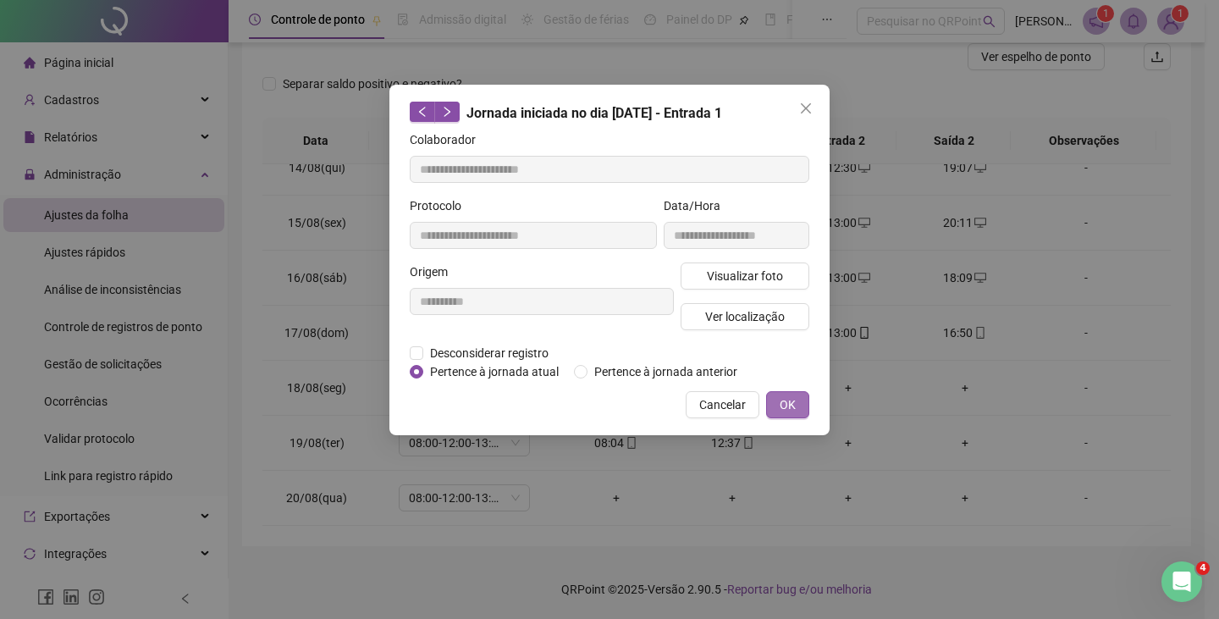
click at [793, 404] on span "OK" at bounding box center [788, 404] width 16 height 19
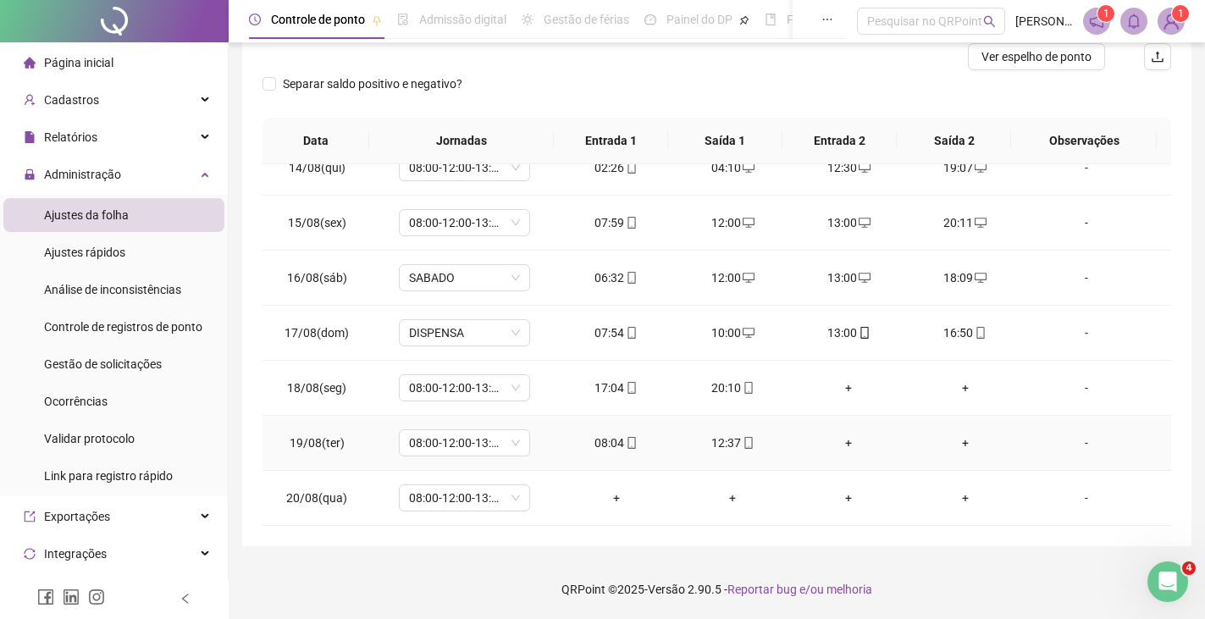
click at [743, 443] on icon "mobile" at bounding box center [749, 443] width 12 height 12
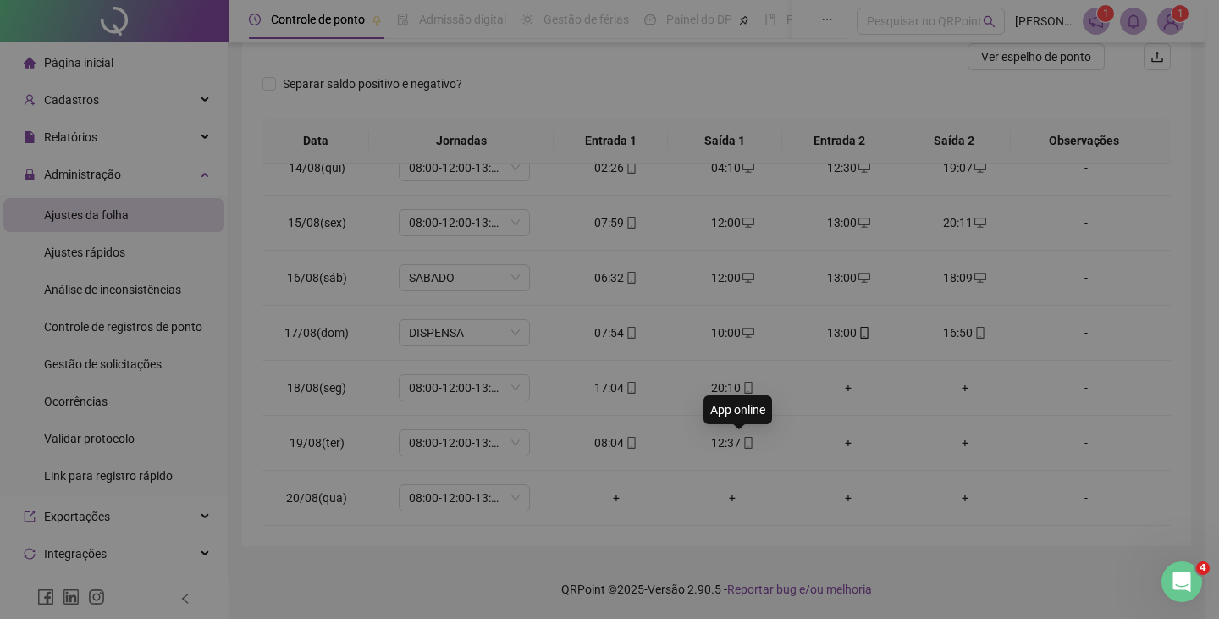
type input "**********"
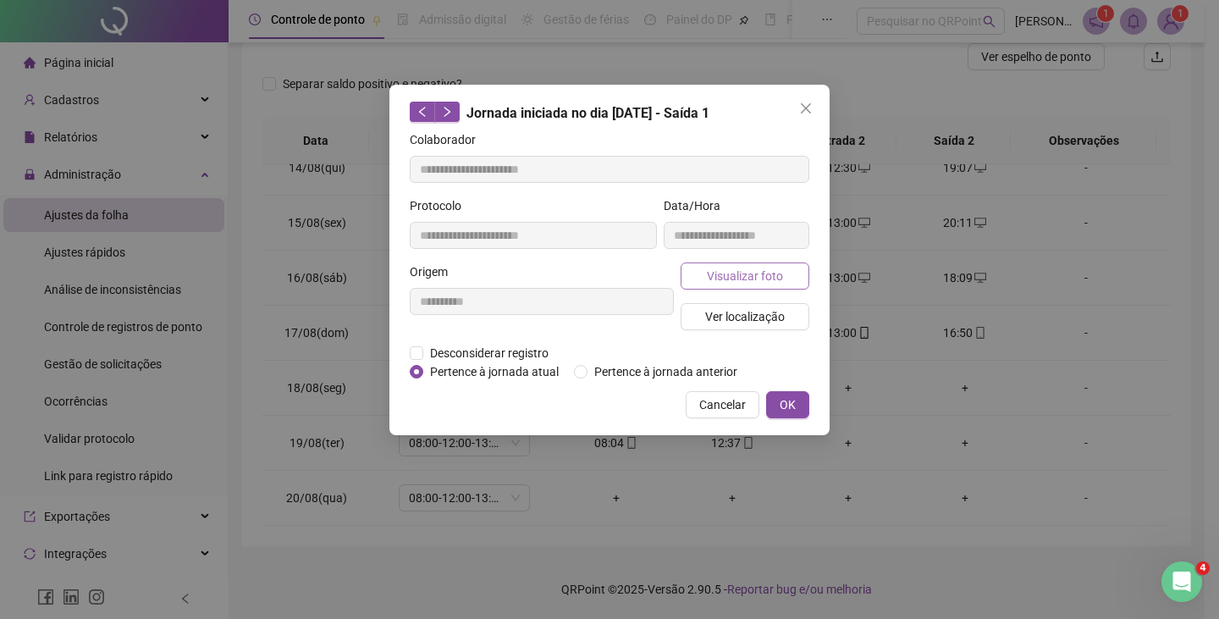
click at [739, 271] on span "Visualizar foto" at bounding box center [745, 276] width 76 height 19
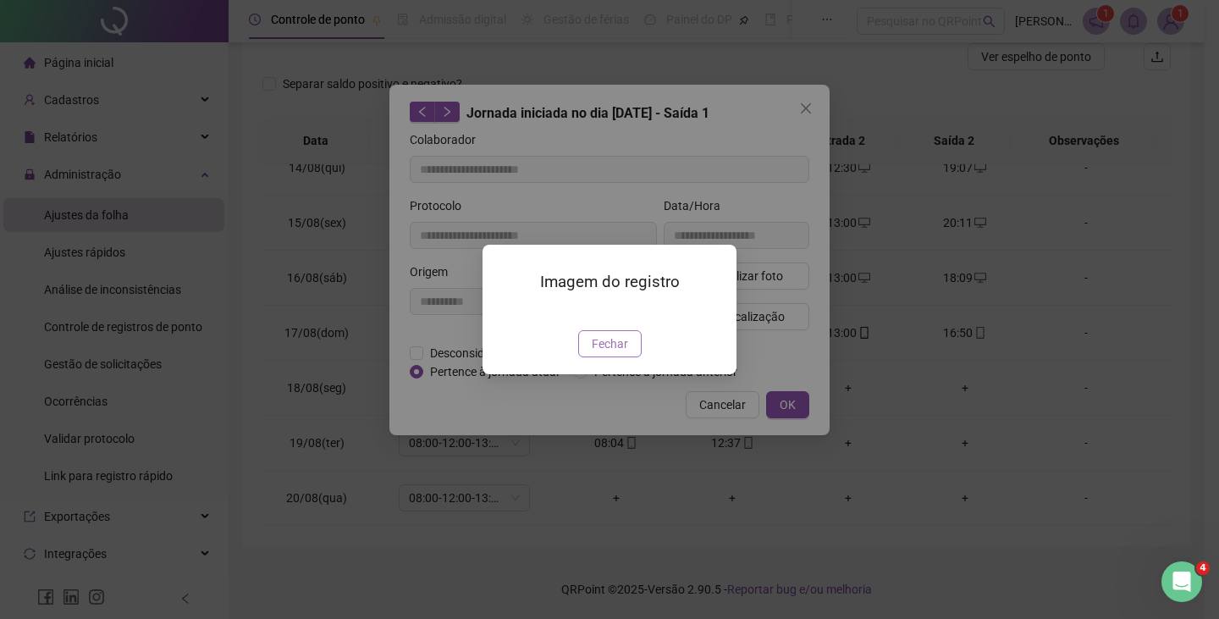
click at [609, 353] on span "Fechar" at bounding box center [610, 343] width 36 height 19
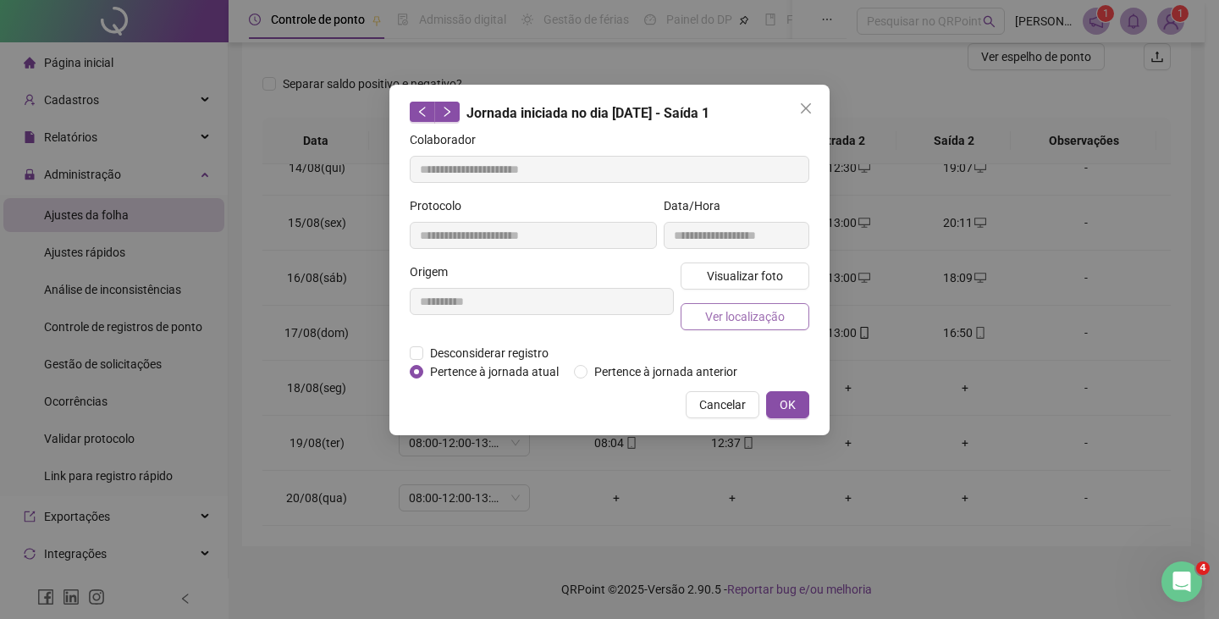
click at [738, 317] on span "Ver localização" at bounding box center [745, 316] width 80 height 19
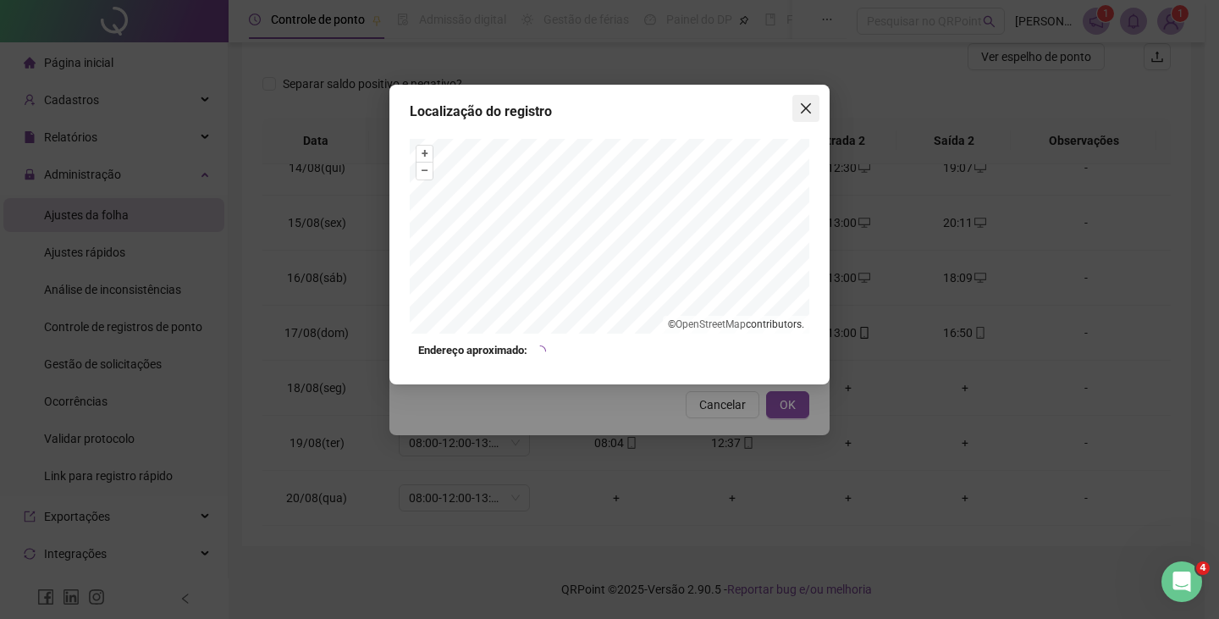
click at [803, 109] on icon "close" at bounding box center [806, 109] width 14 height 14
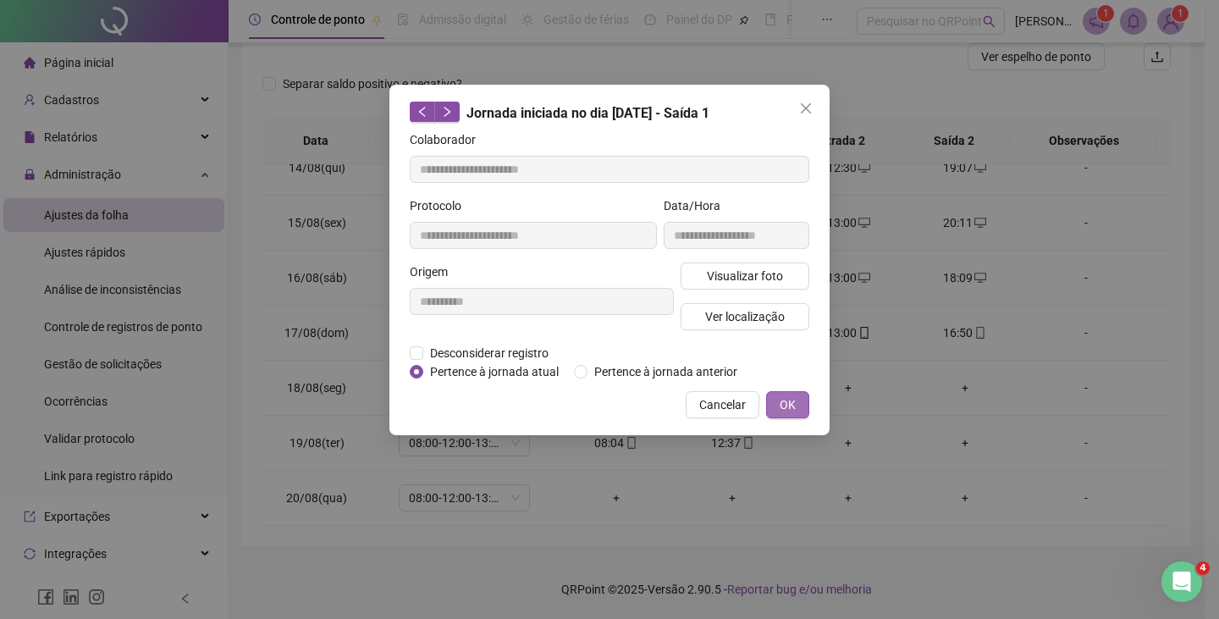
click at [781, 393] on button "OK" at bounding box center [787, 404] width 43 height 27
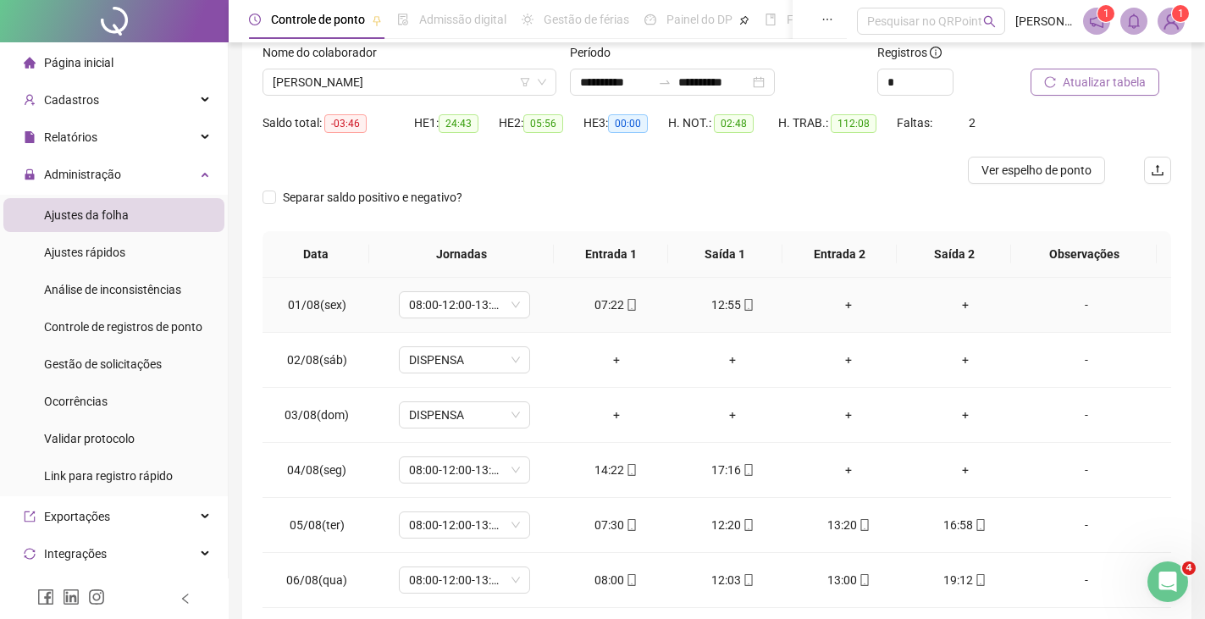
scroll to position [0, 0]
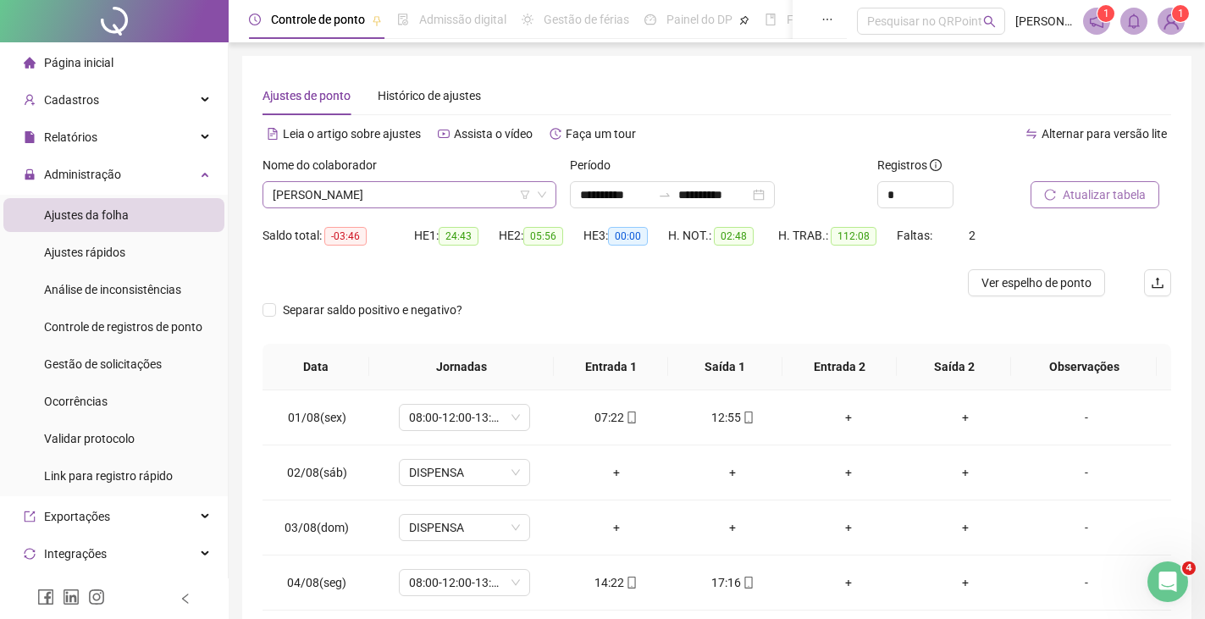
click at [440, 191] on span "[PERSON_NAME]" at bounding box center [409, 194] width 273 height 25
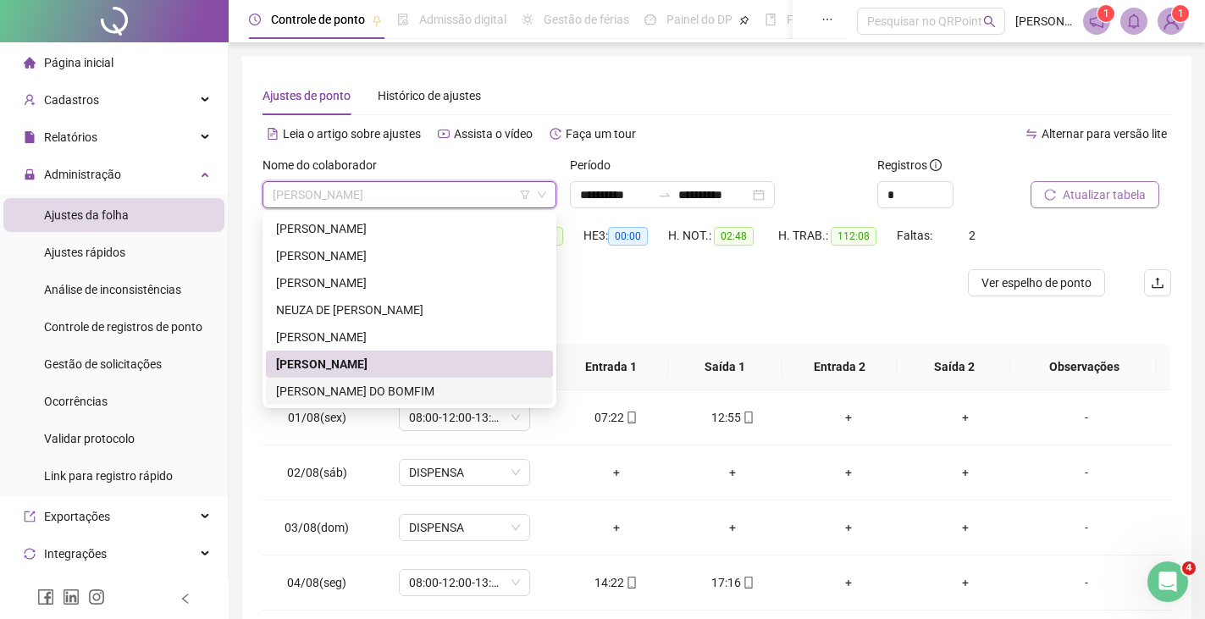
click at [345, 395] on div "[PERSON_NAME] DO BOMFIM" at bounding box center [409, 391] width 267 height 19
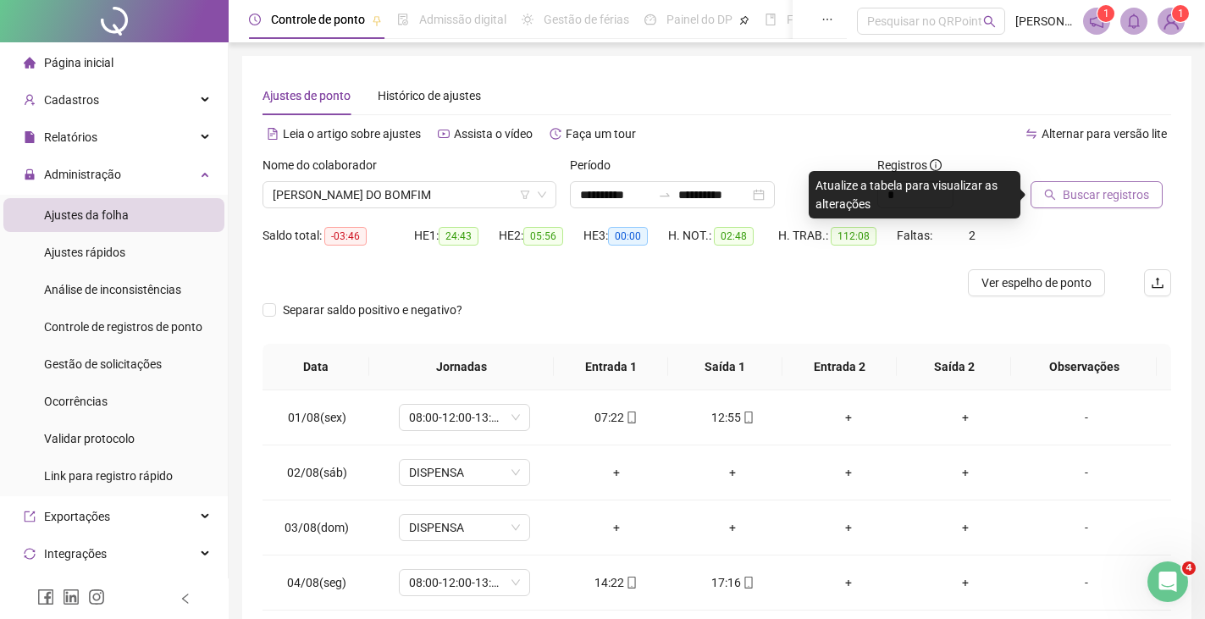
click at [1095, 196] on span "Buscar registros" at bounding box center [1106, 194] width 86 height 19
